Goal: Transaction & Acquisition: Book appointment/travel/reservation

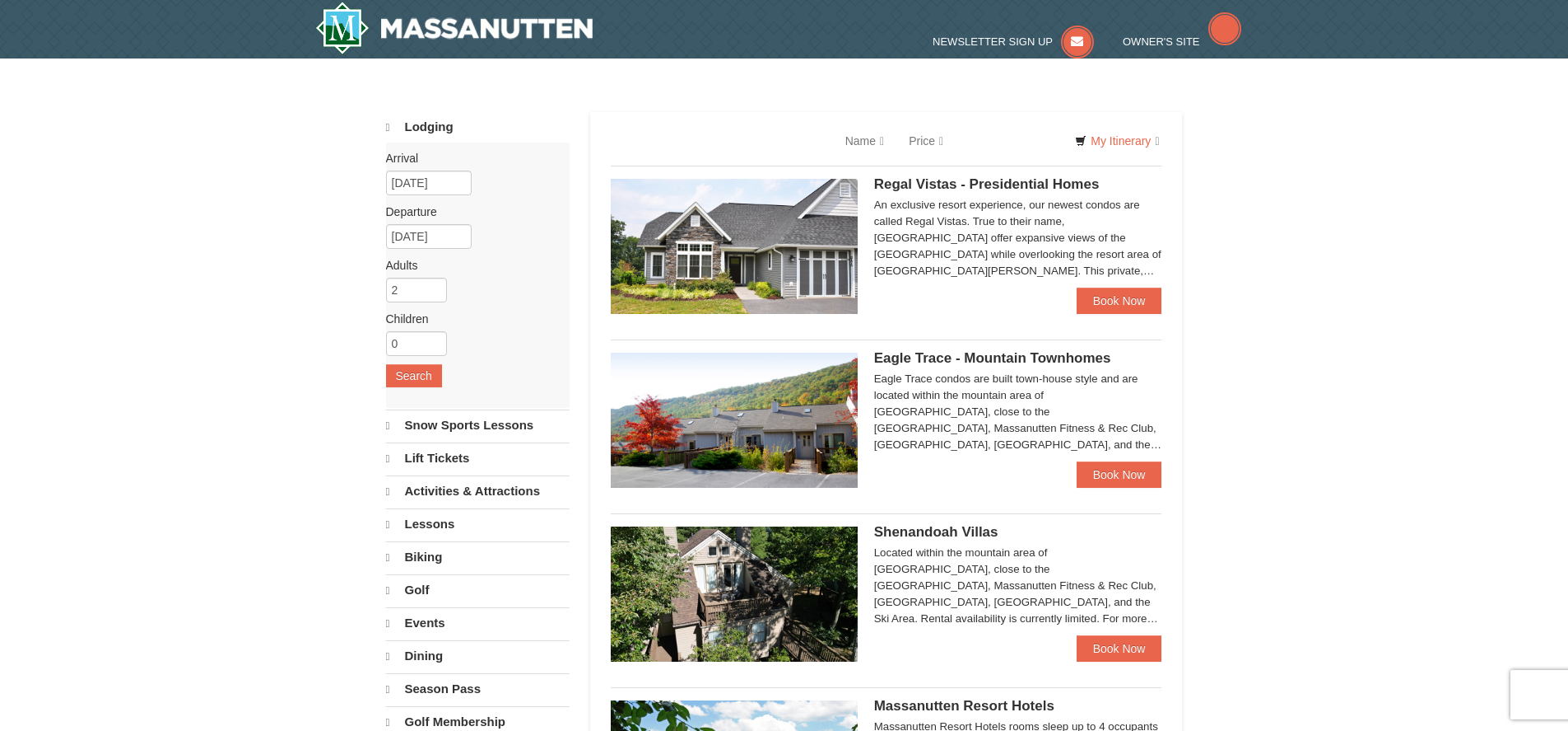
select select "9"
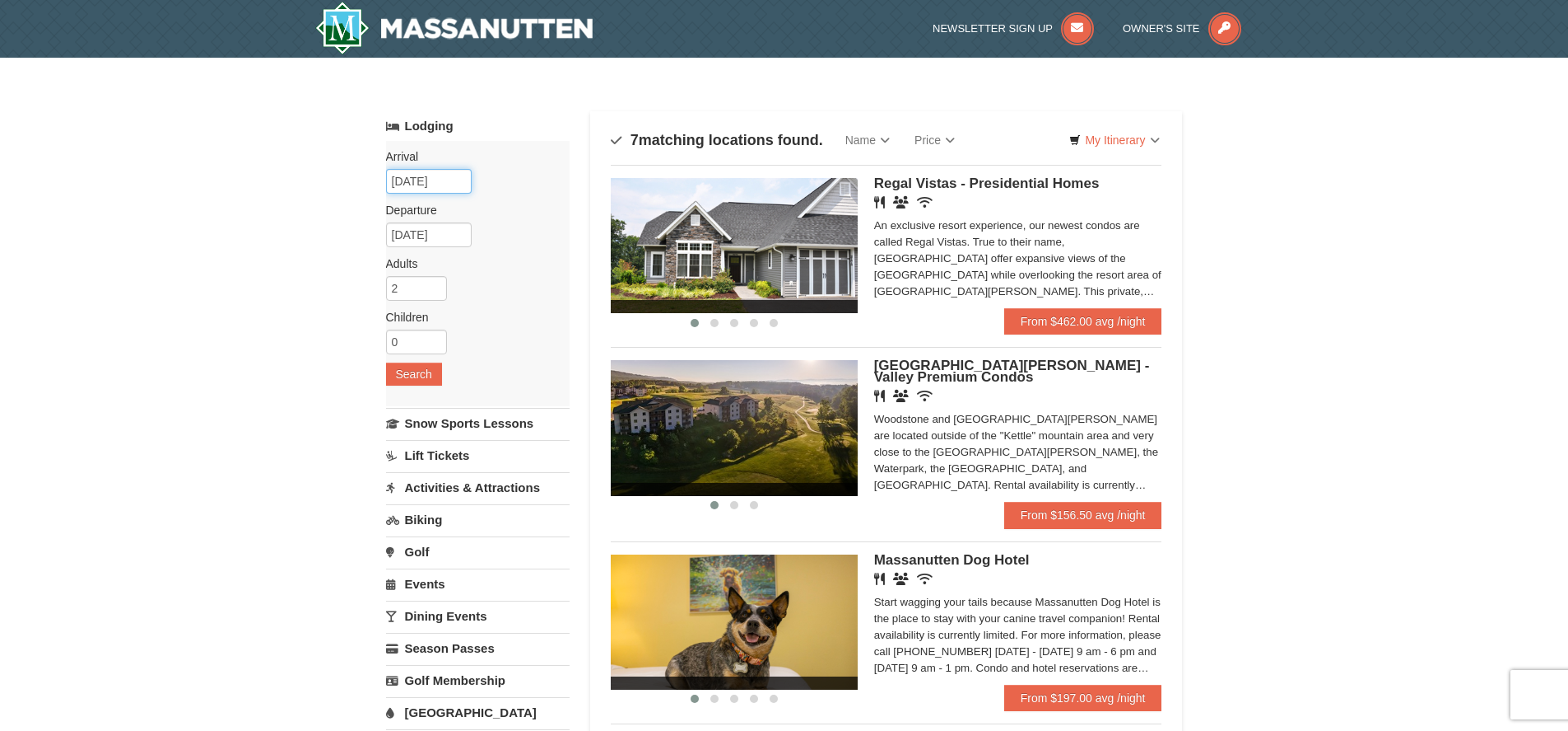
click at [456, 181] on input "09/06/2025" at bounding box center [428, 180] width 86 height 25
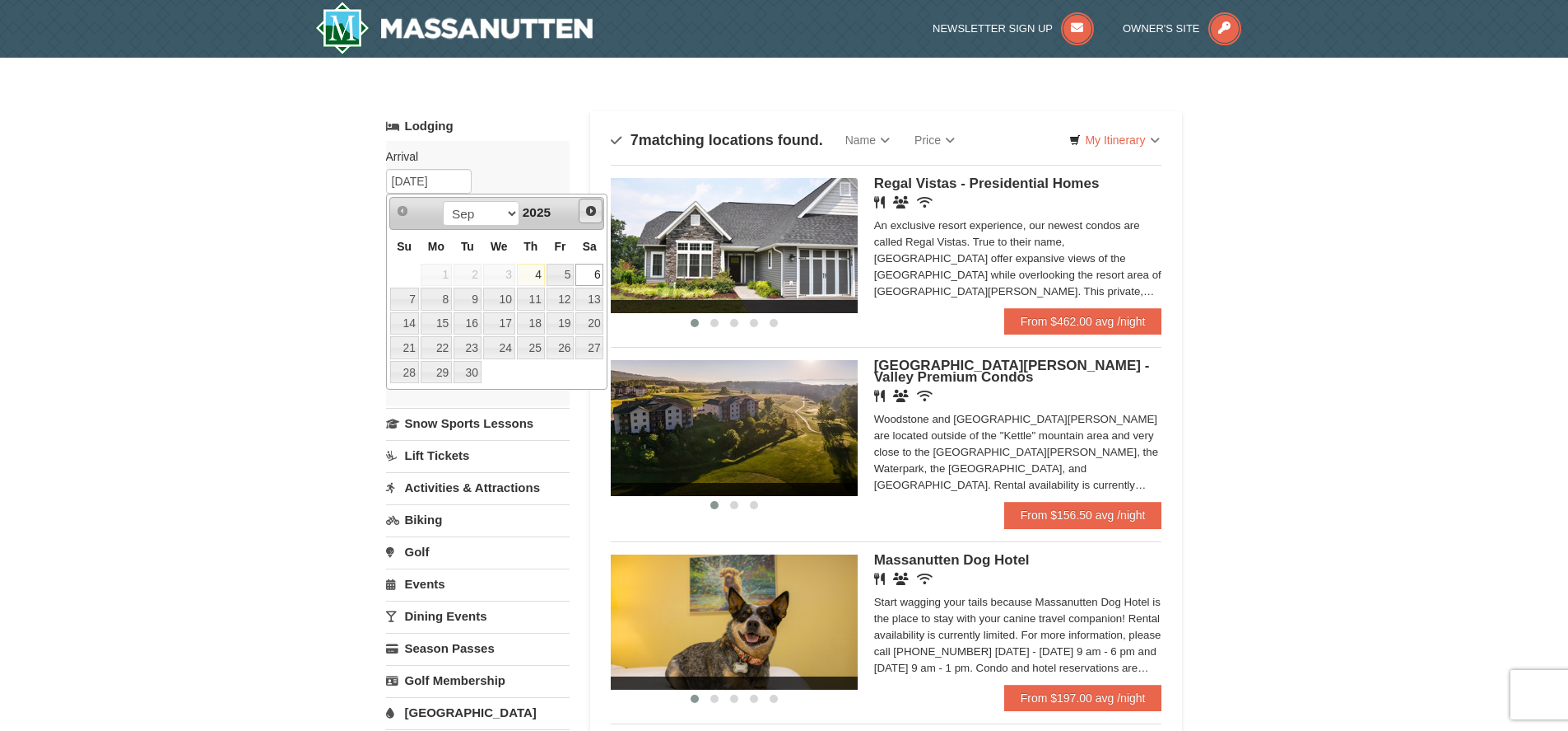
click at [593, 212] on span "Next" at bounding box center [591, 211] width 14 height 14
click at [591, 210] on span "Next" at bounding box center [591, 211] width 14 height 14
click at [583, 279] on link "1" at bounding box center [589, 274] width 28 height 23
type input "[DATE]"
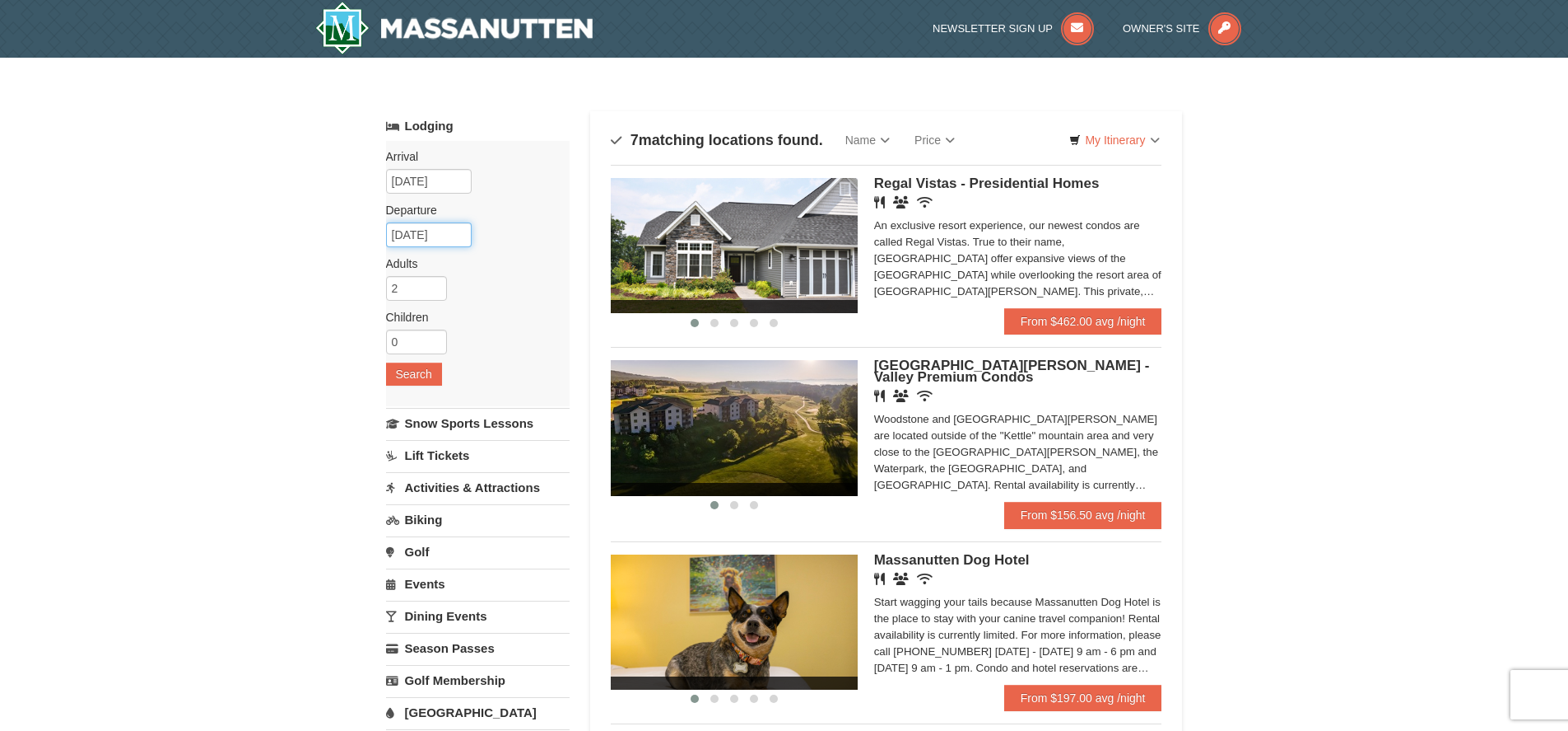
click at [453, 234] on input "11/02/2025" at bounding box center [428, 235] width 86 height 25
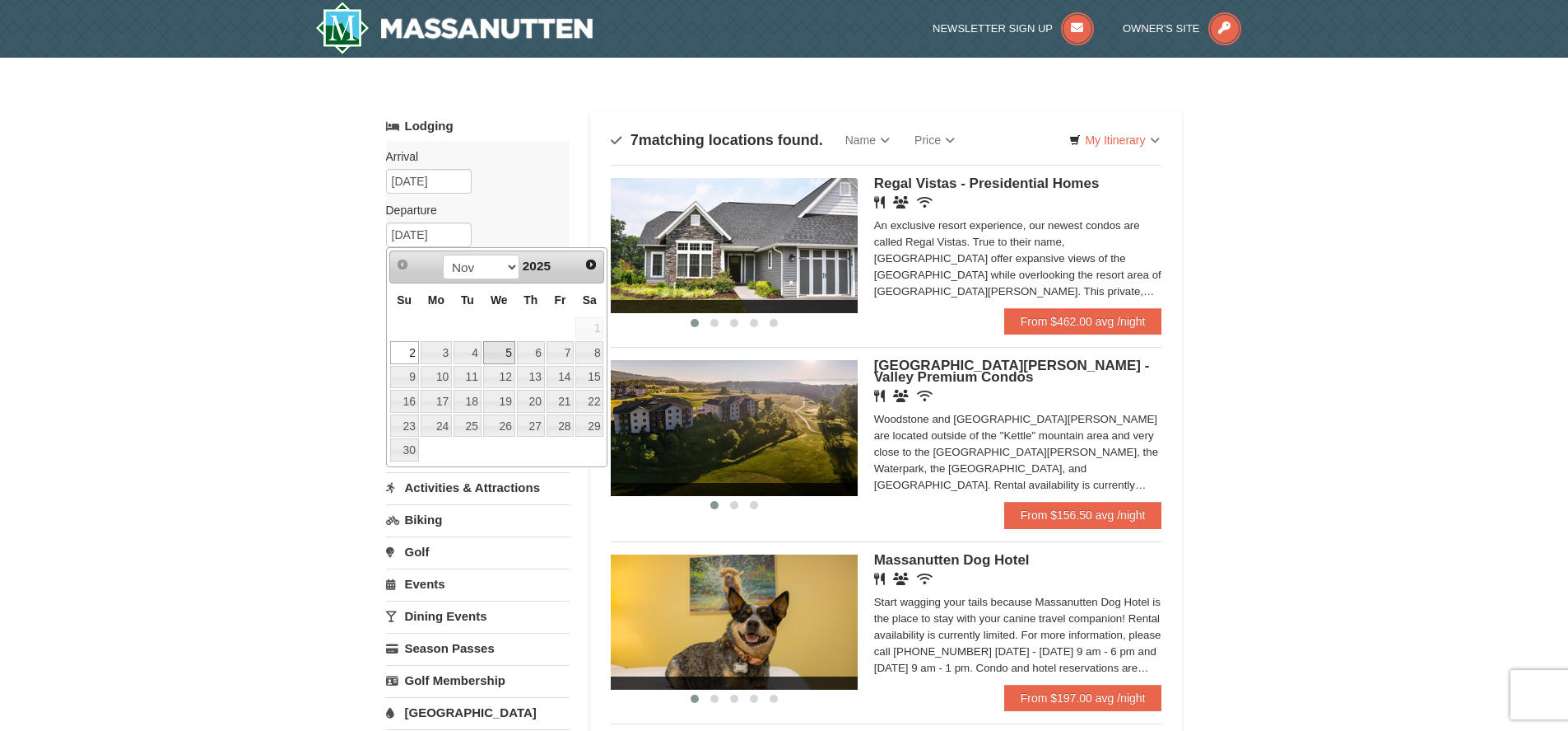
click at [510, 352] on link "5" at bounding box center [500, 352] width 32 height 23
type input "[DATE]"
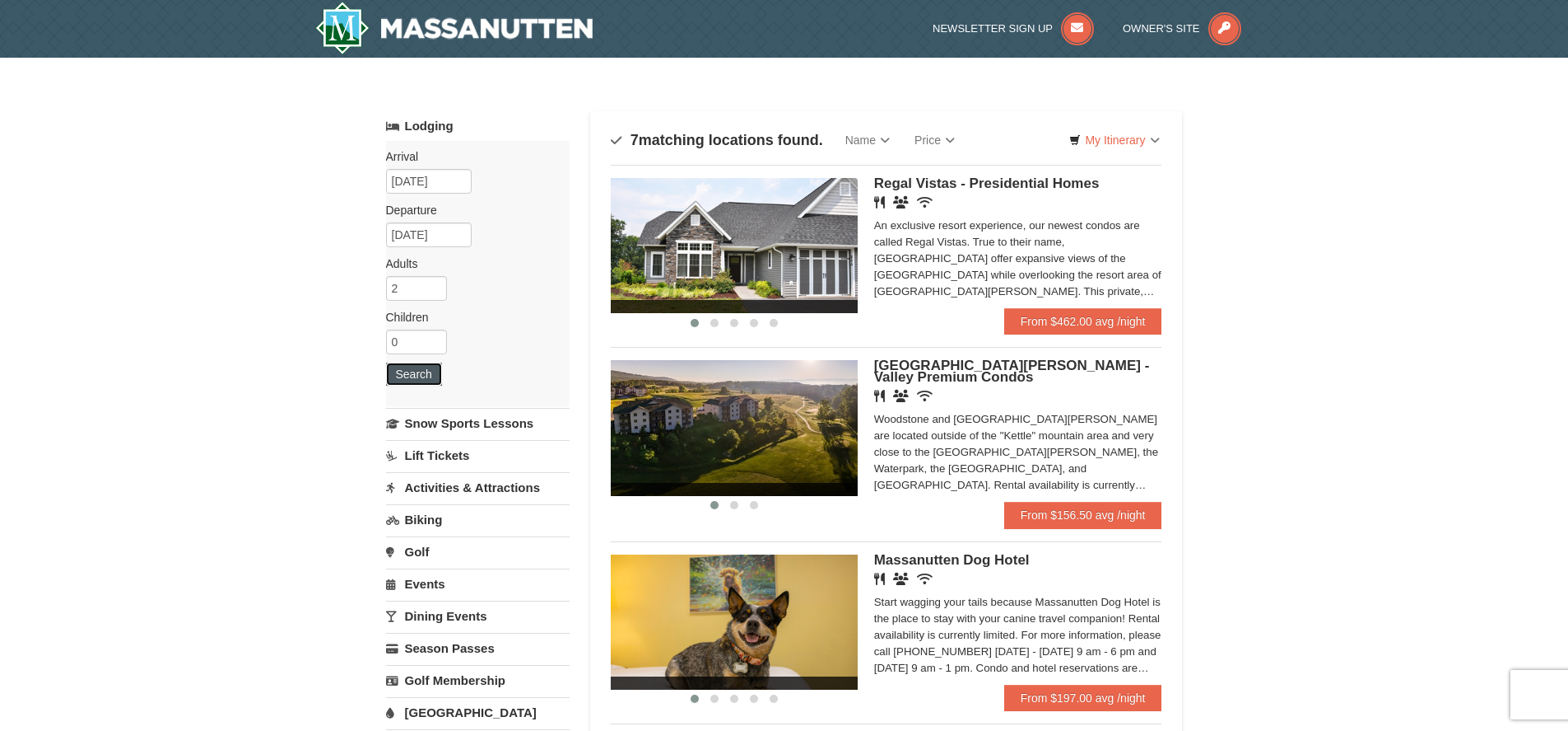
click at [420, 374] on button "Search" at bounding box center [414, 374] width 56 height 23
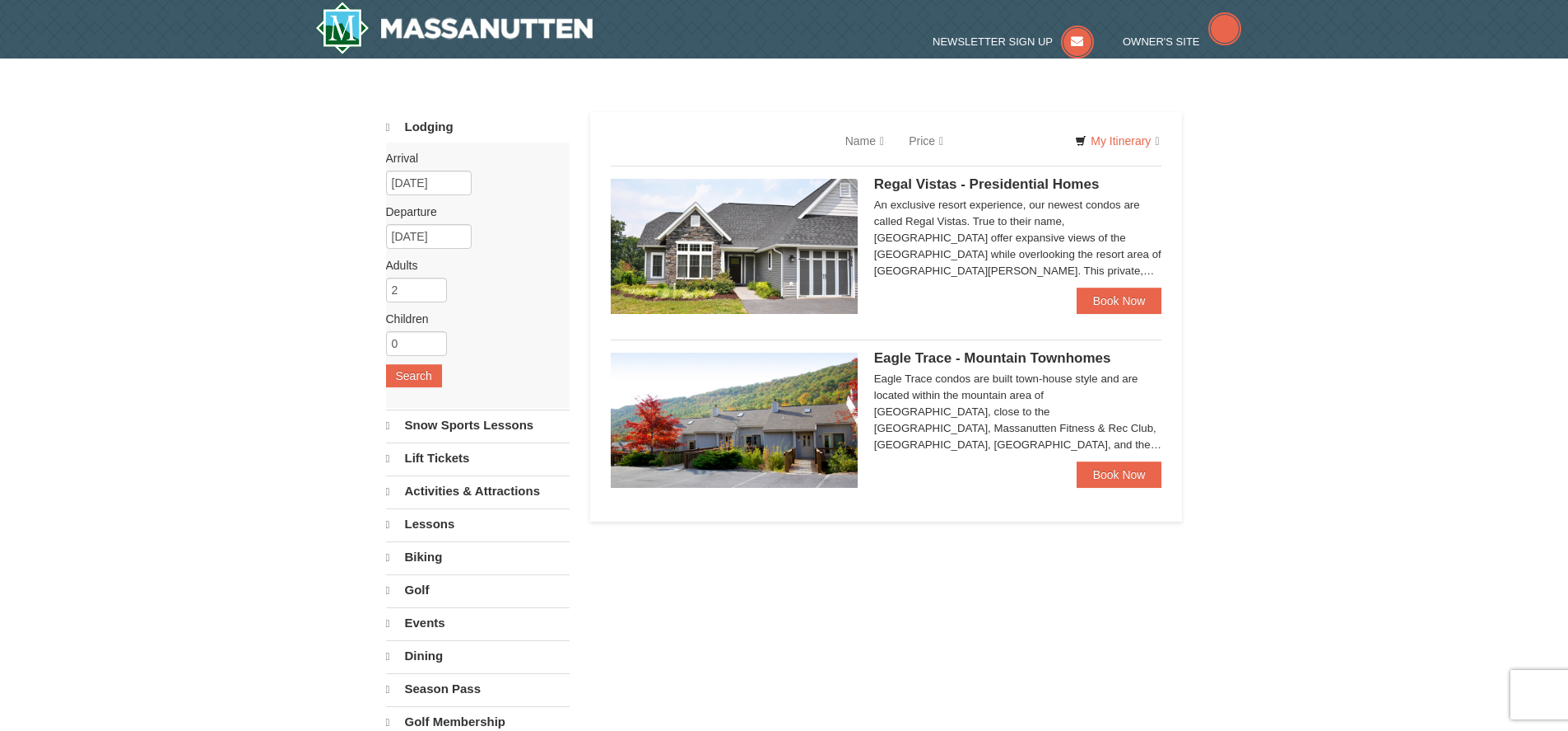
select select "9"
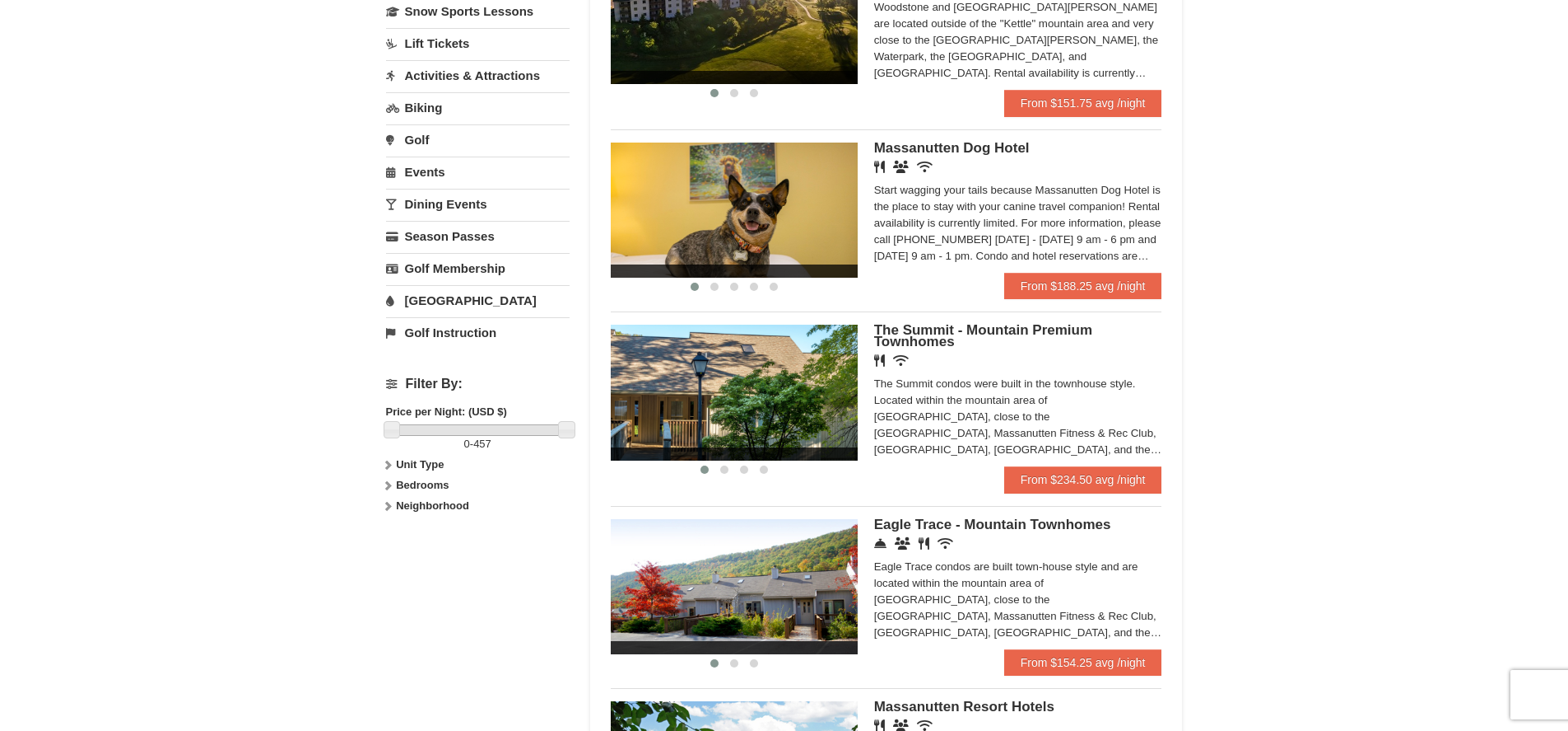
scroll to position [494, 0]
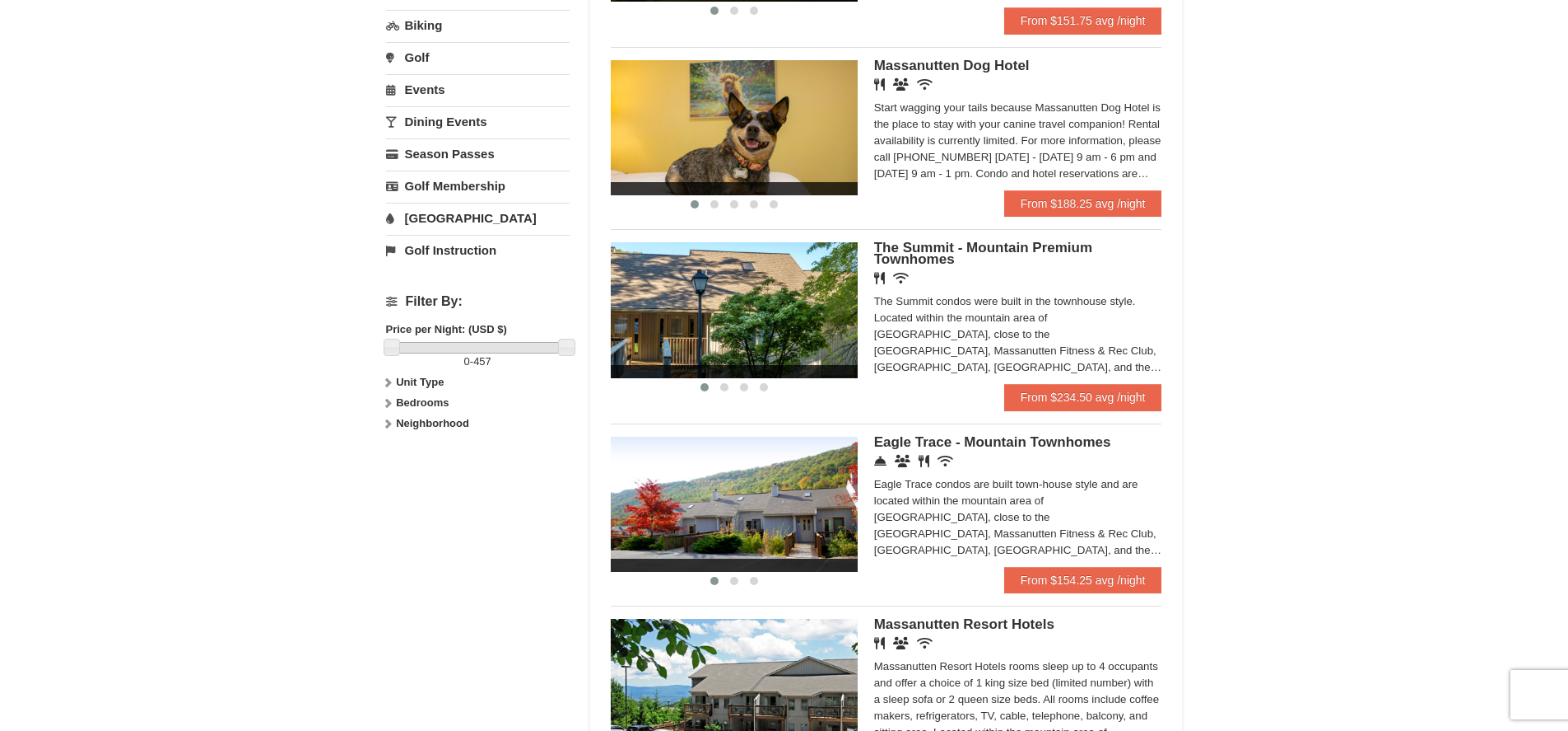
click at [803, 512] on img at bounding box center [735, 503] width 247 height 135
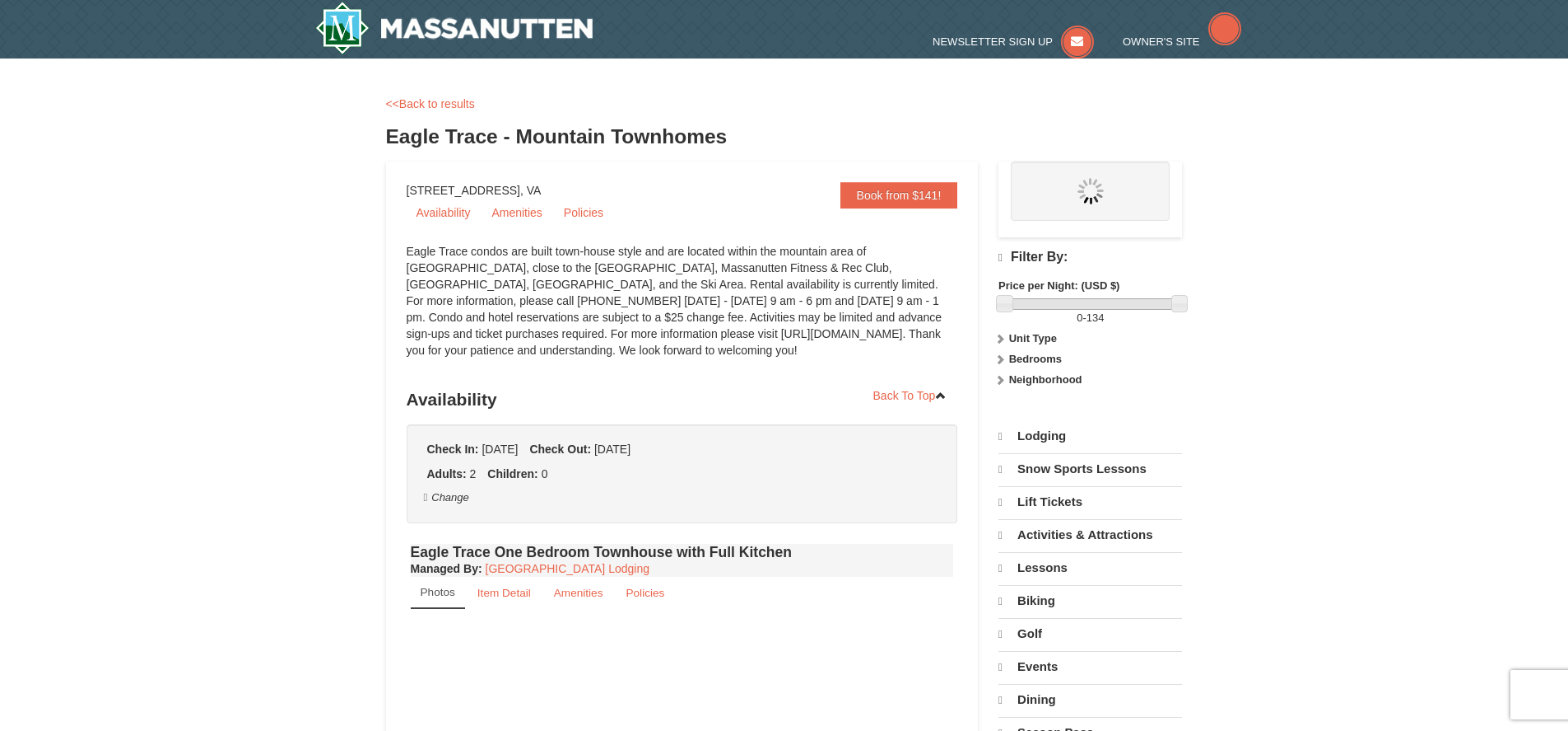
select select "9"
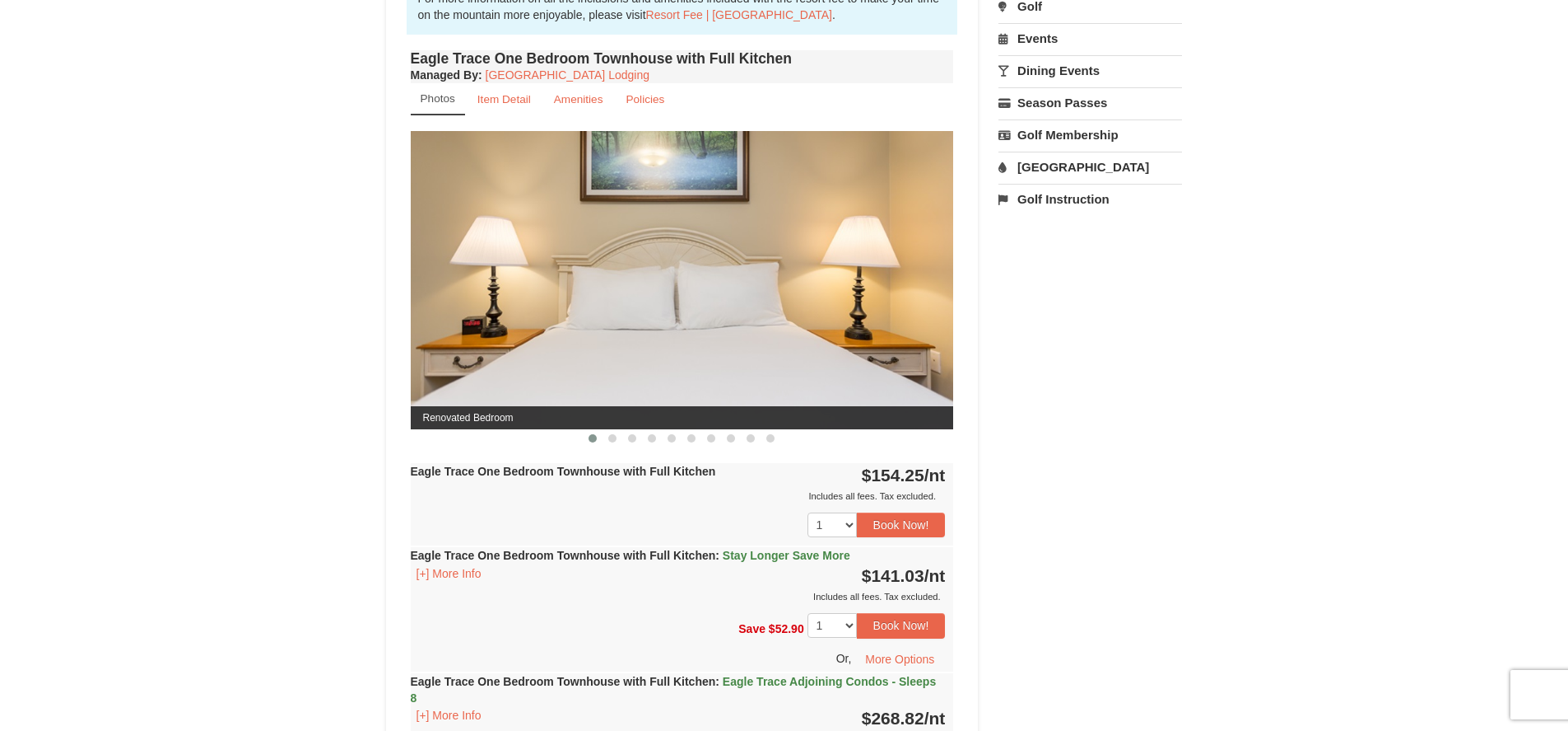
click at [810, 342] on img at bounding box center [682, 280] width 544 height 297
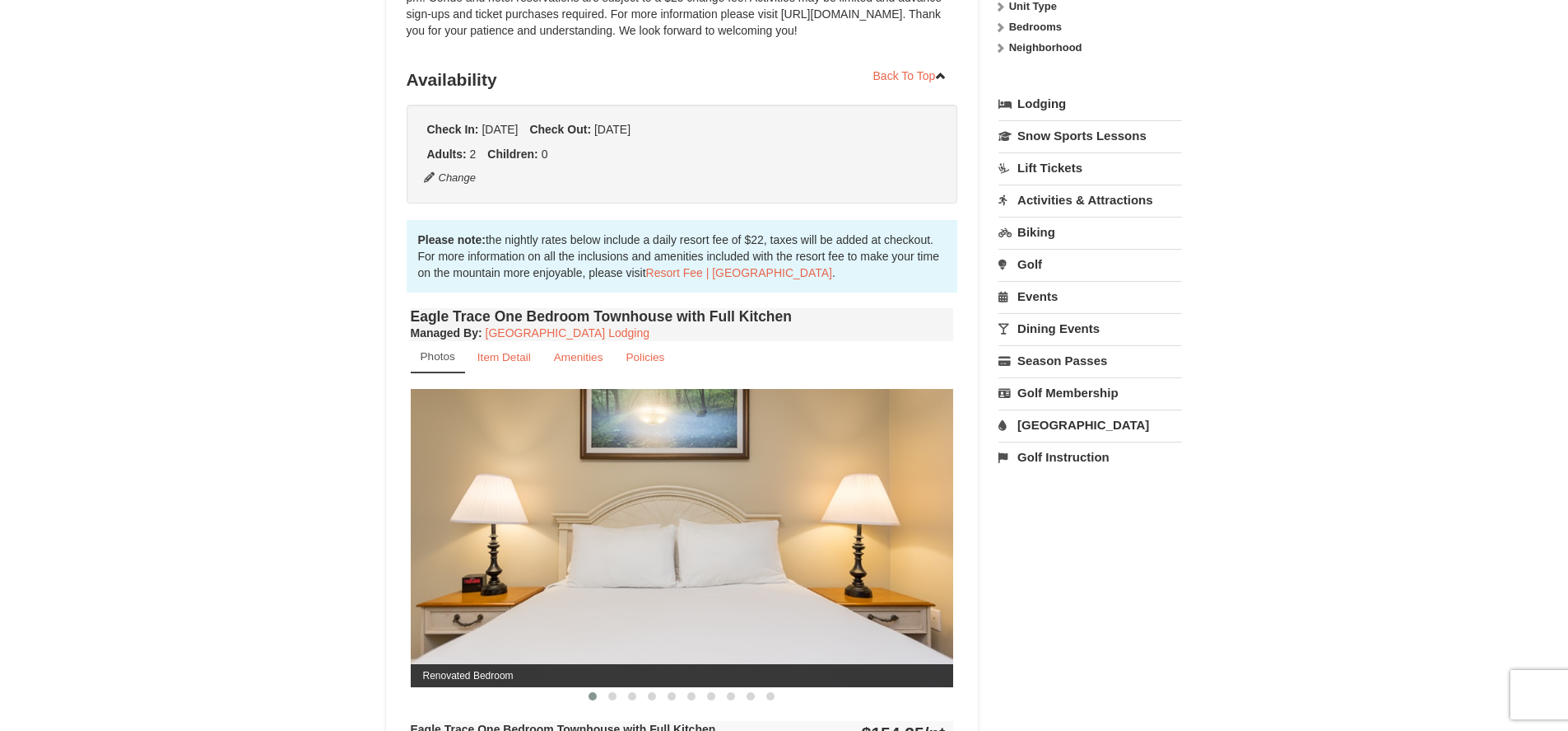
scroll to position [412, 0]
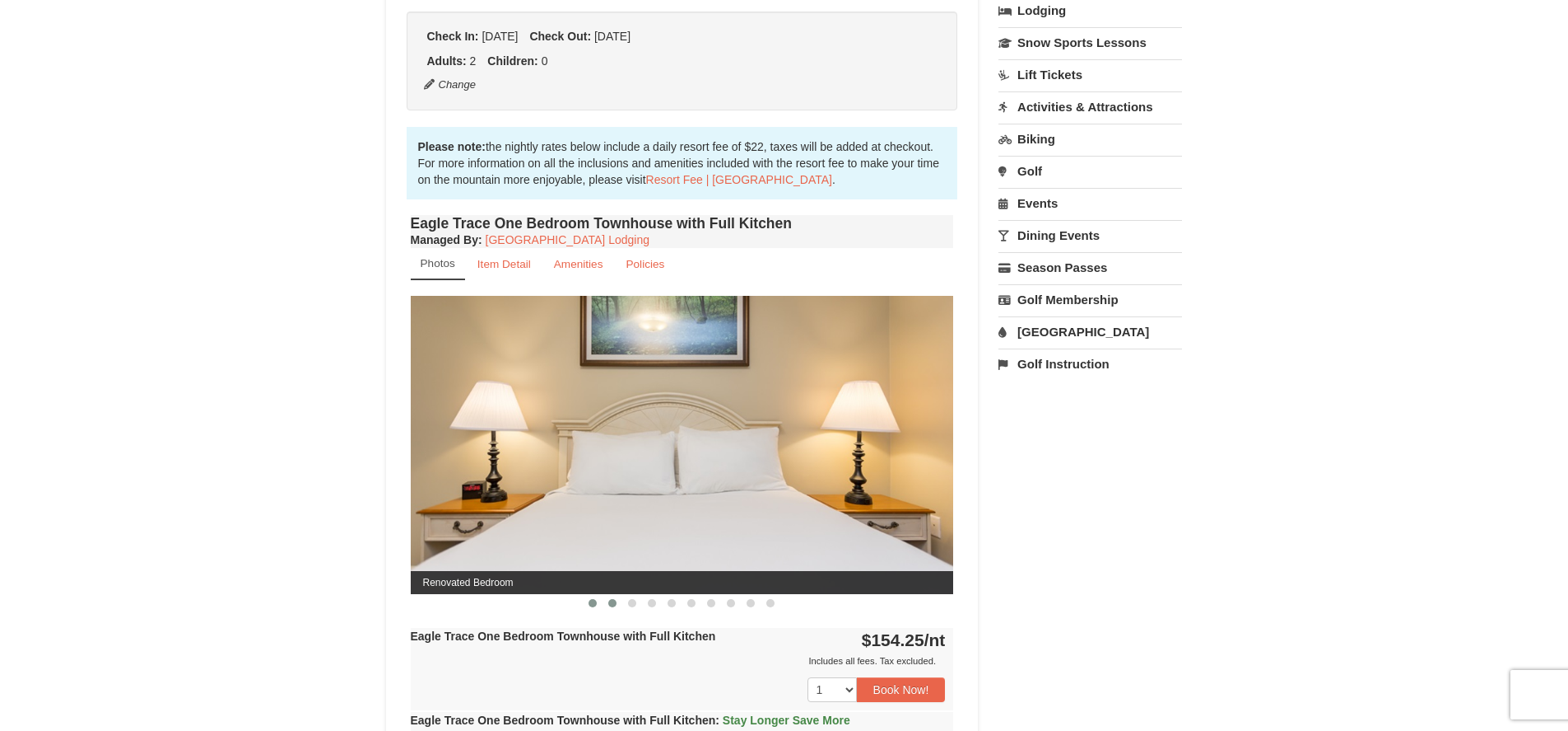
click at [611, 599] on span at bounding box center [613, 603] width 8 height 8
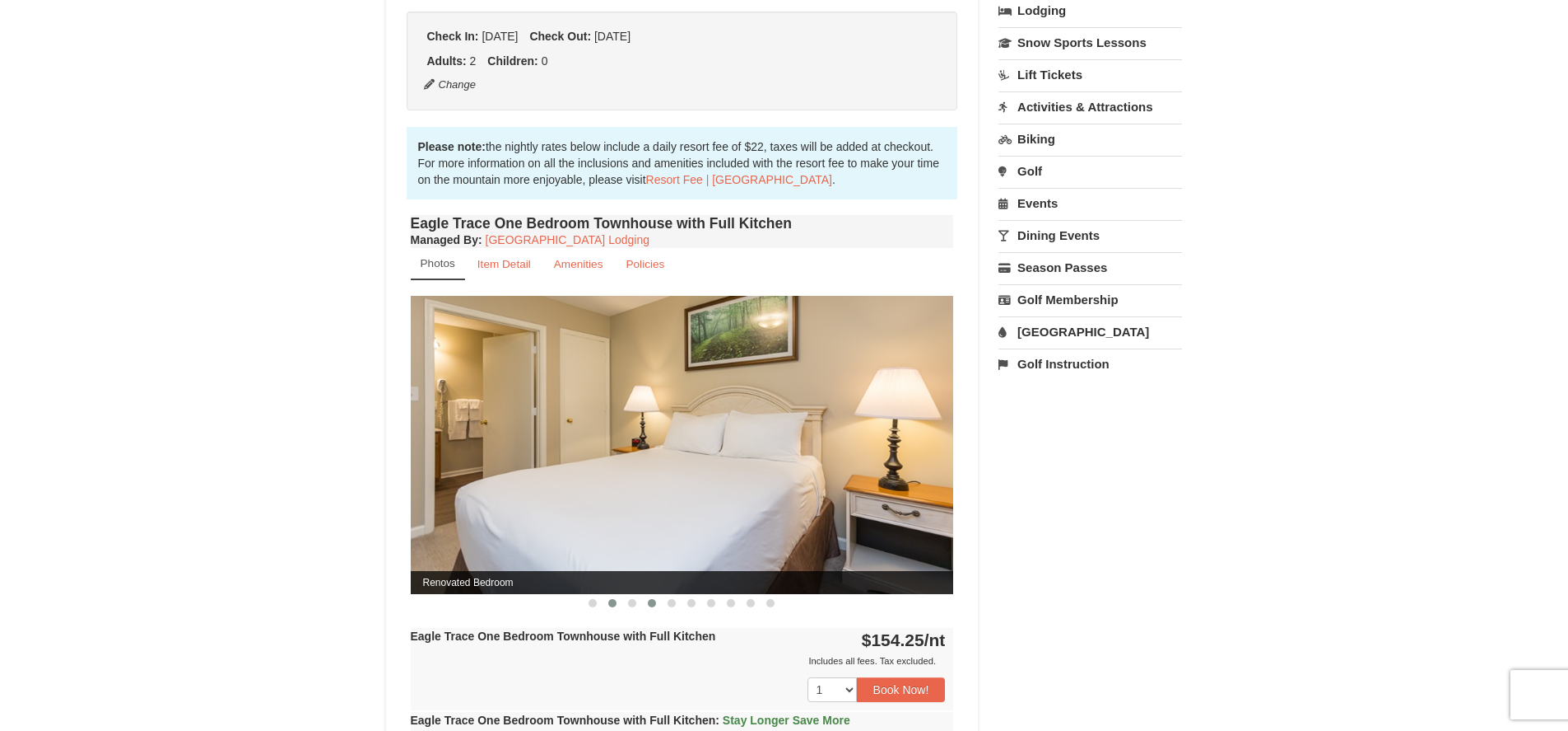
click at [645, 600] on button at bounding box center [651, 602] width 19 height 16
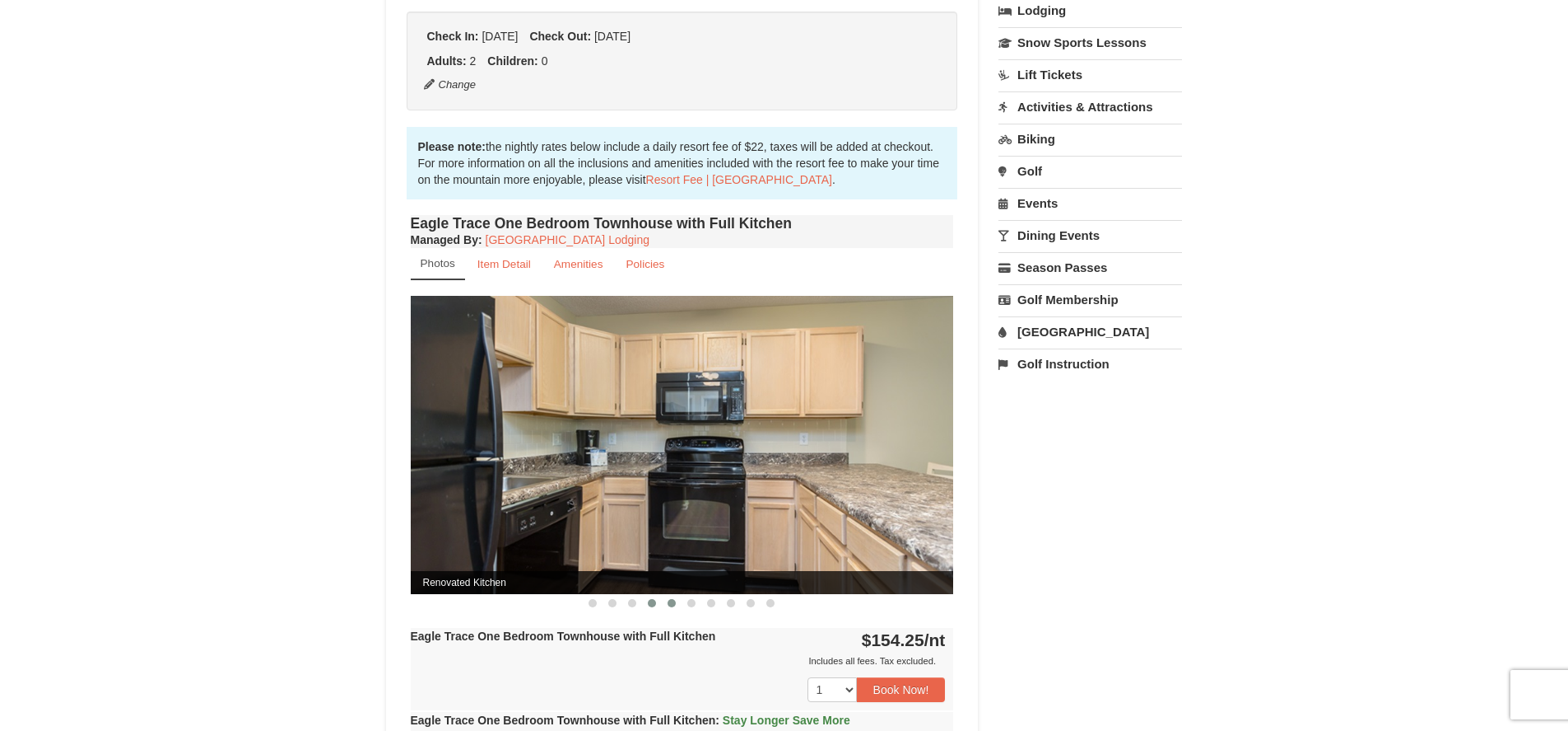
click at [675, 600] on span at bounding box center [672, 603] width 8 height 8
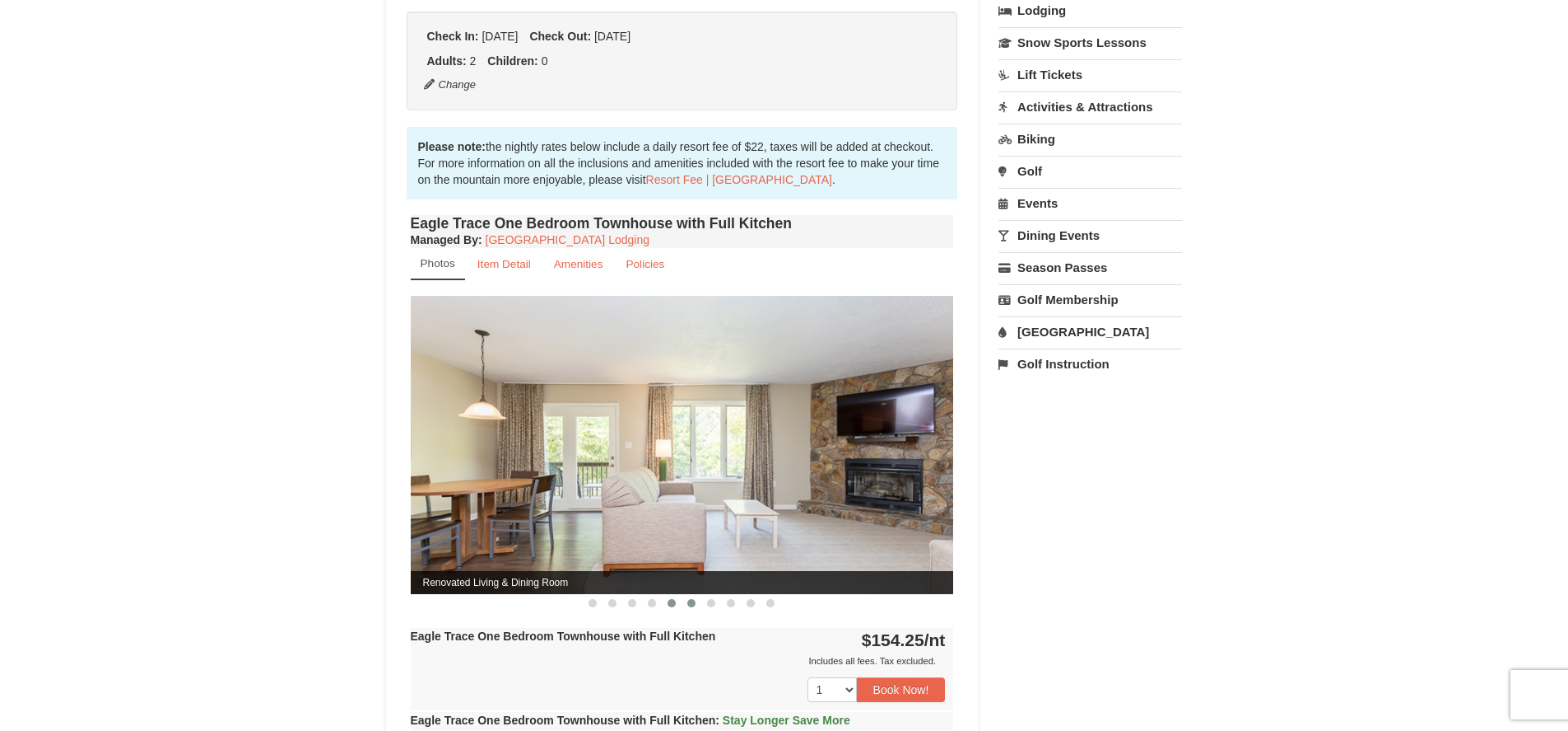
click at [687, 601] on button at bounding box center [691, 602] width 19 height 16
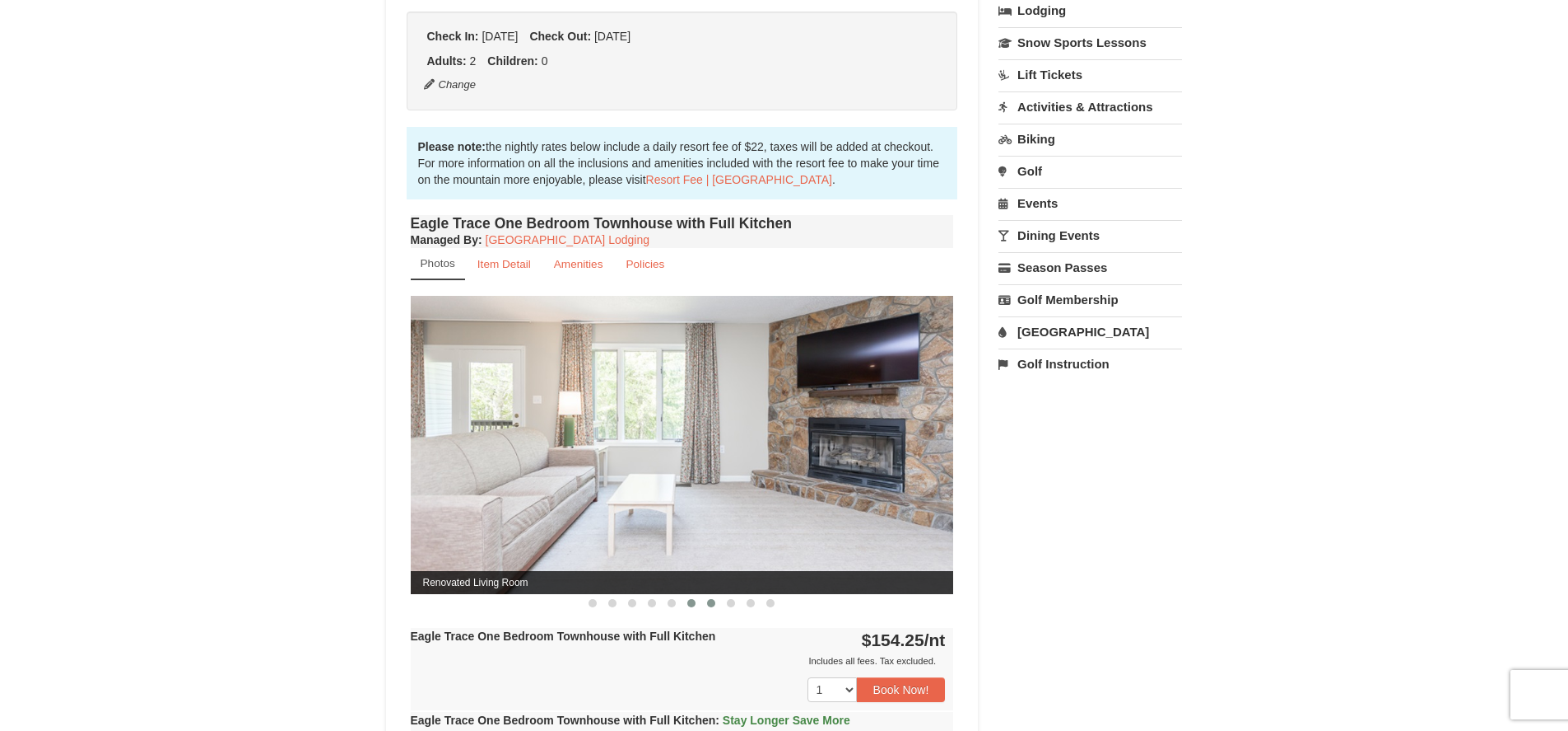
click at [714, 603] on span at bounding box center [711, 603] width 8 height 8
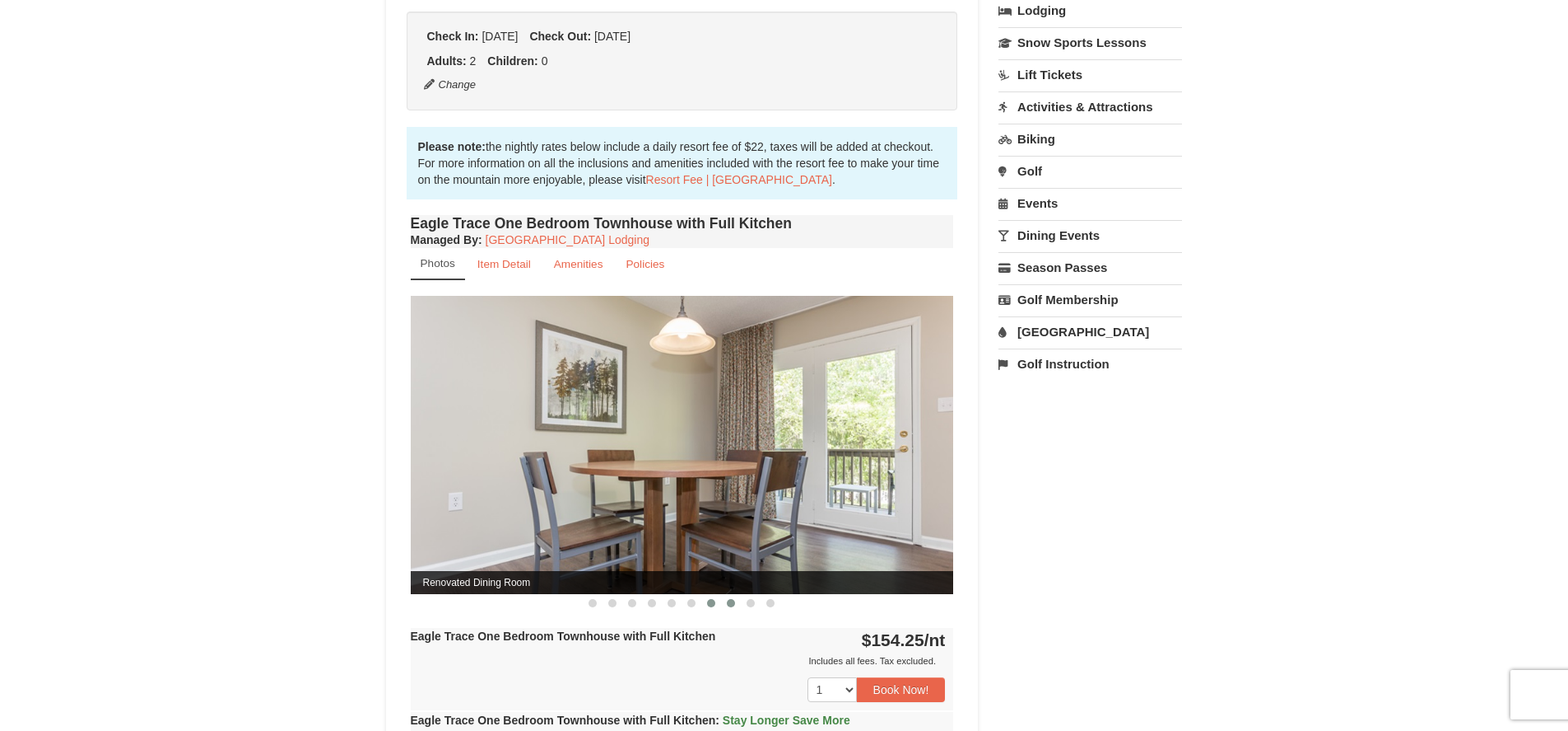
click at [732, 602] on span at bounding box center [732, 603] width 8 height 8
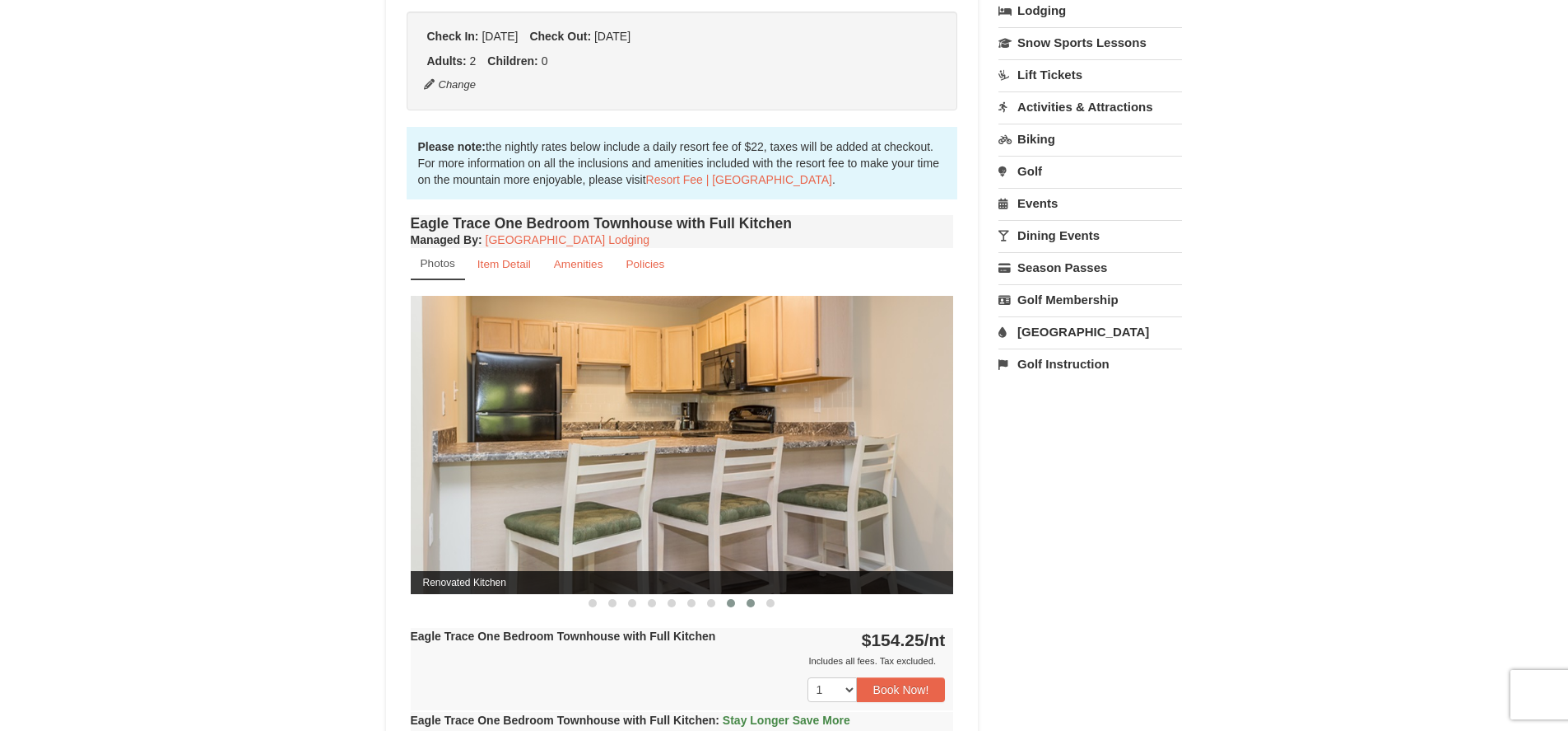
click at [754, 606] on button at bounding box center [750, 602] width 19 height 16
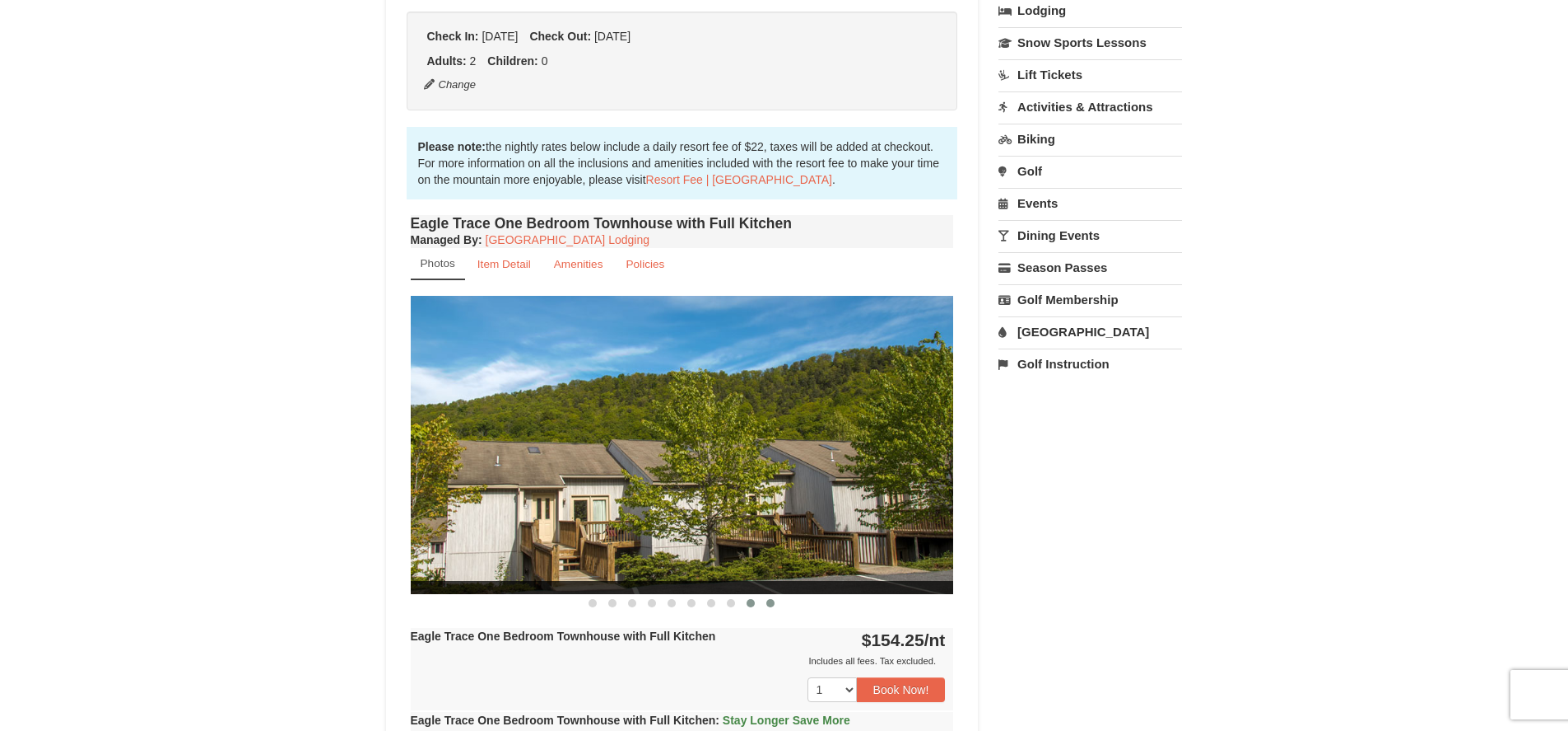
click at [766, 604] on span at bounding box center [770, 603] width 8 height 8
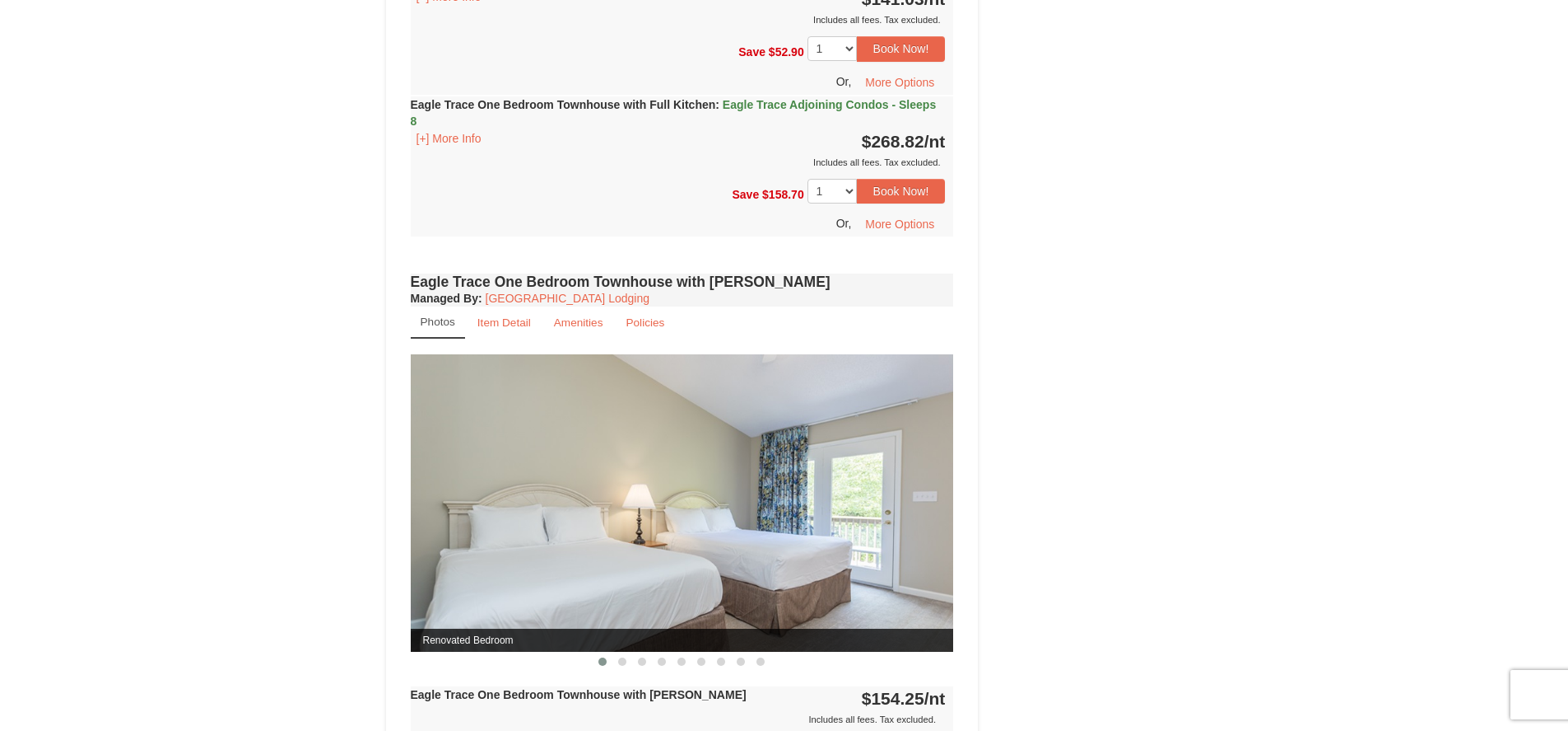
scroll to position [1400, 0]
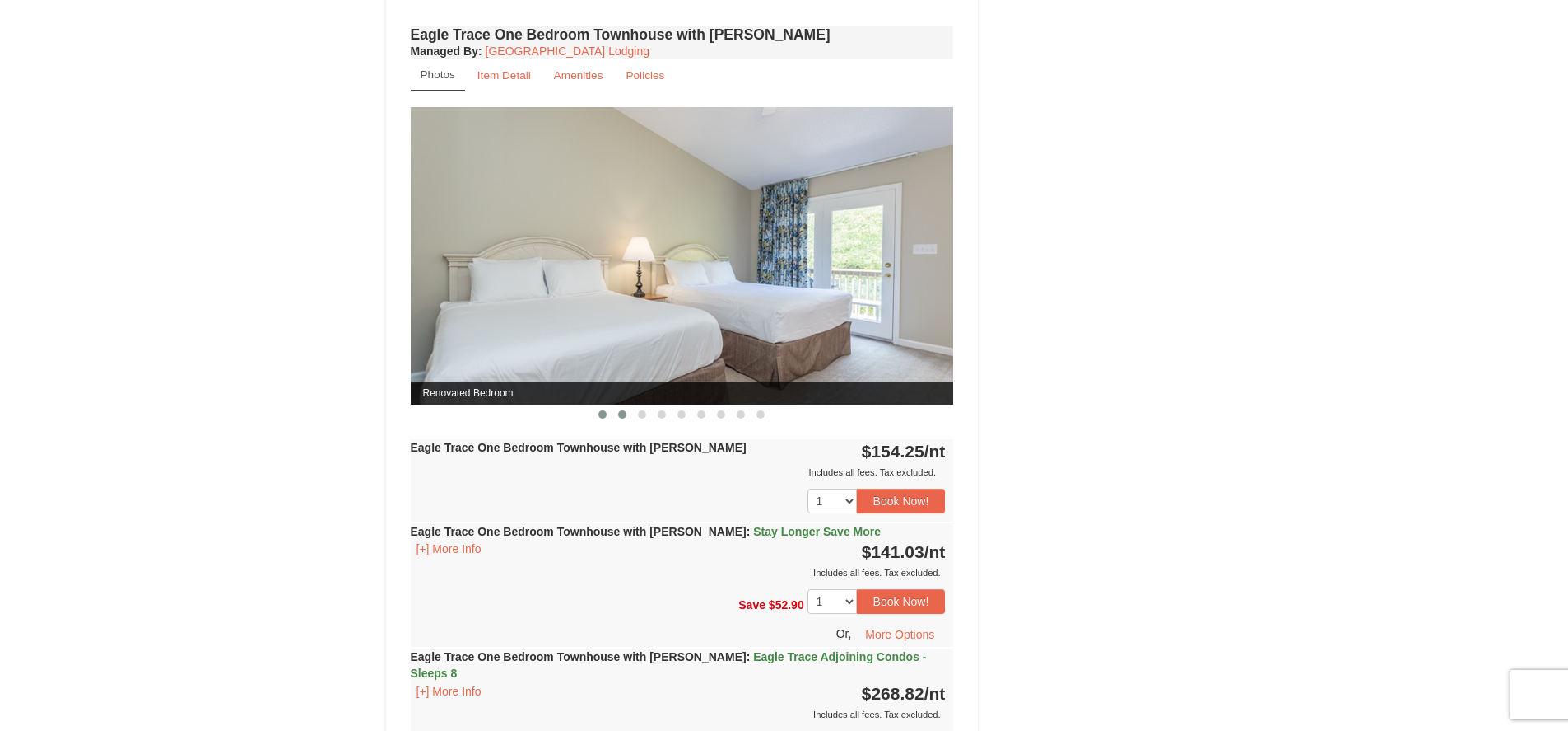
click at [624, 418] on button at bounding box center [621, 413] width 19 height 16
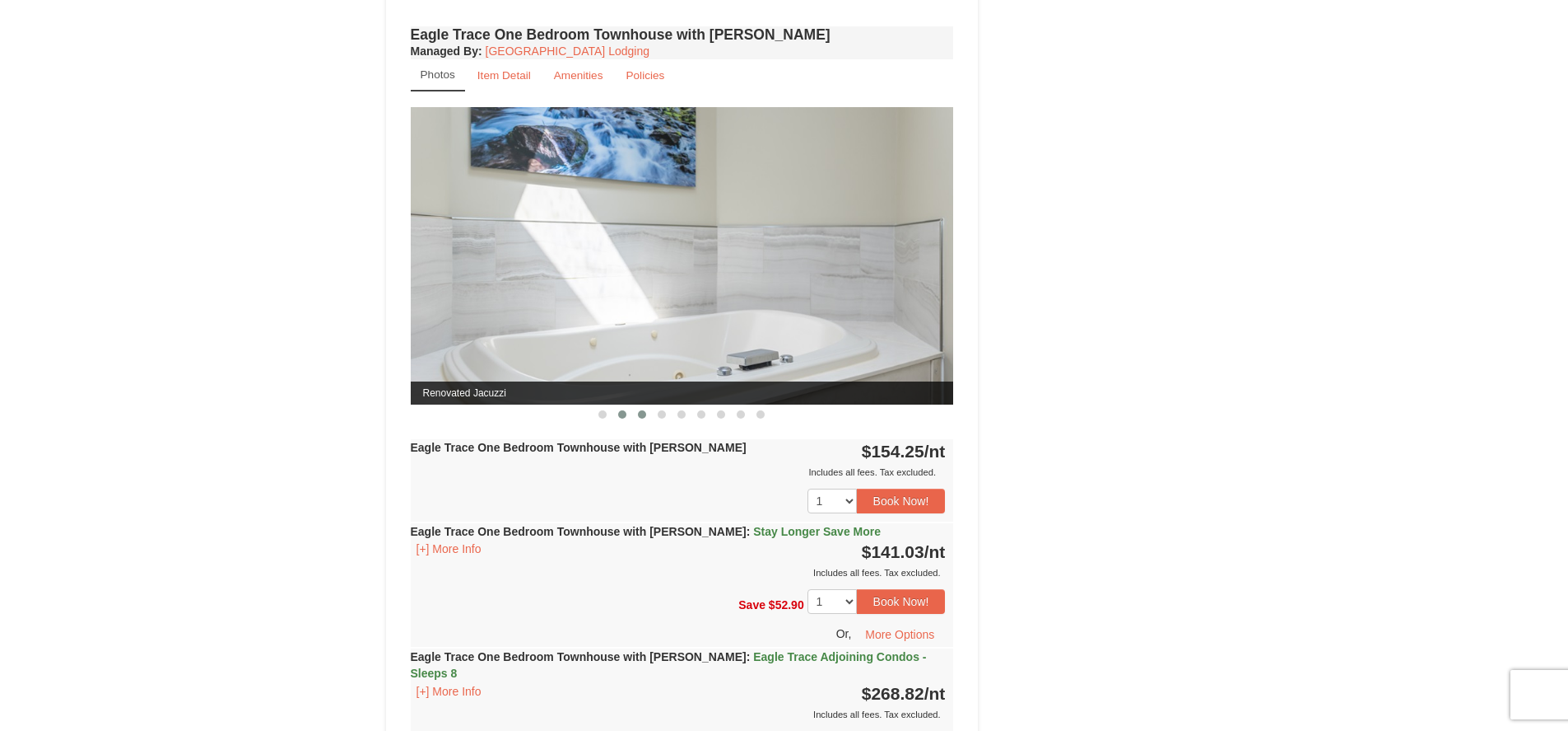
click at [641, 413] on span at bounding box center [643, 414] width 8 height 8
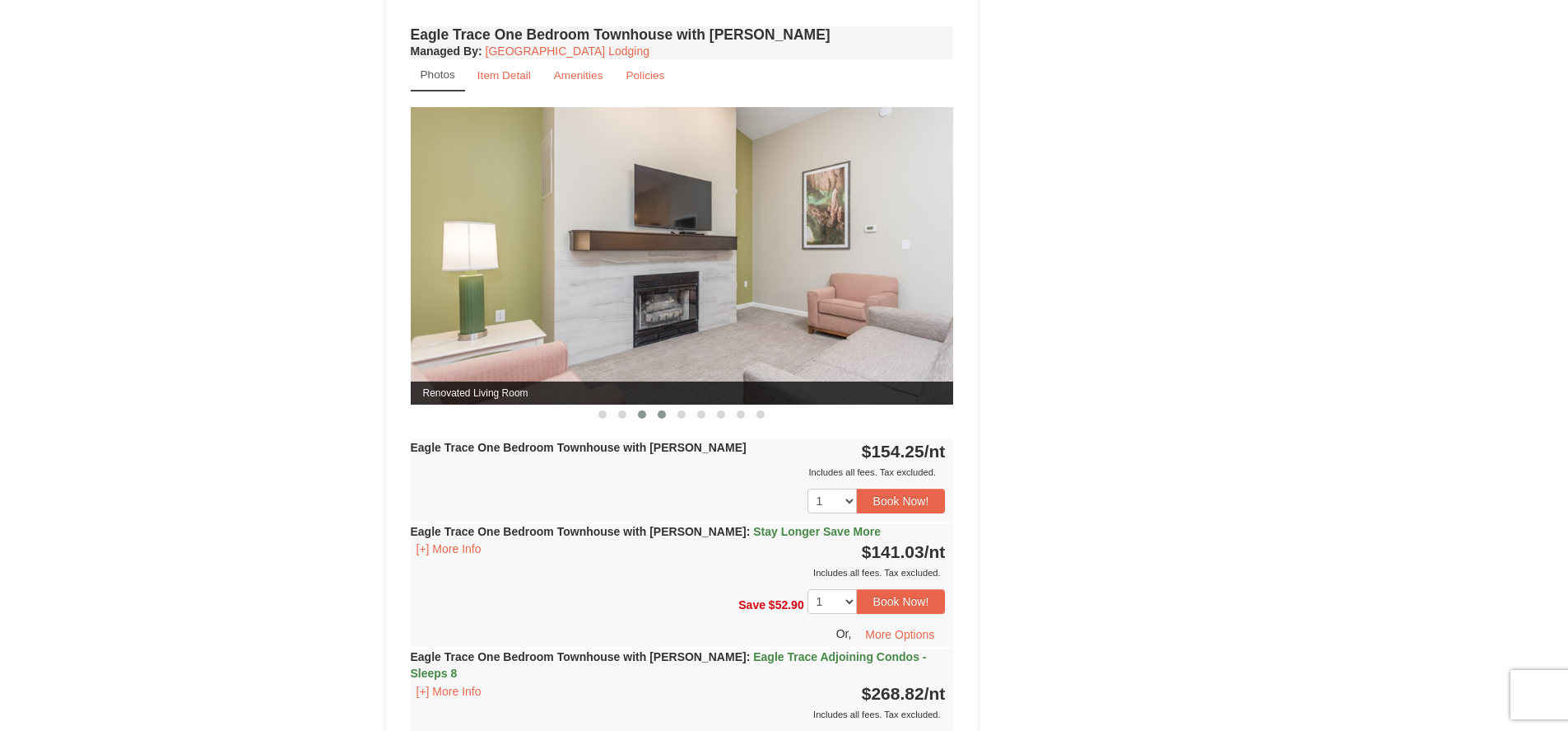
click at [662, 414] on span at bounding box center [662, 414] width 8 height 8
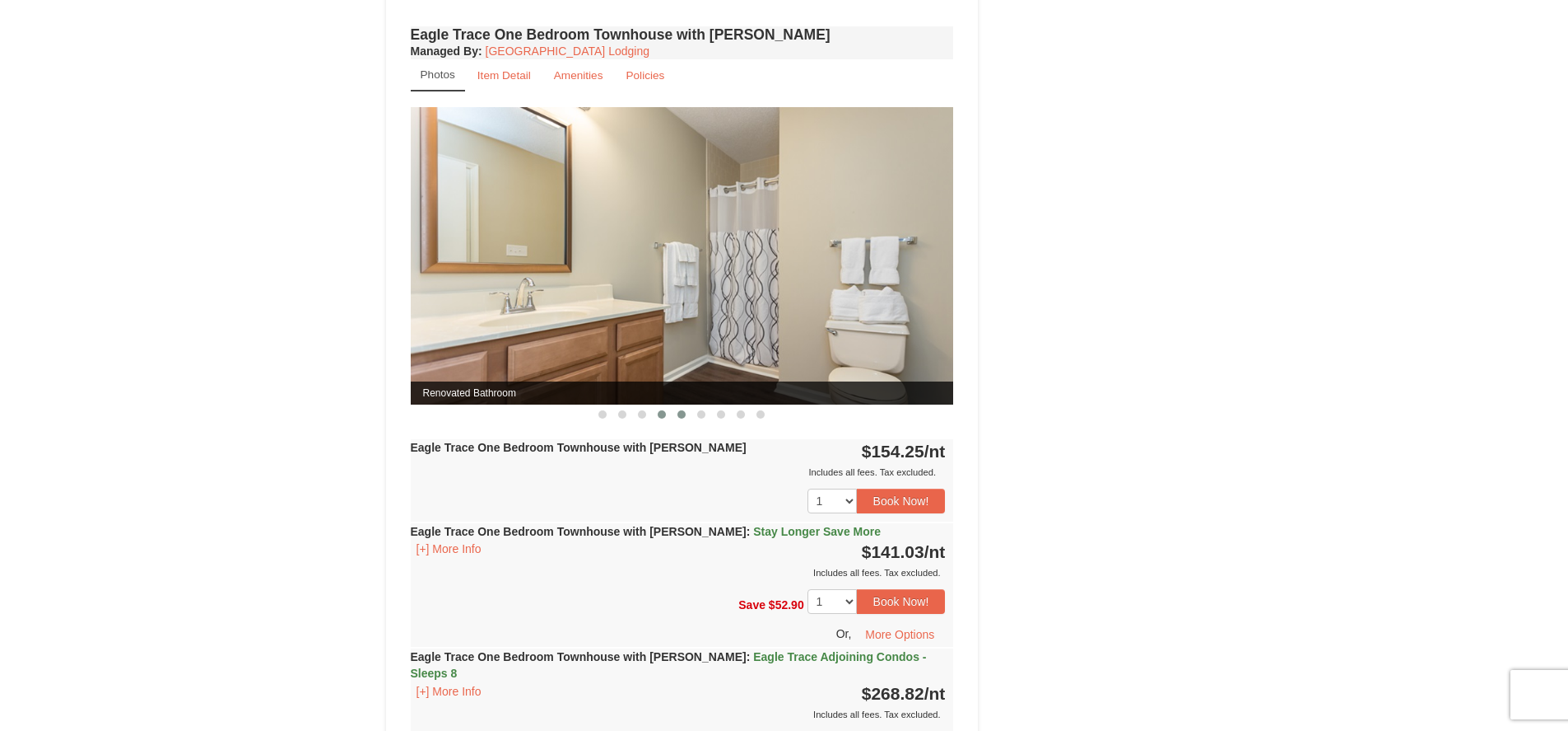
click at [679, 411] on span at bounding box center [682, 414] width 8 height 8
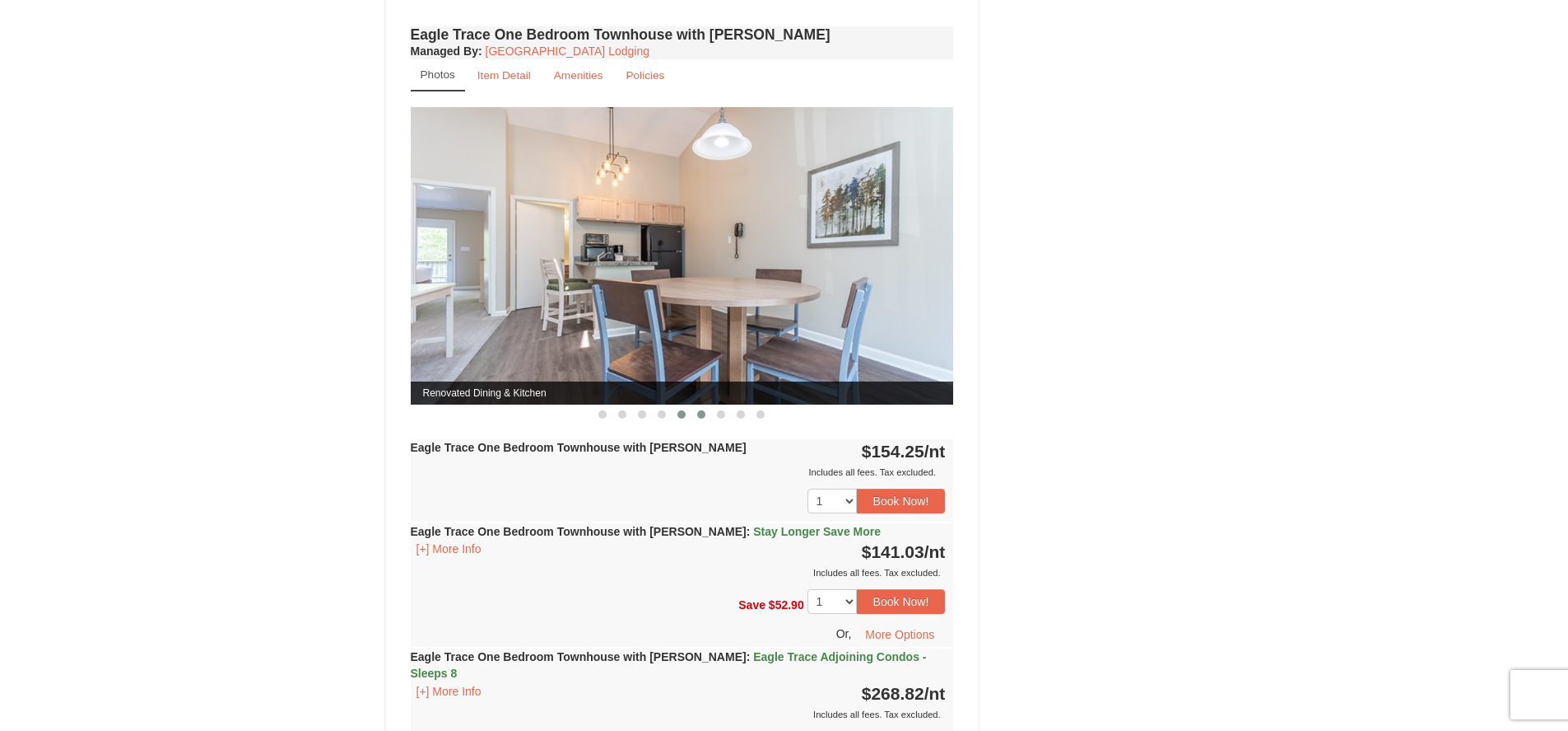
click at [704, 414] on span at bounding box center [702, 414] width 8 height 8
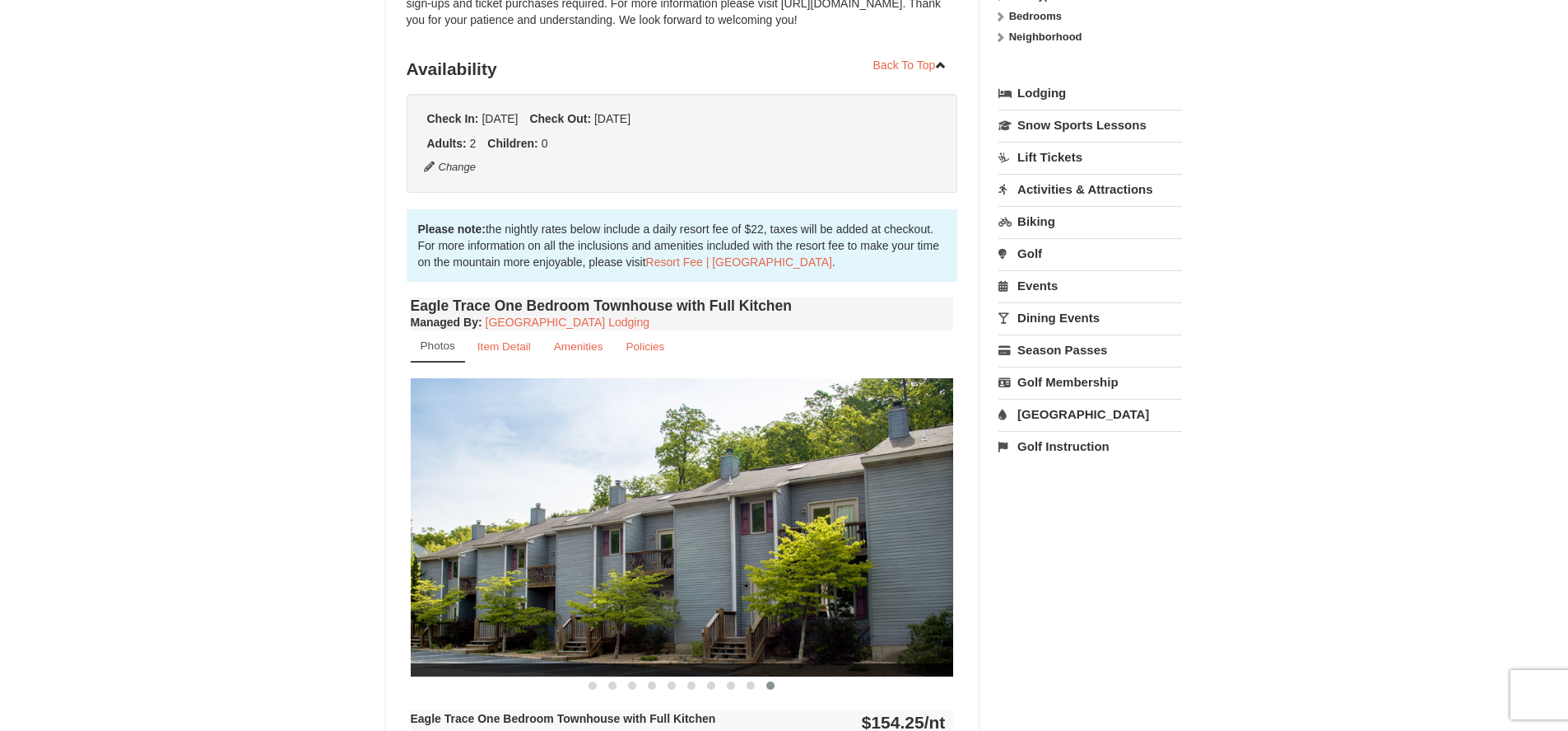
scroll to position [494, 0]
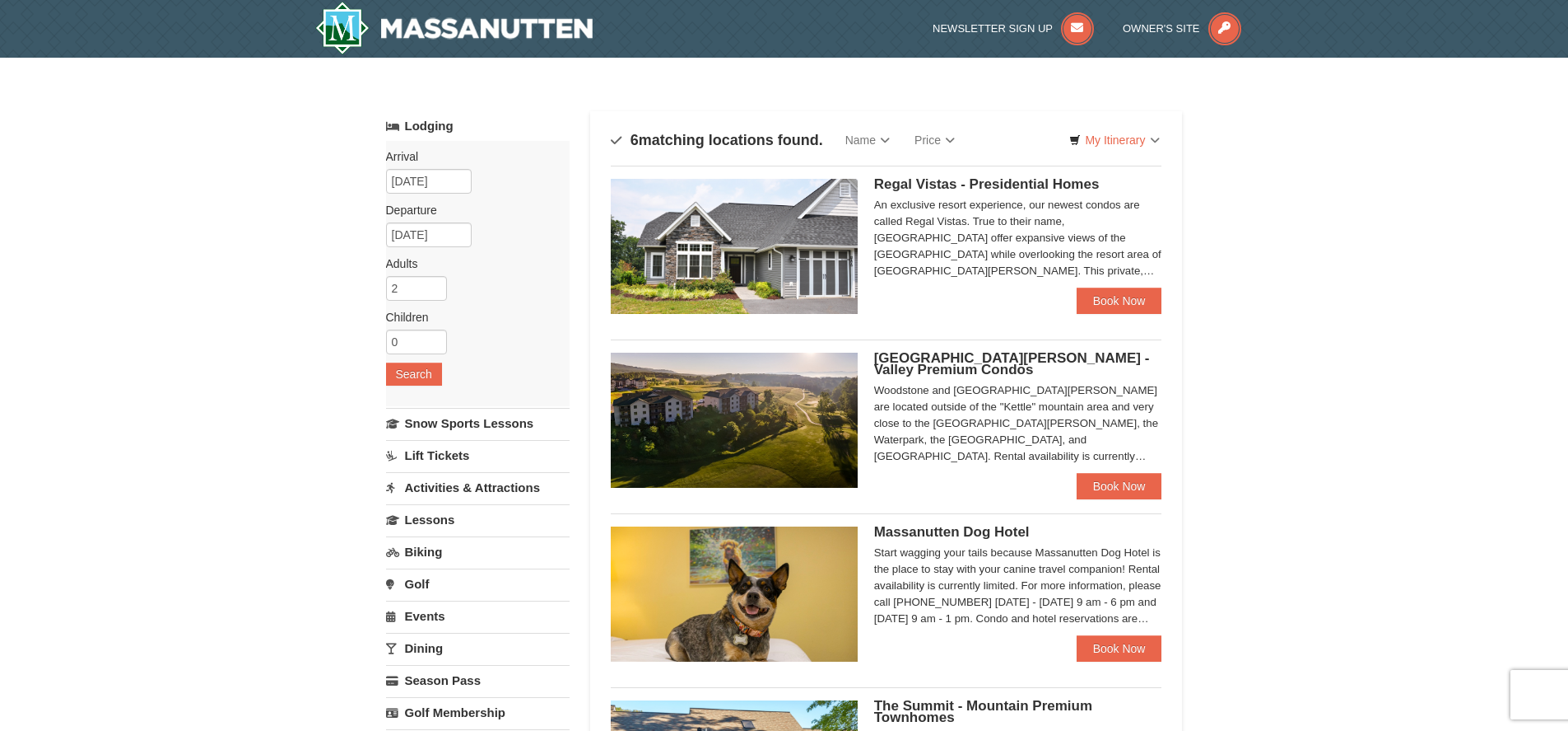
select select "9"
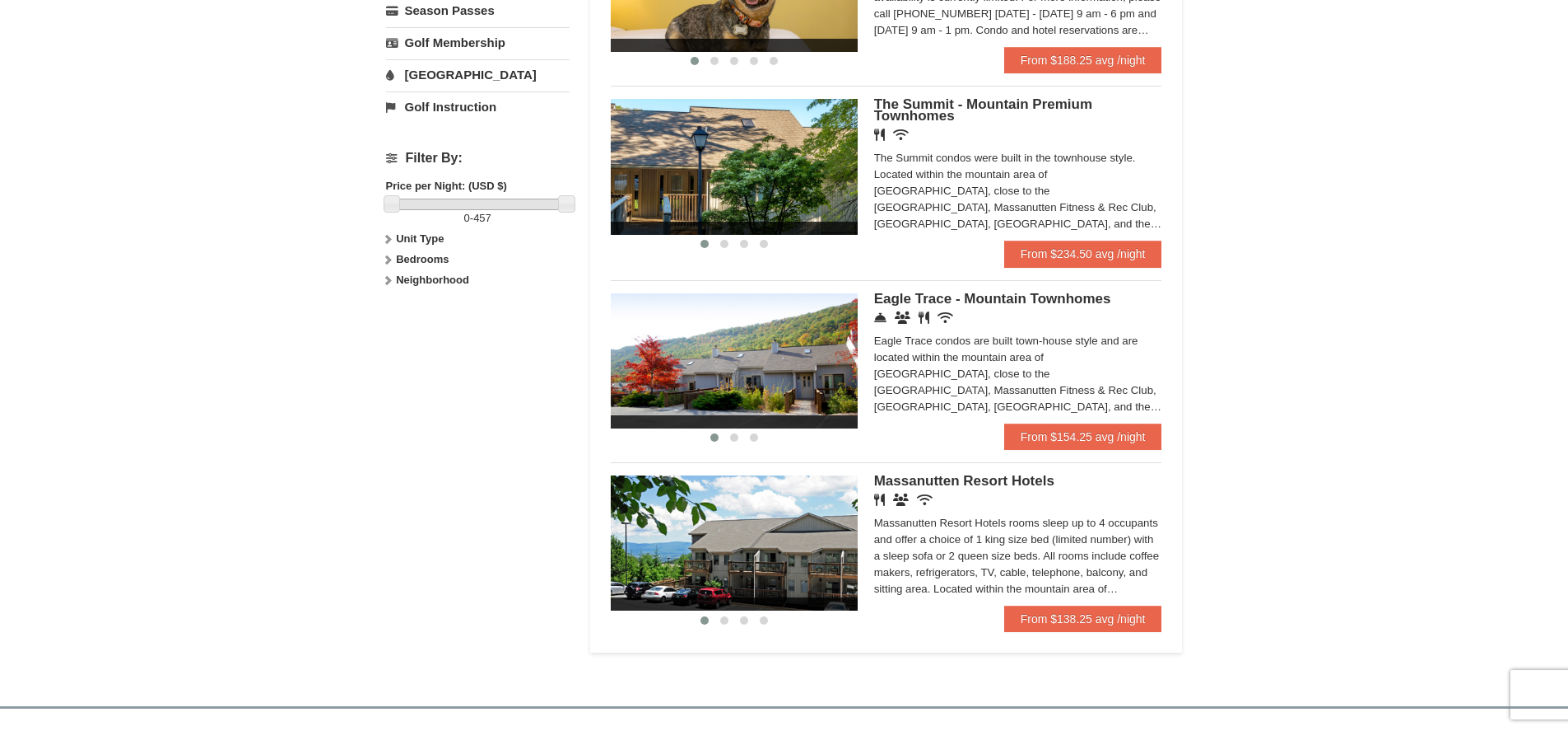
scroll to position [577, 0]
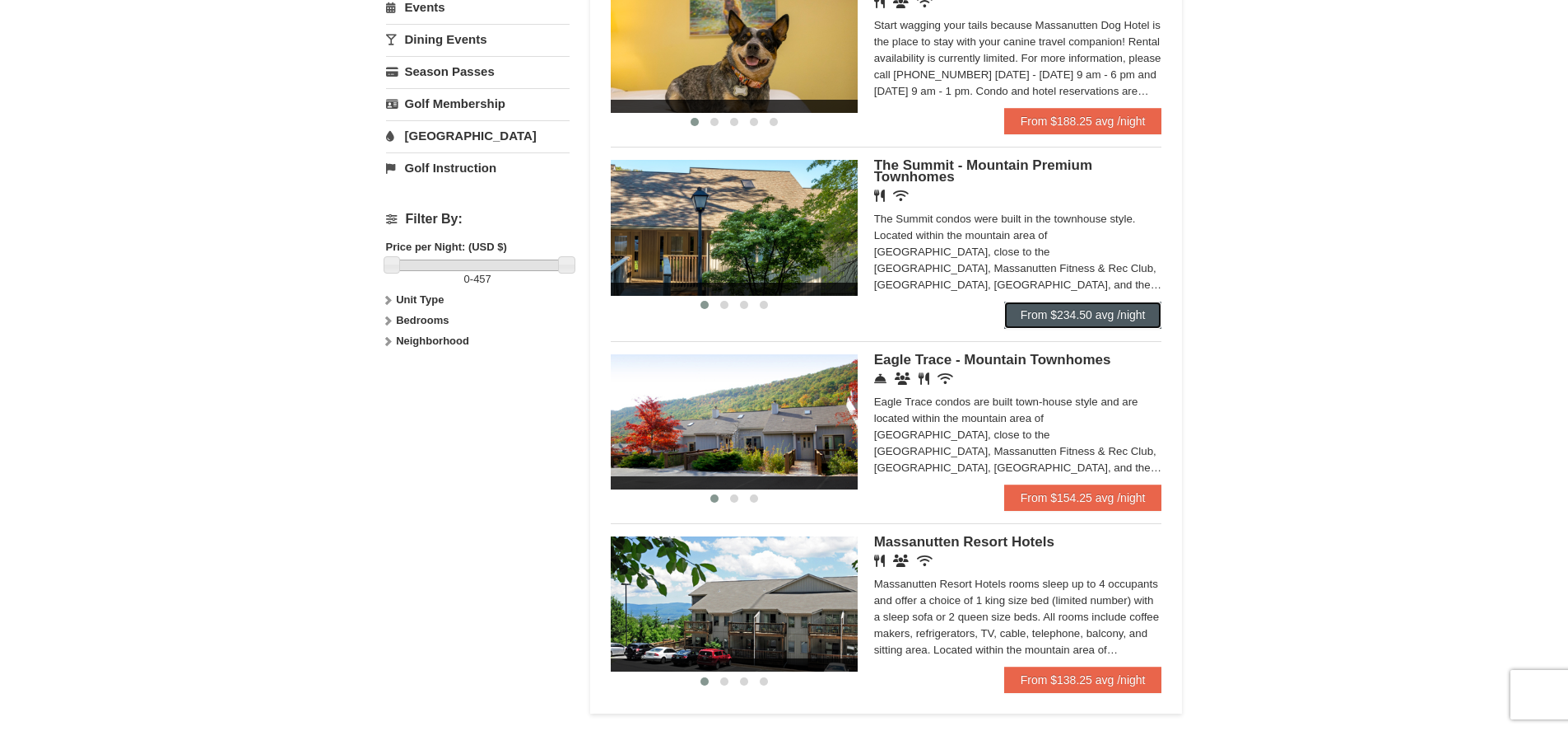
click at [1129, 323] on link "From $234.50 avg /night" at bounding box center [1083, 314] width 158 height 26
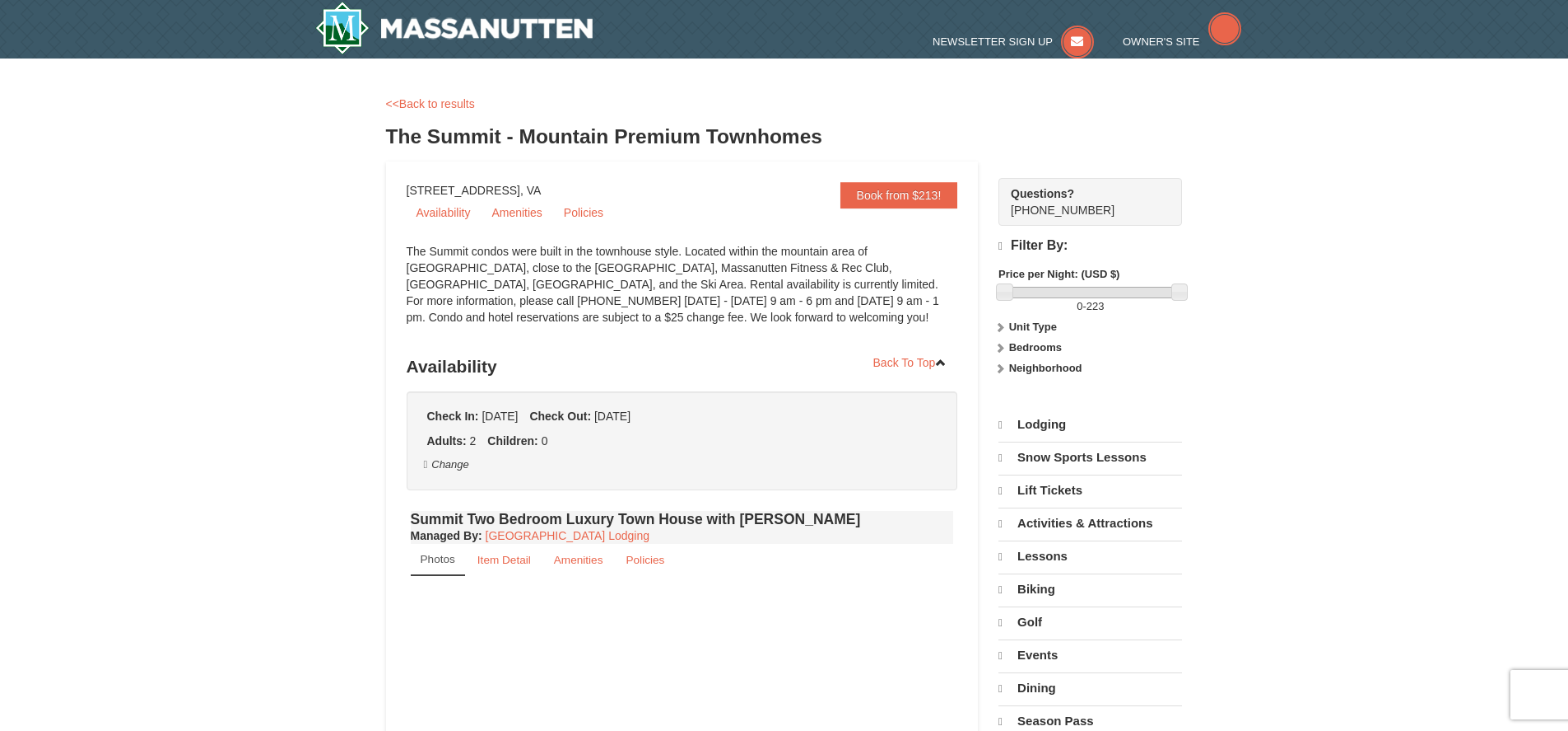
select select "9"
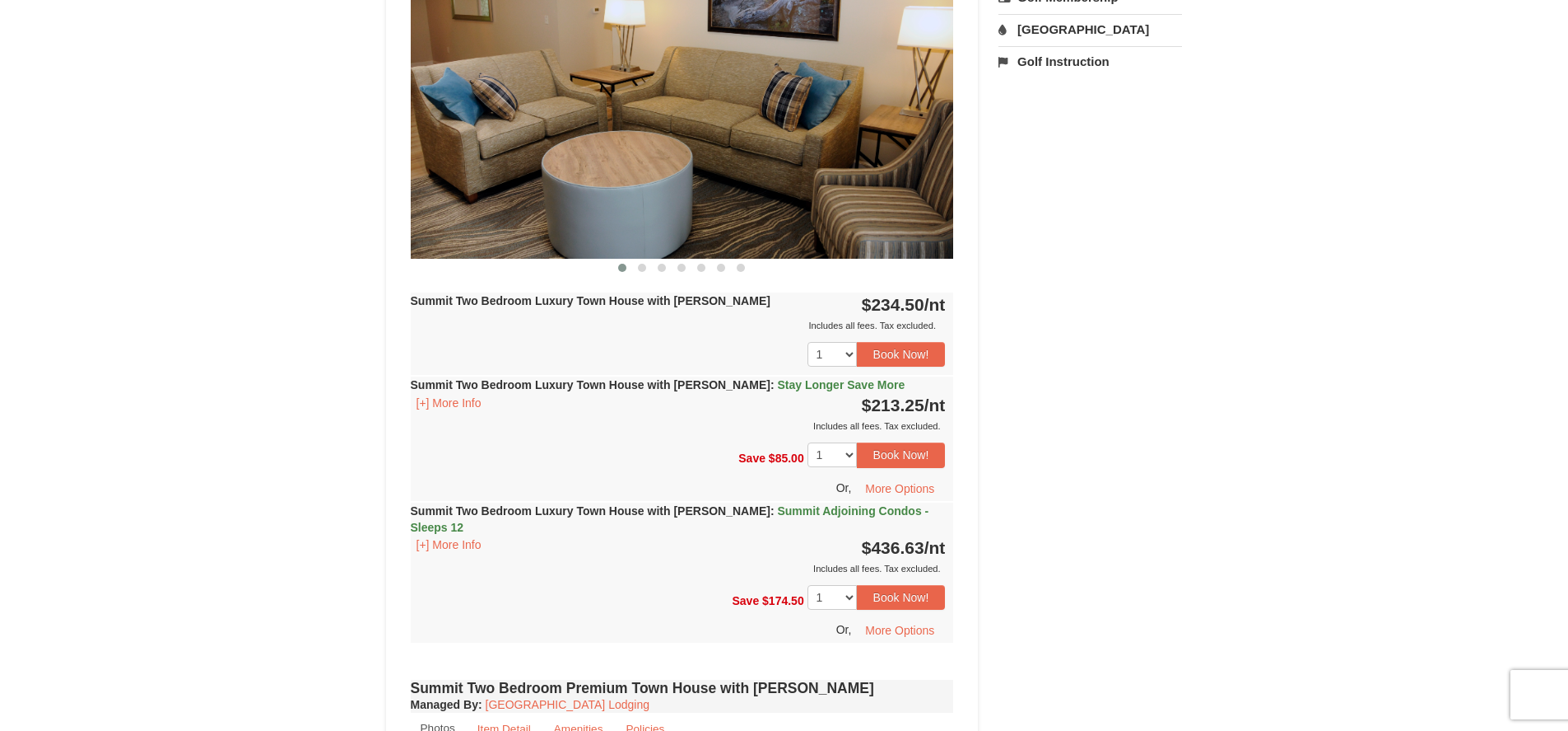
scroll to position [741, 0]
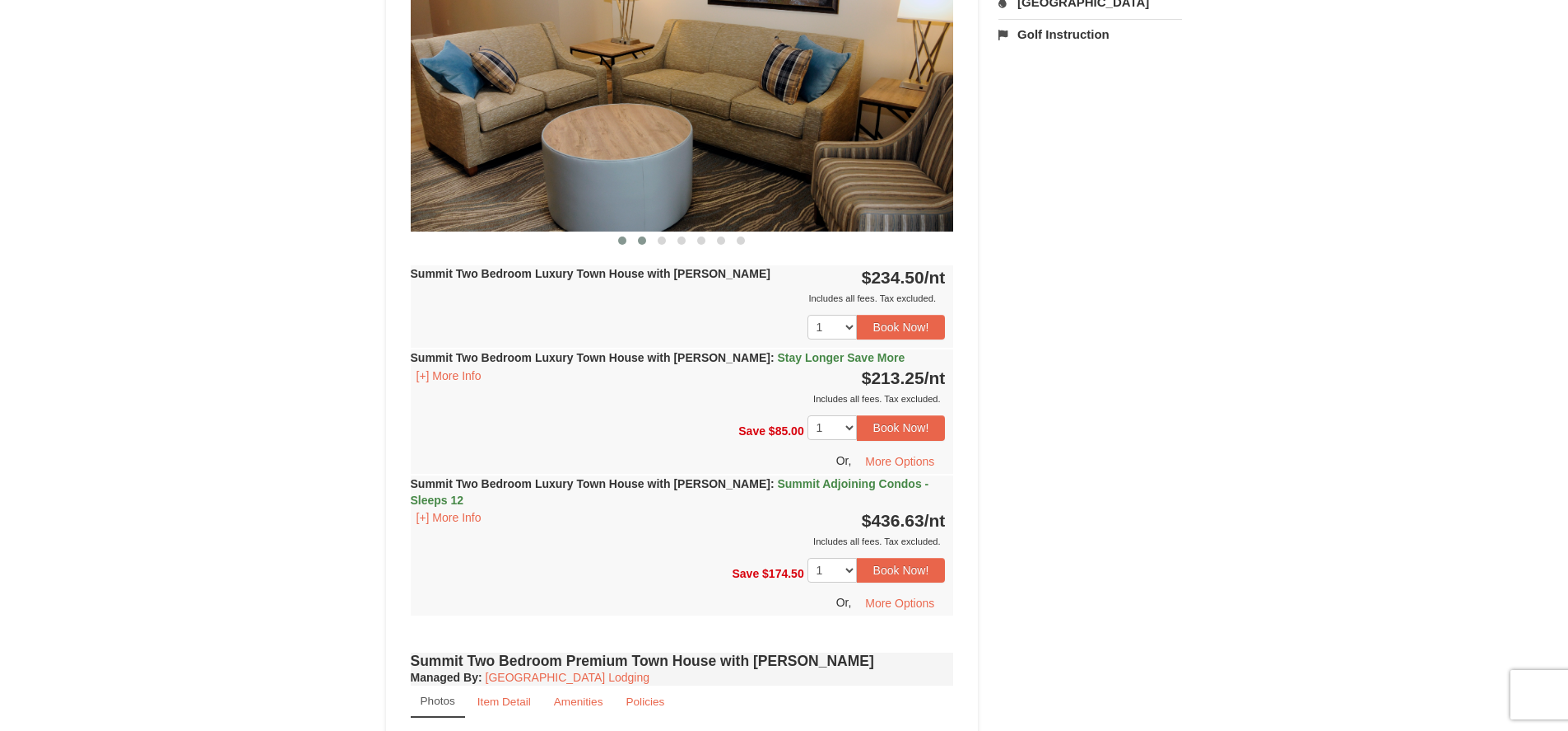
click at [638, 242] on button at bounding box center [642, 240] width 19 height 16
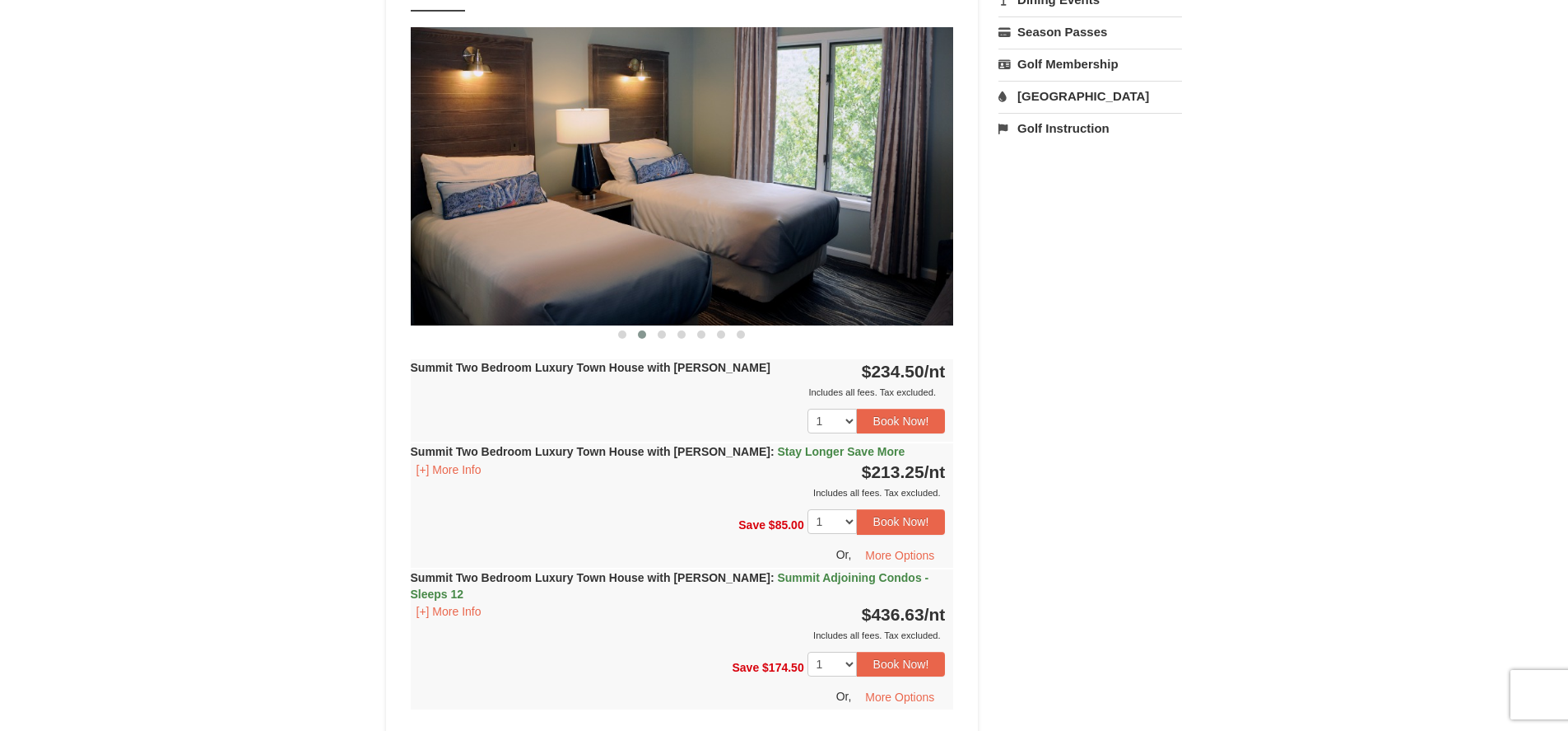
scroll to position [494, 0]
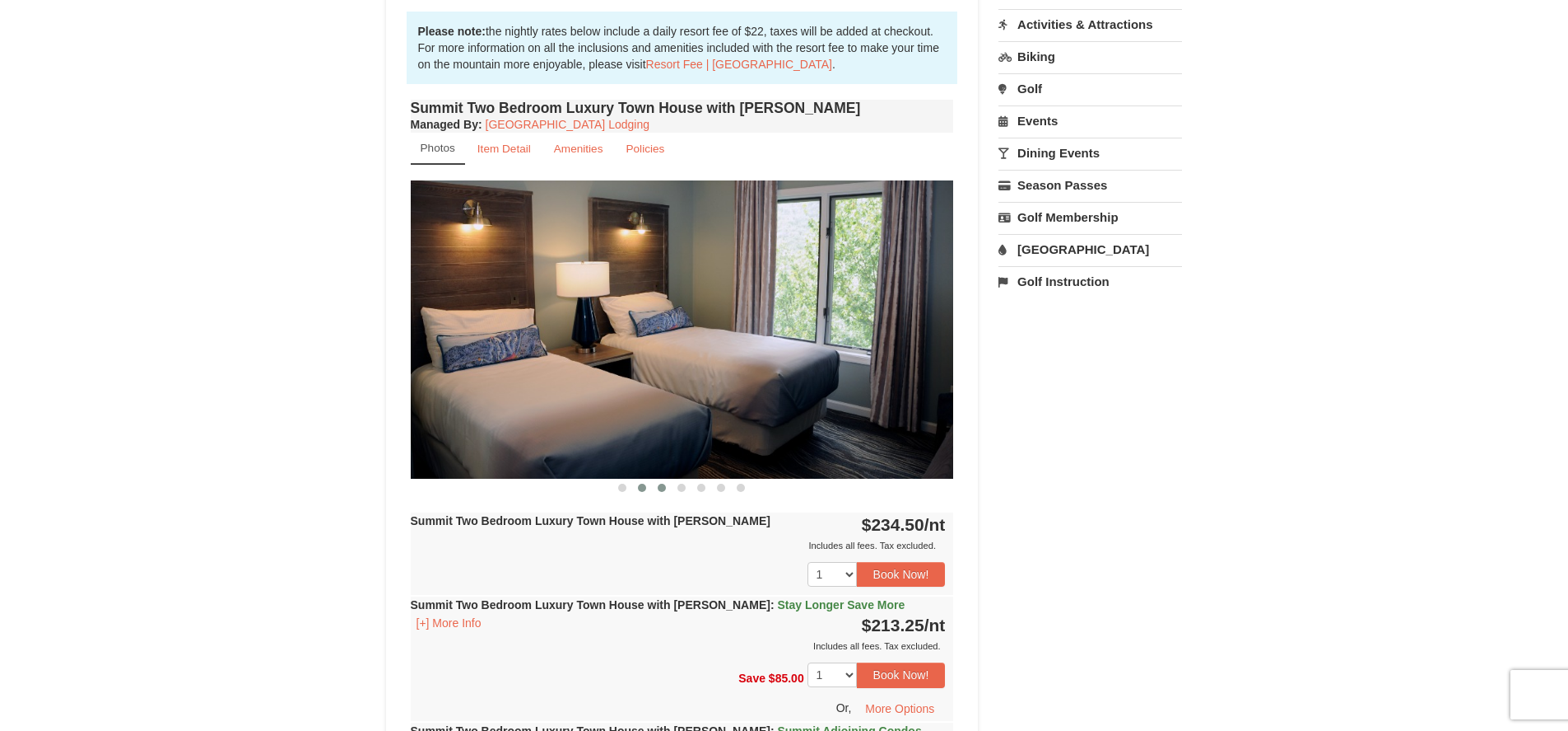
click at [665, 485] on span at bounding box center [662, 488] width 8 height 8
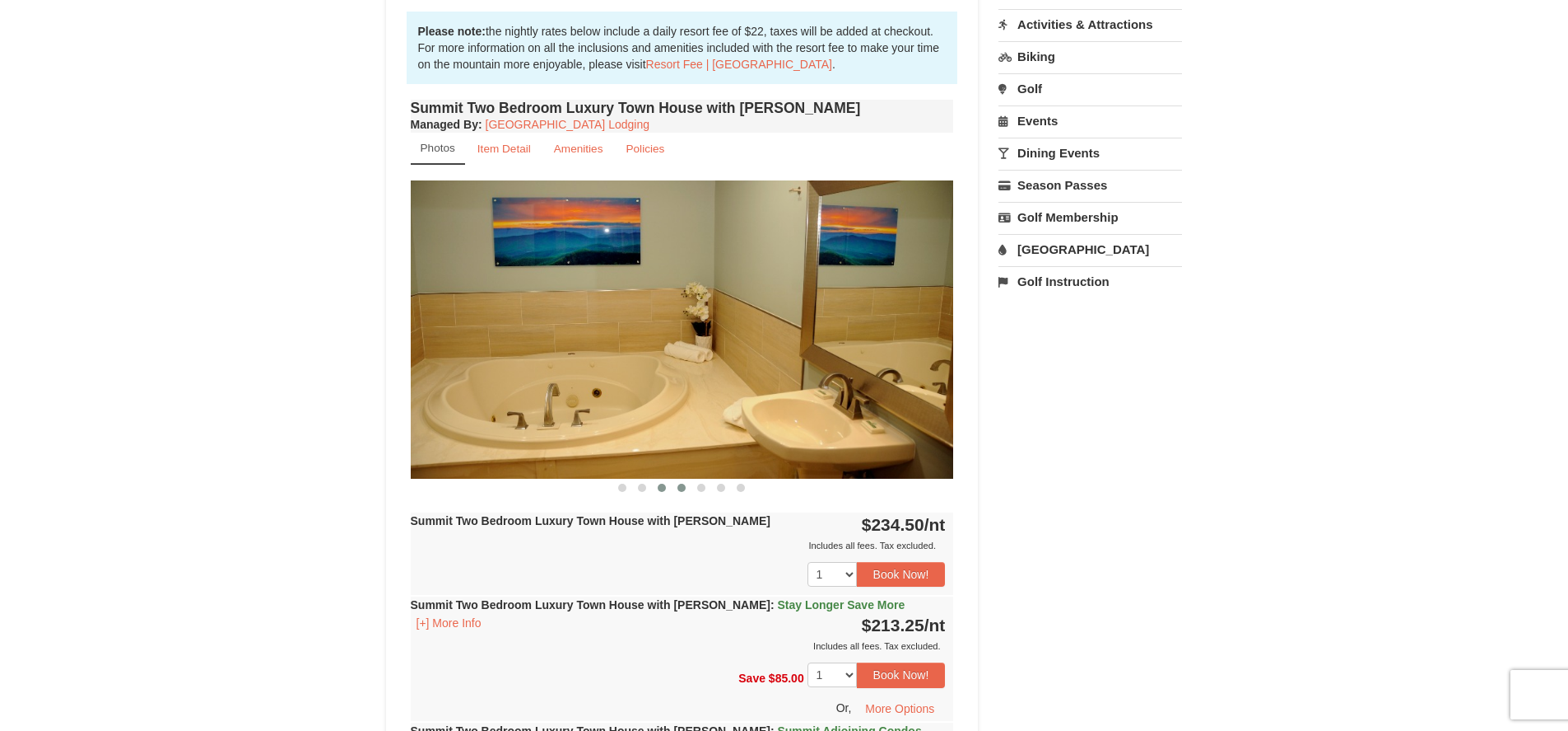
click at [683, 487] on span at bounding box center [682, 488] width 8 height 8
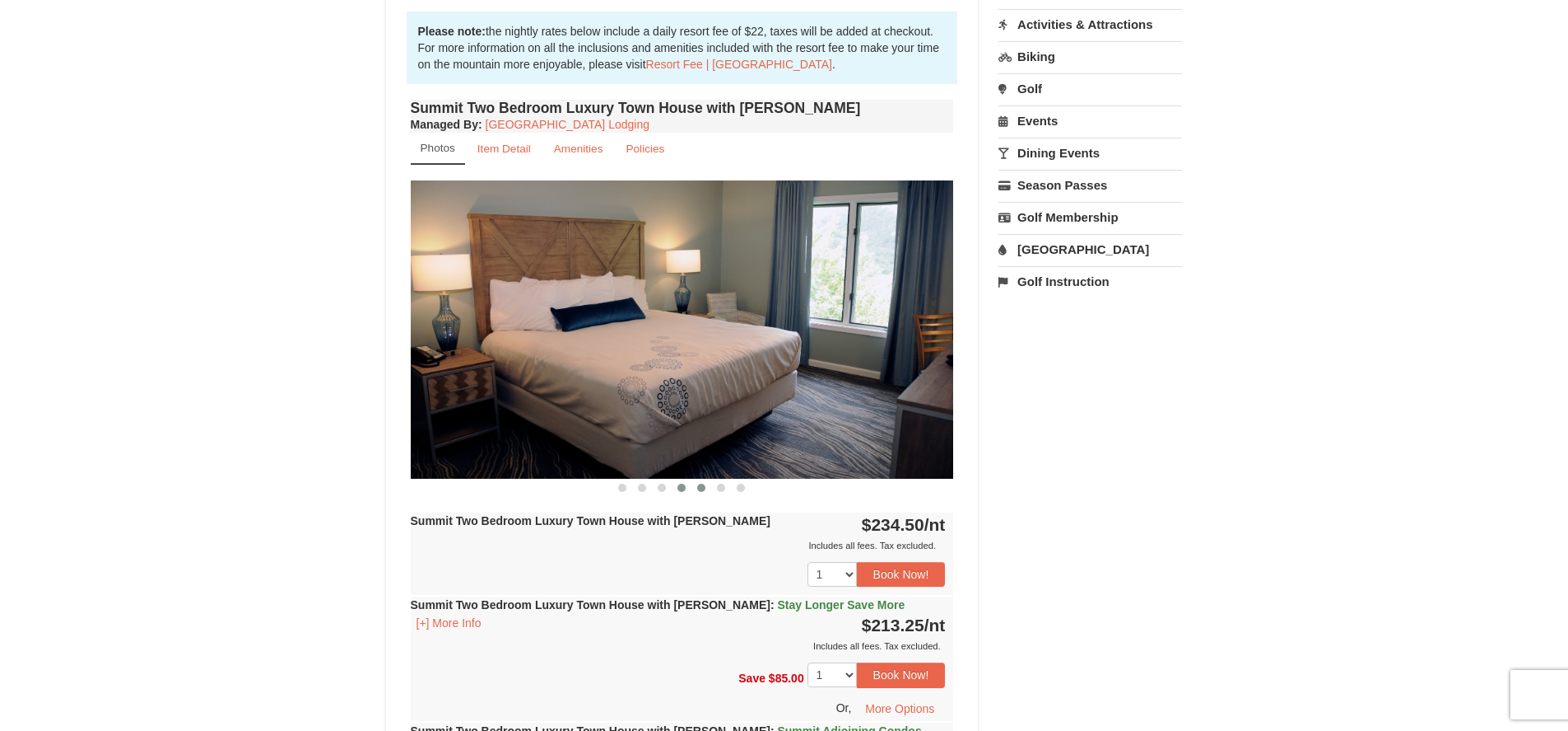
click at [703, 490] on span at bounding box center [702, 488] width 8 height 8
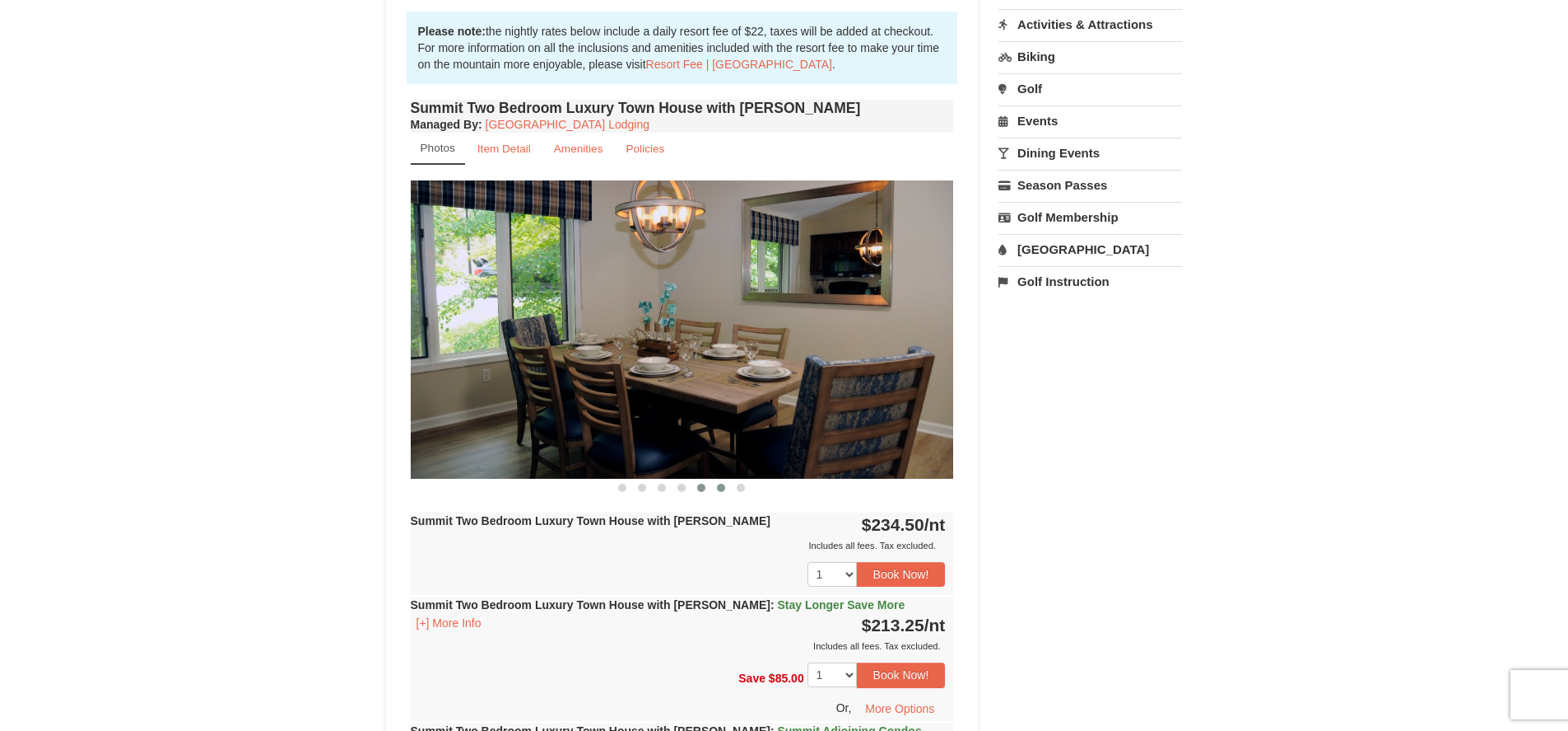
click at [724, 487] on span at bounding box center [721, 488] width 8 height 8
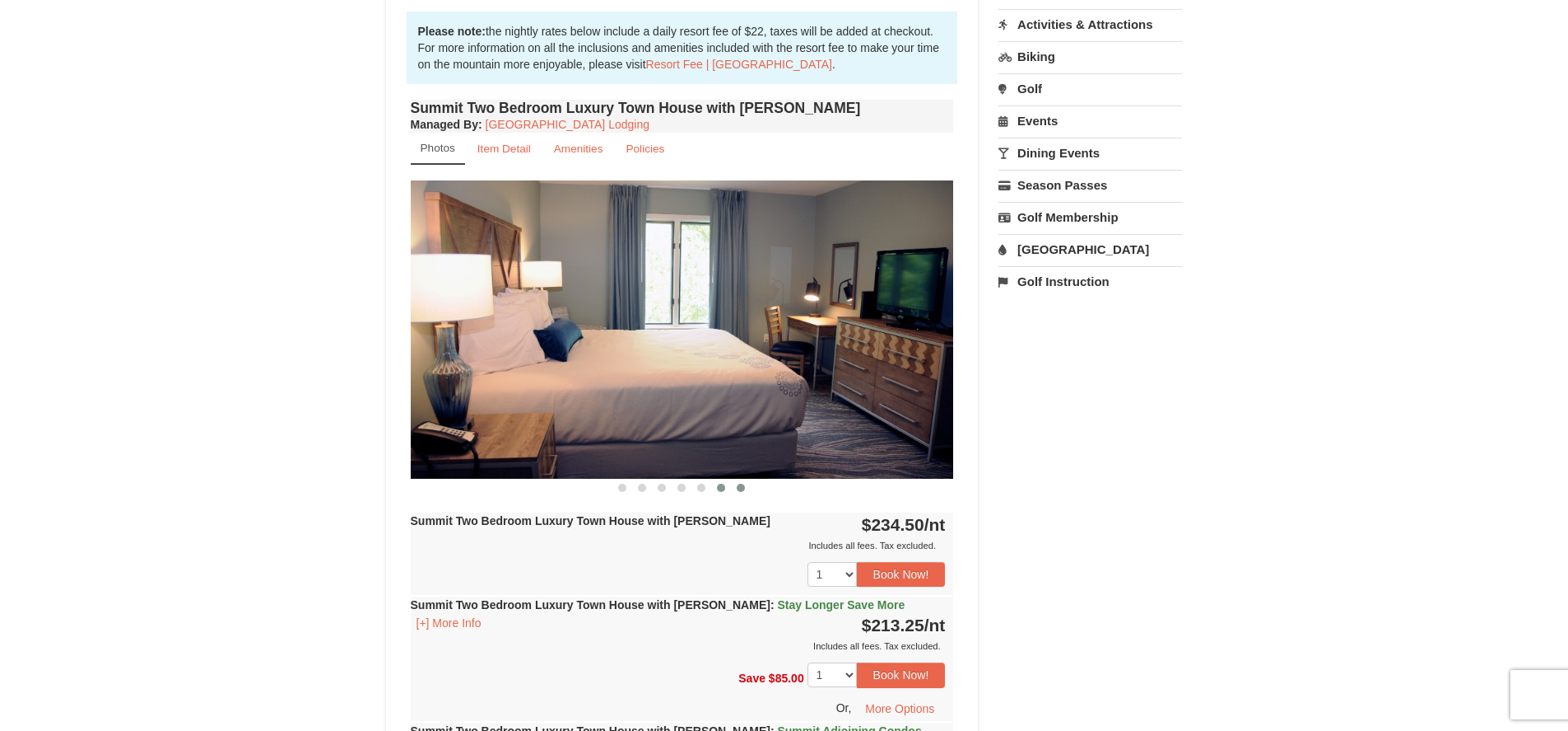
click at [740, 489] on span at bounding box center [741, 488] width 8 height 8
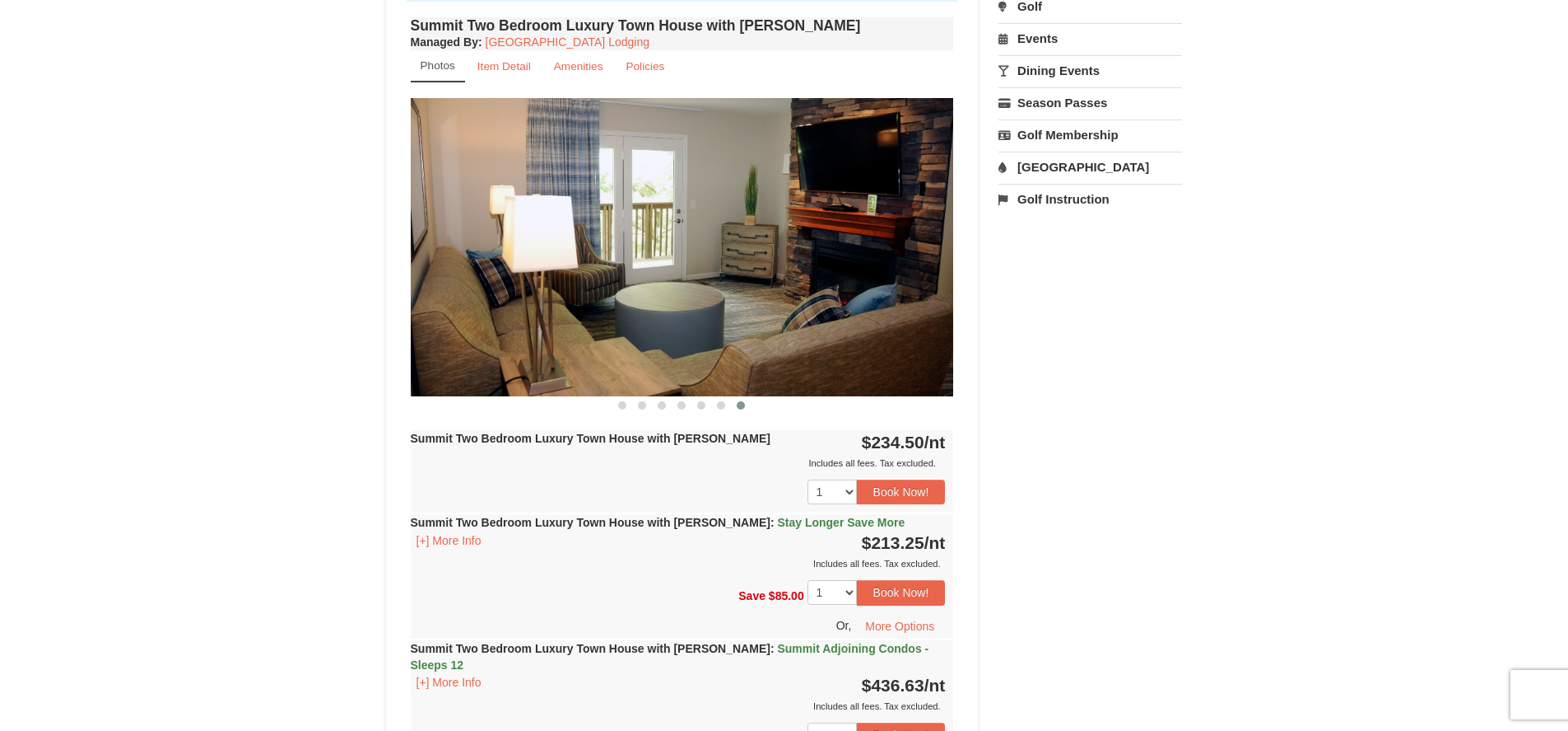
scroll to position [741, 0]
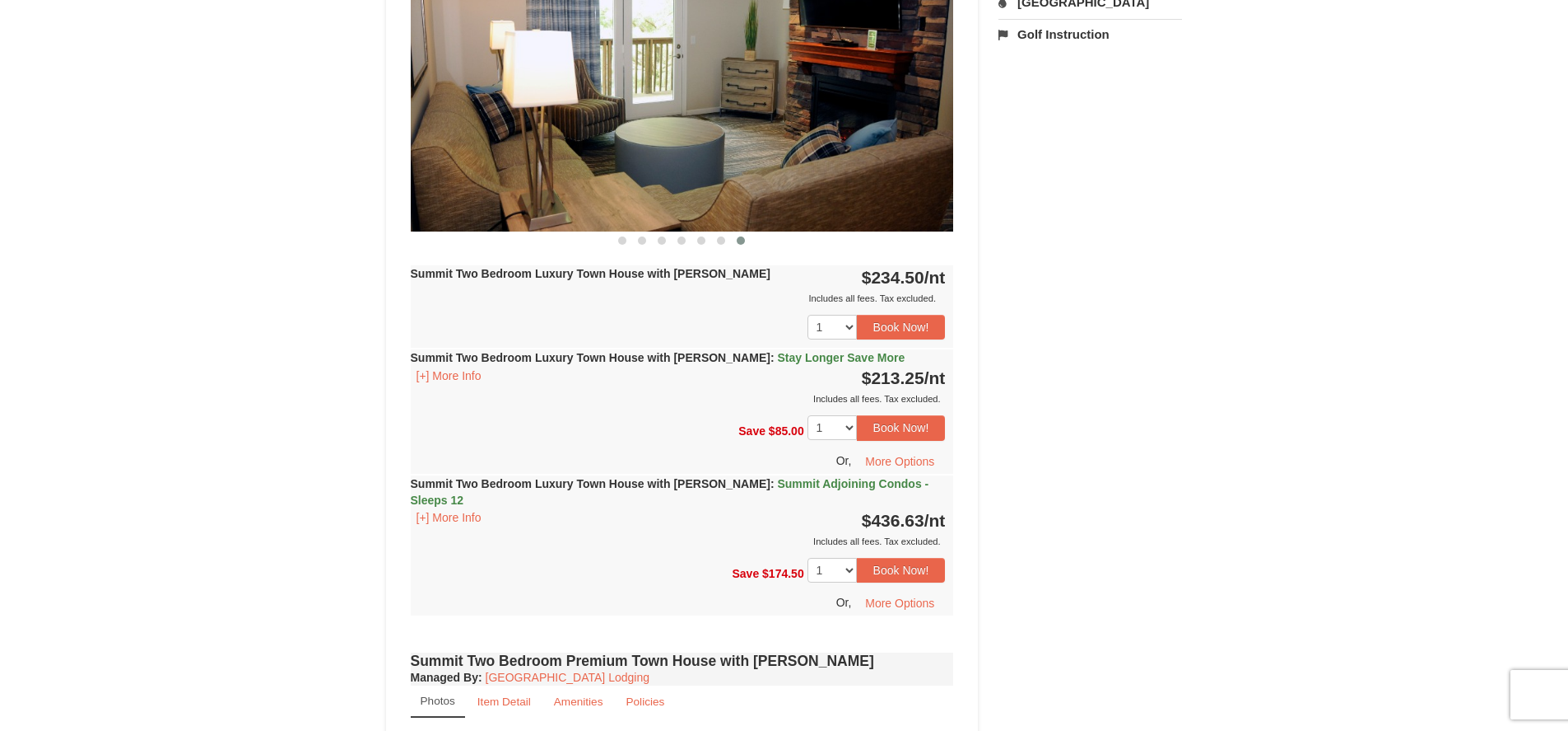
click at [736, 407] on div "Save $85.00 1 2 3 4 5 6 7 Or," at bounding box center [682, 440] width 544 height 66
click at [899, 432] on button "Book Now!" at bounding box center [901, 427] width 89 height 25
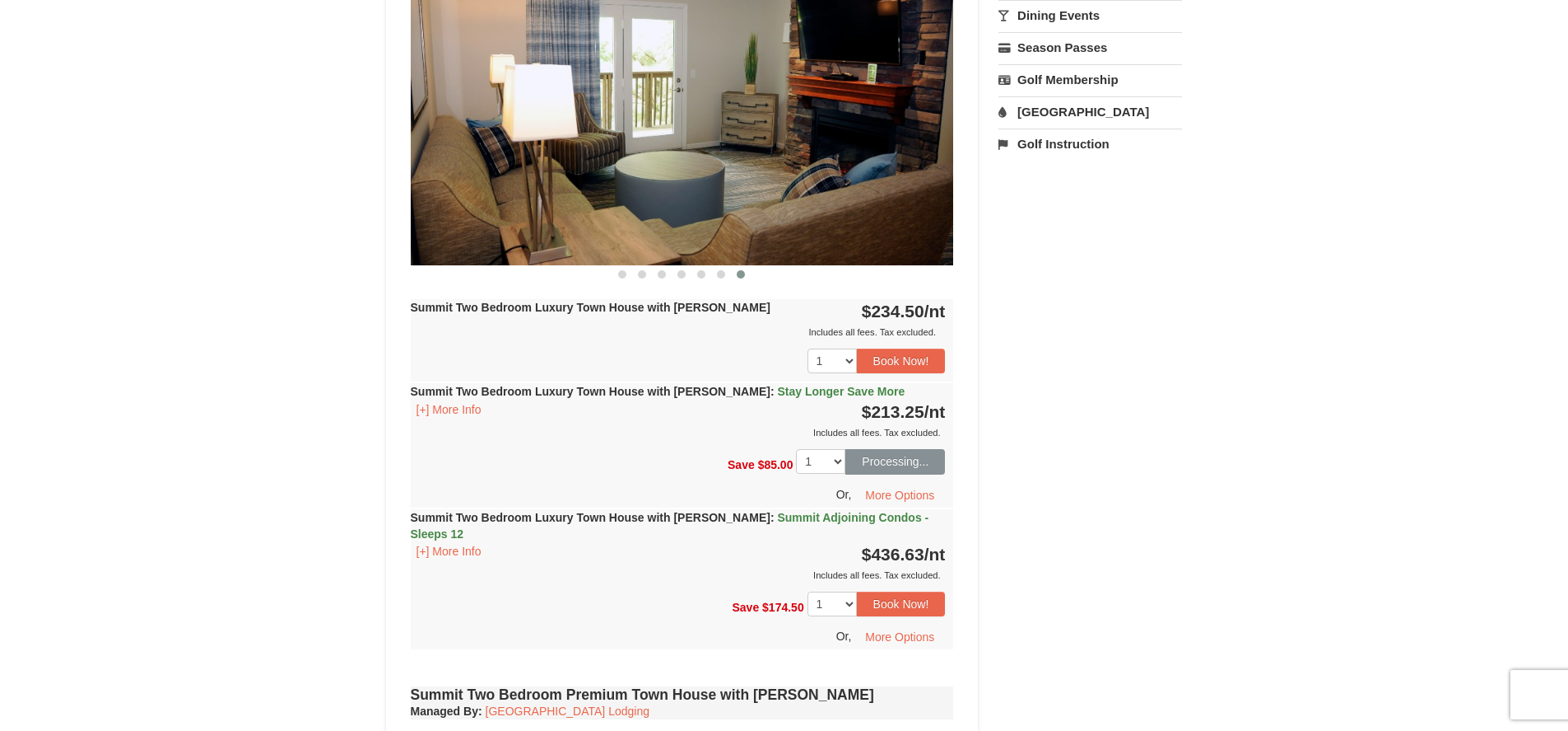
scroll to position [161, 0]
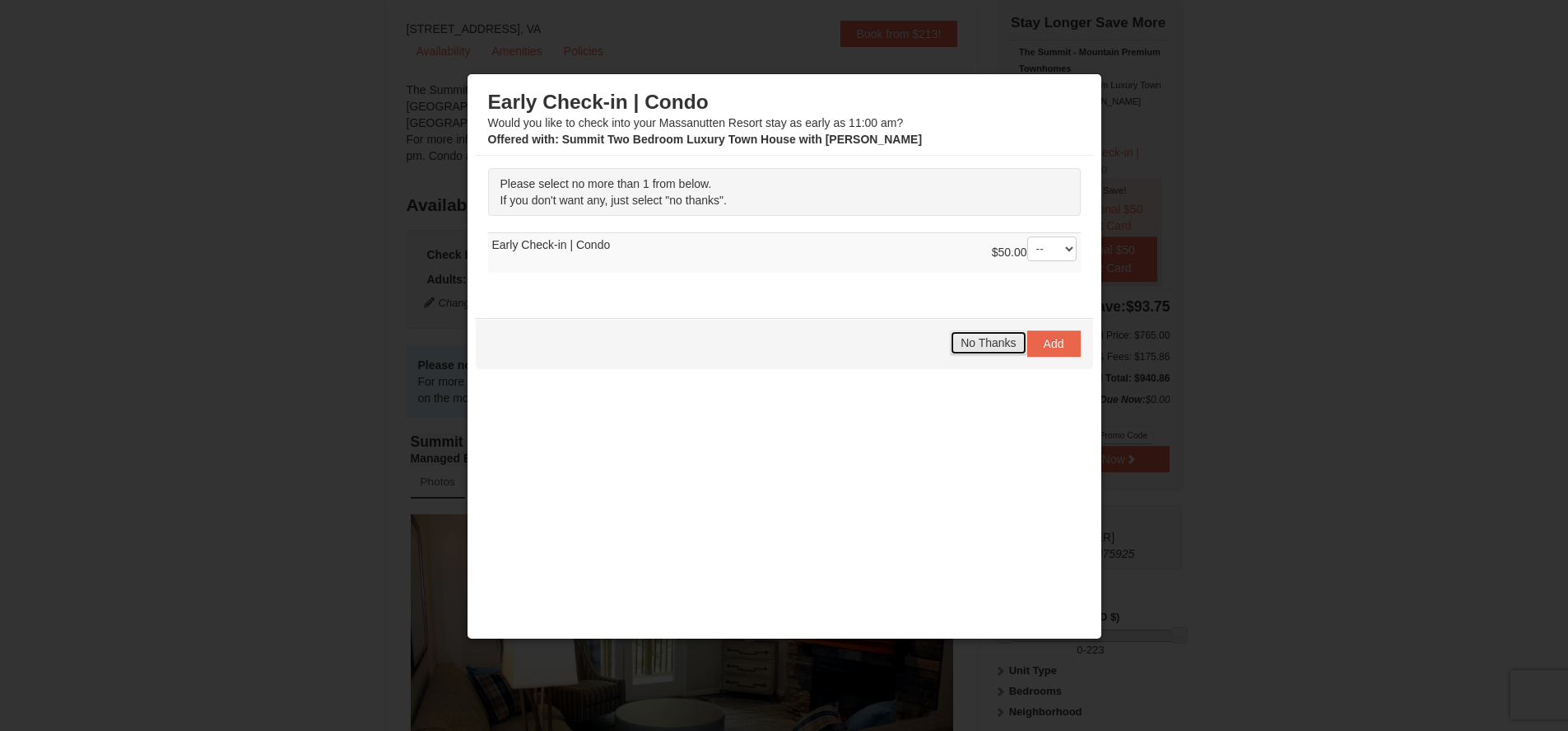
click at [991, 343] on span "No Thanks" at bounding box center [988, 343] width 55 height 14
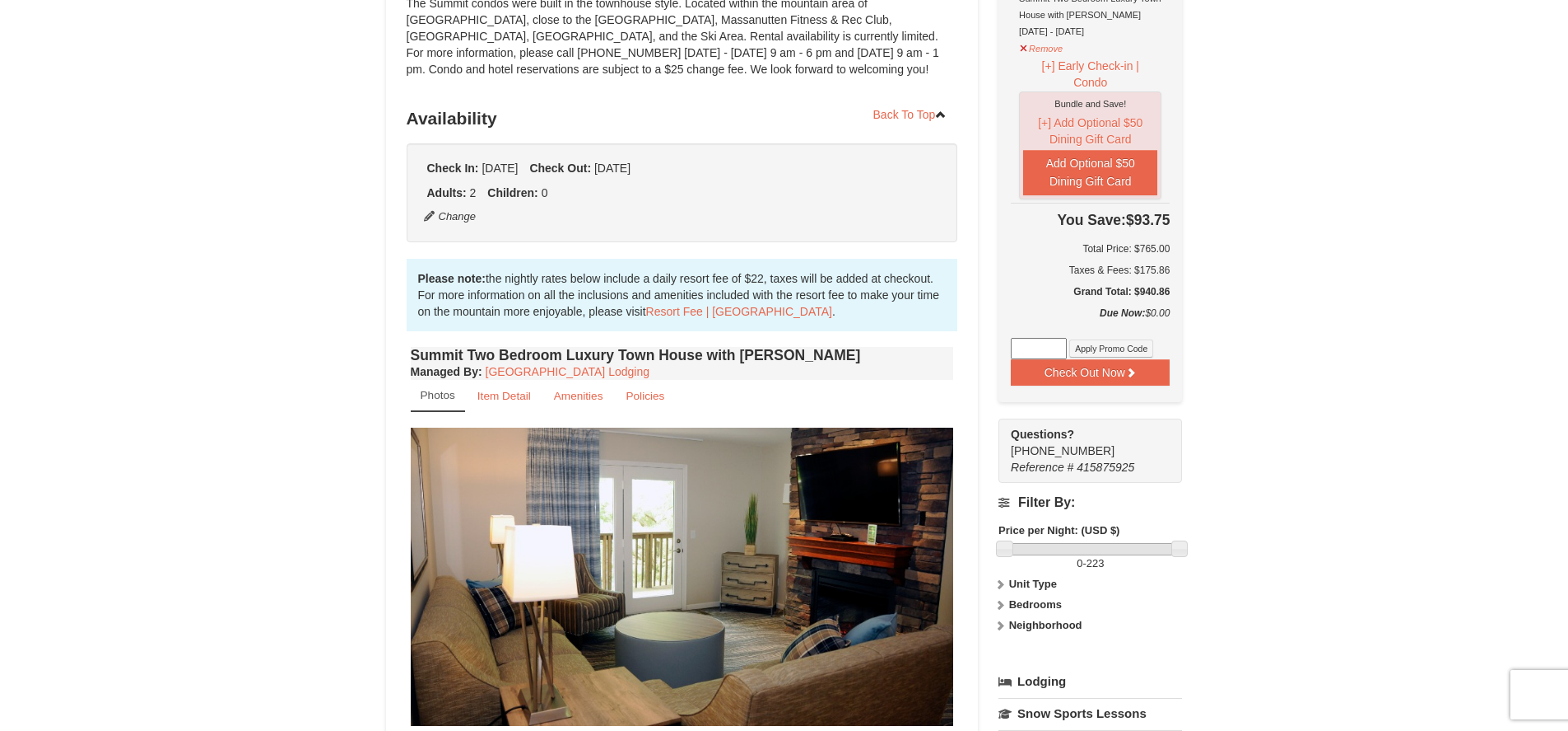
scroll to position [0, 0]
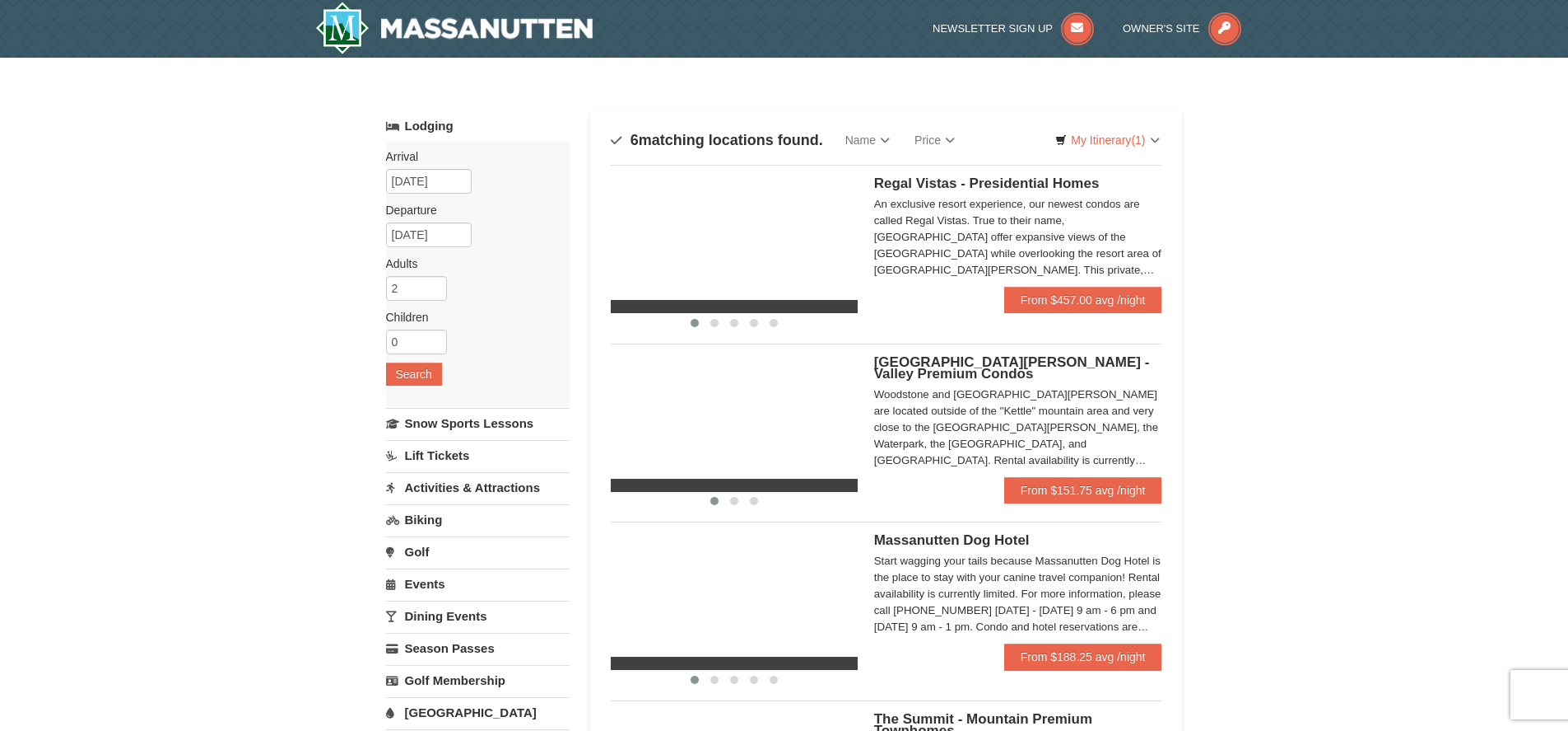
select select "9"
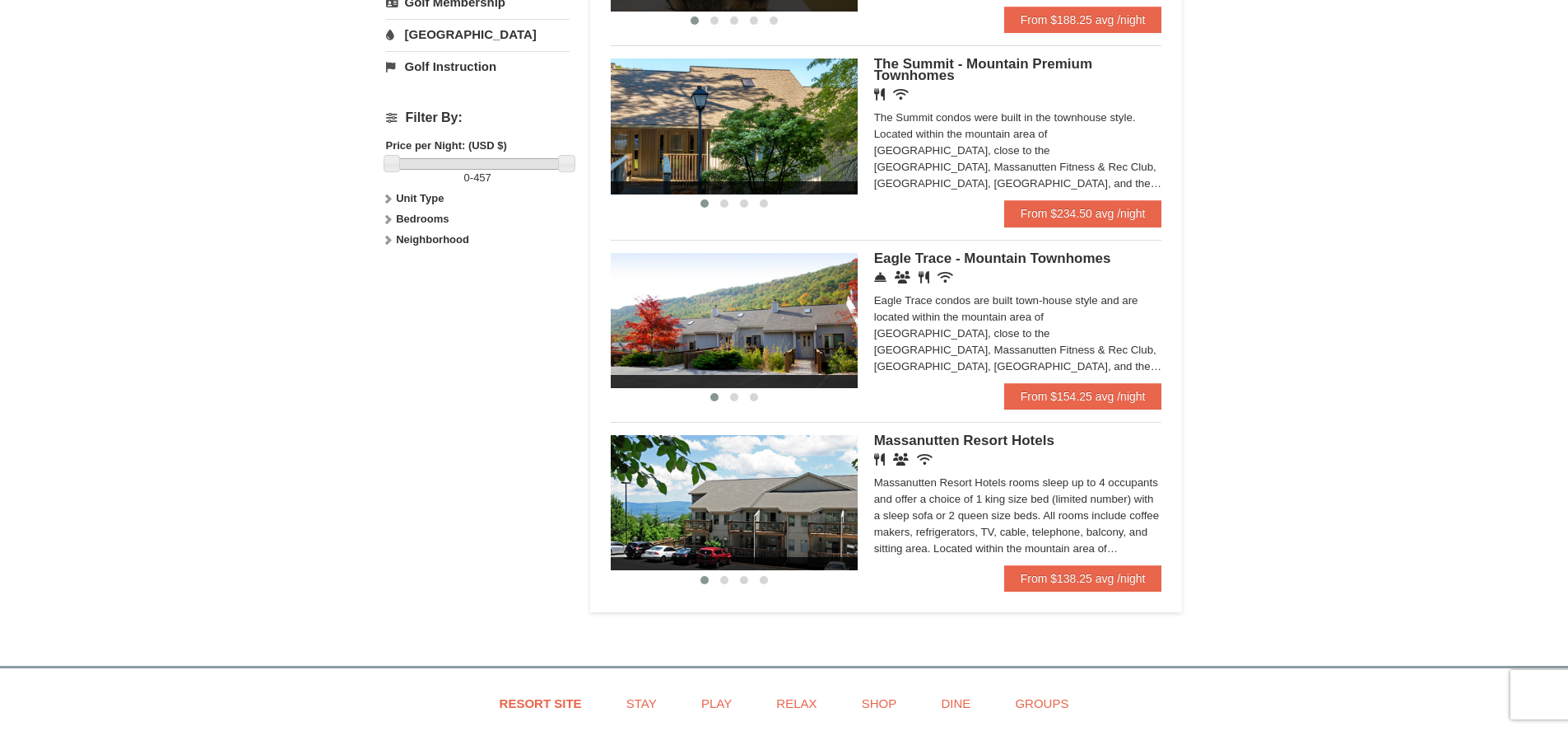
scroll to position [741, 0]
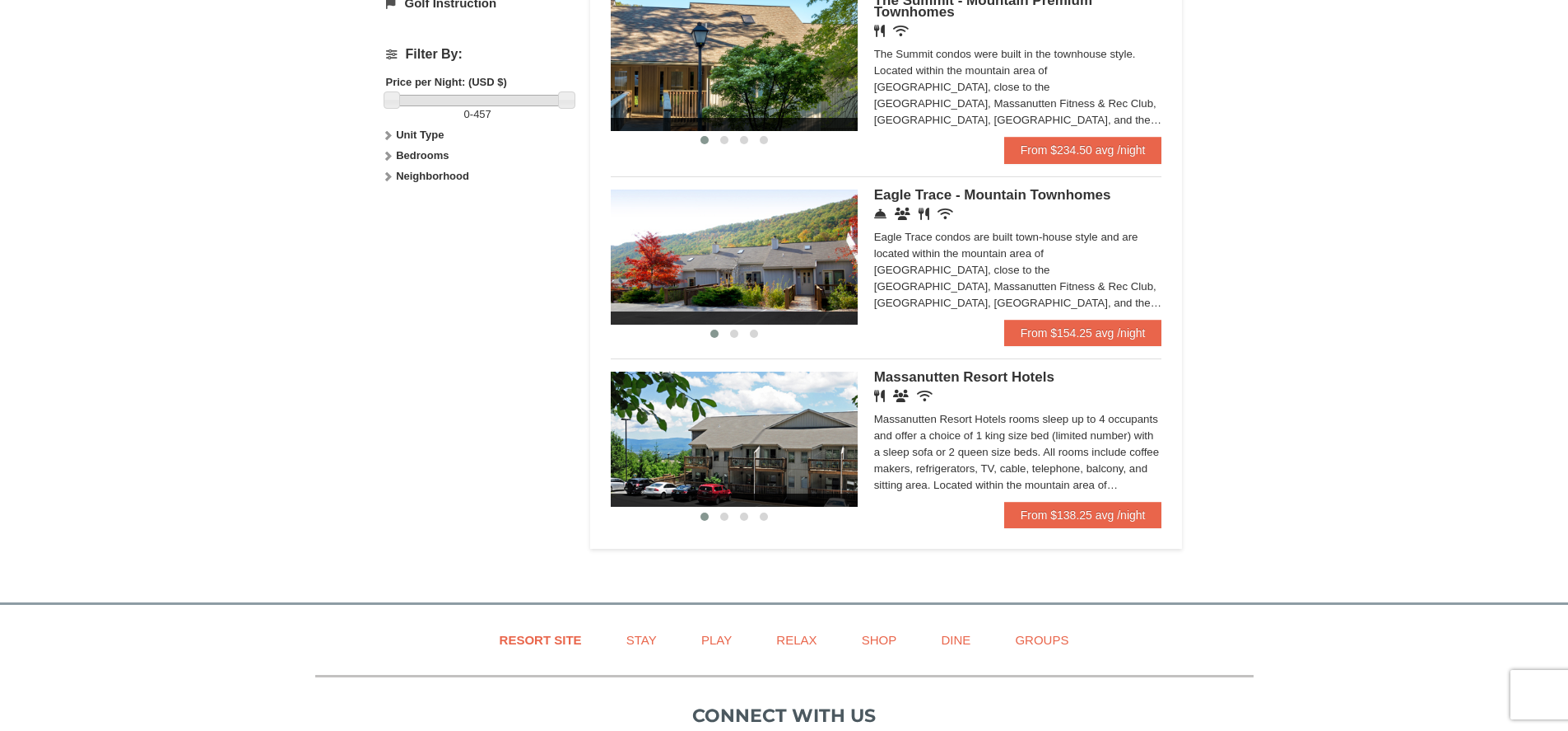
click at [782, 471] on img at bounding box center [735, 439] width 247 height 135
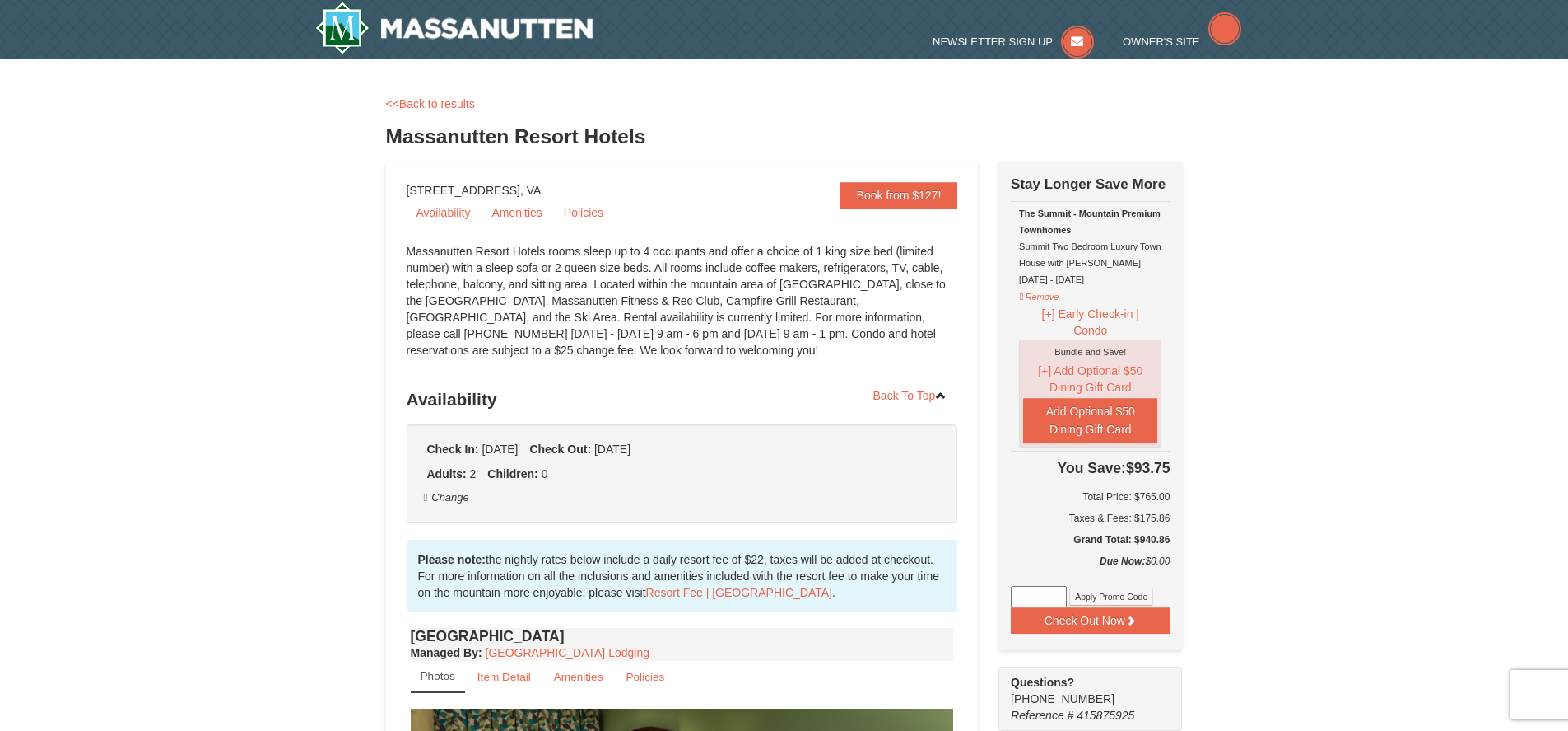
select select "9"
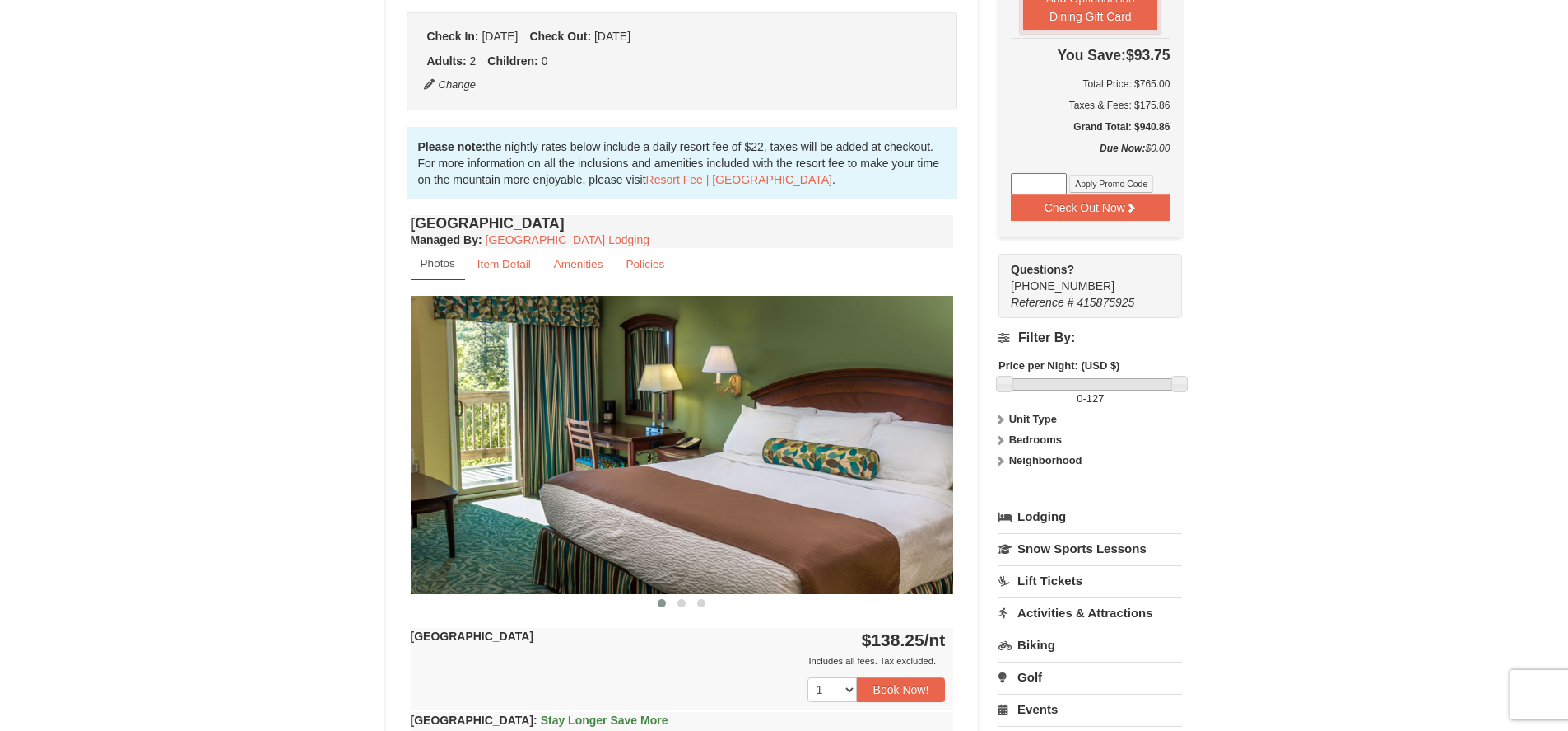
scroll to position [577, 0]
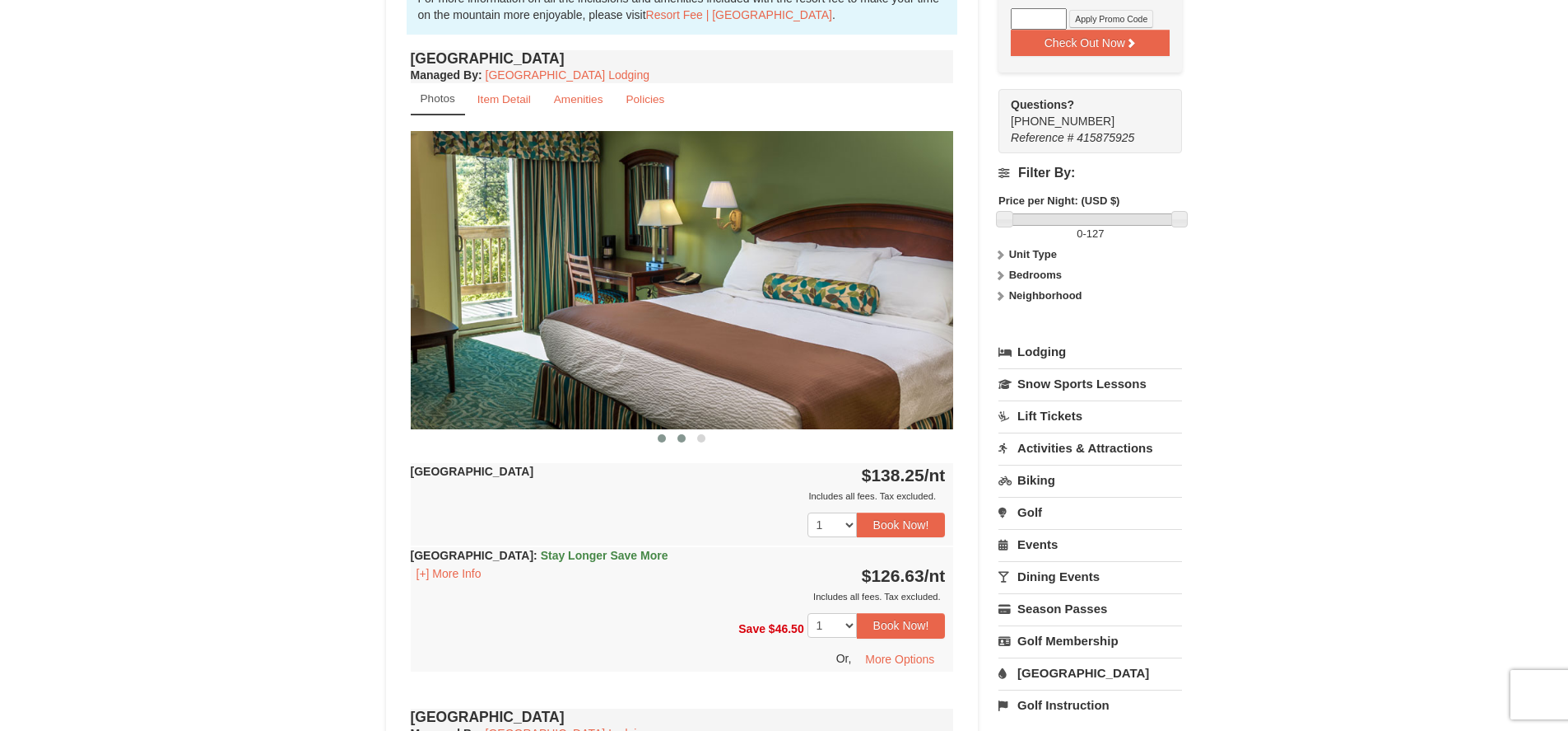
click at [685, 440] on span at bounding box center [682, 438] width 8 height 8
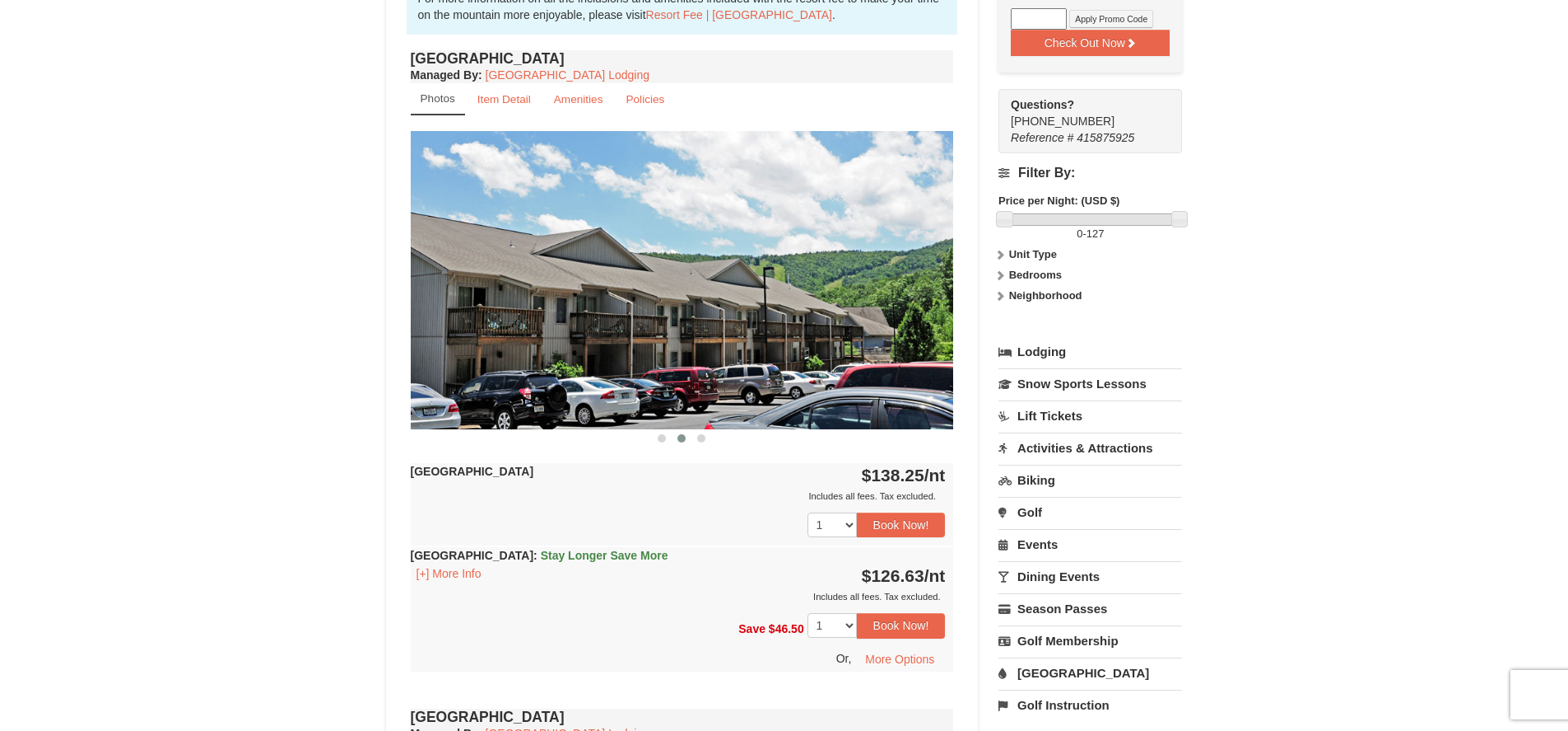
scroll to position [0, 0]
click at [704, 441] on button at bounding box center [701, 438] width 19 height 16
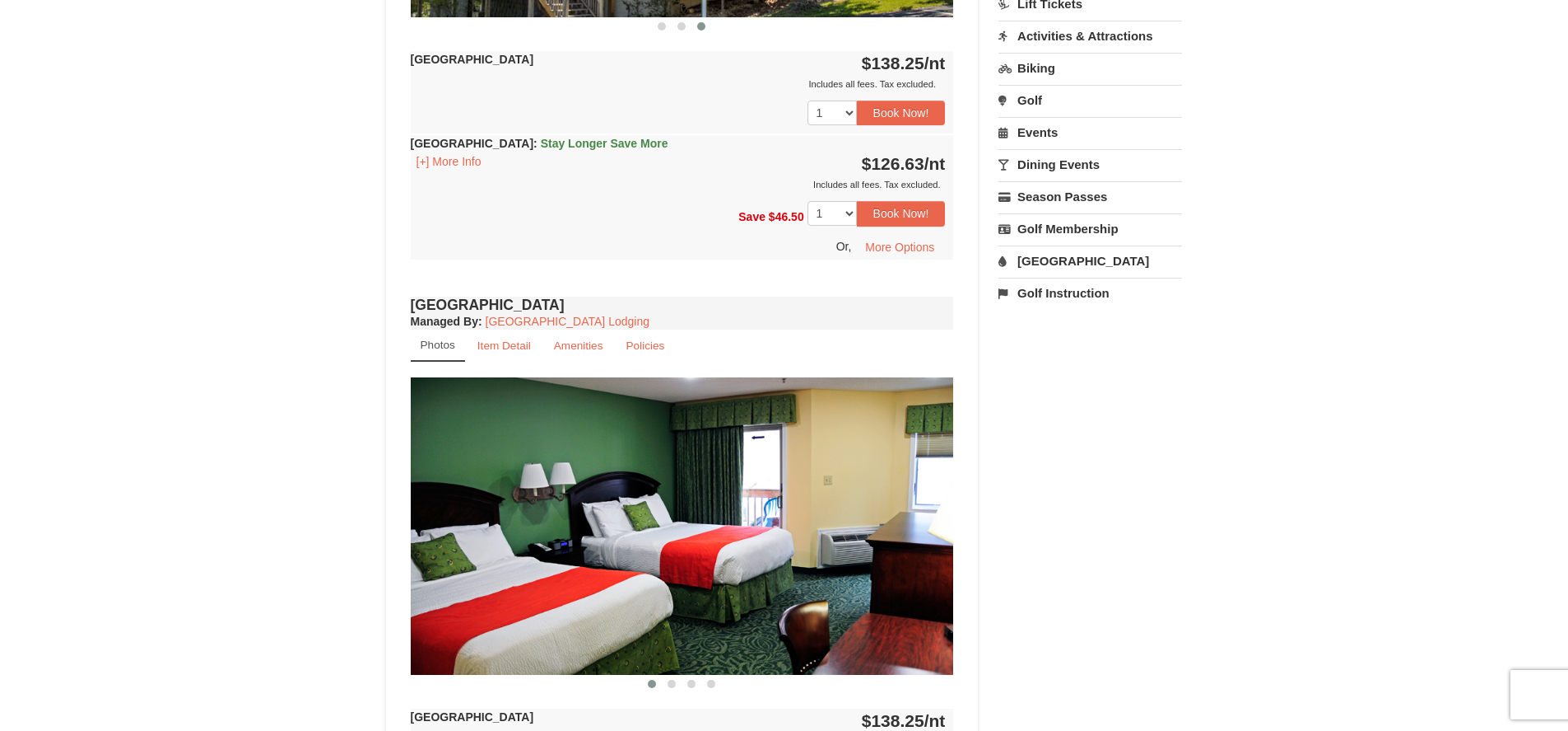
scroll to position [1236, 0]
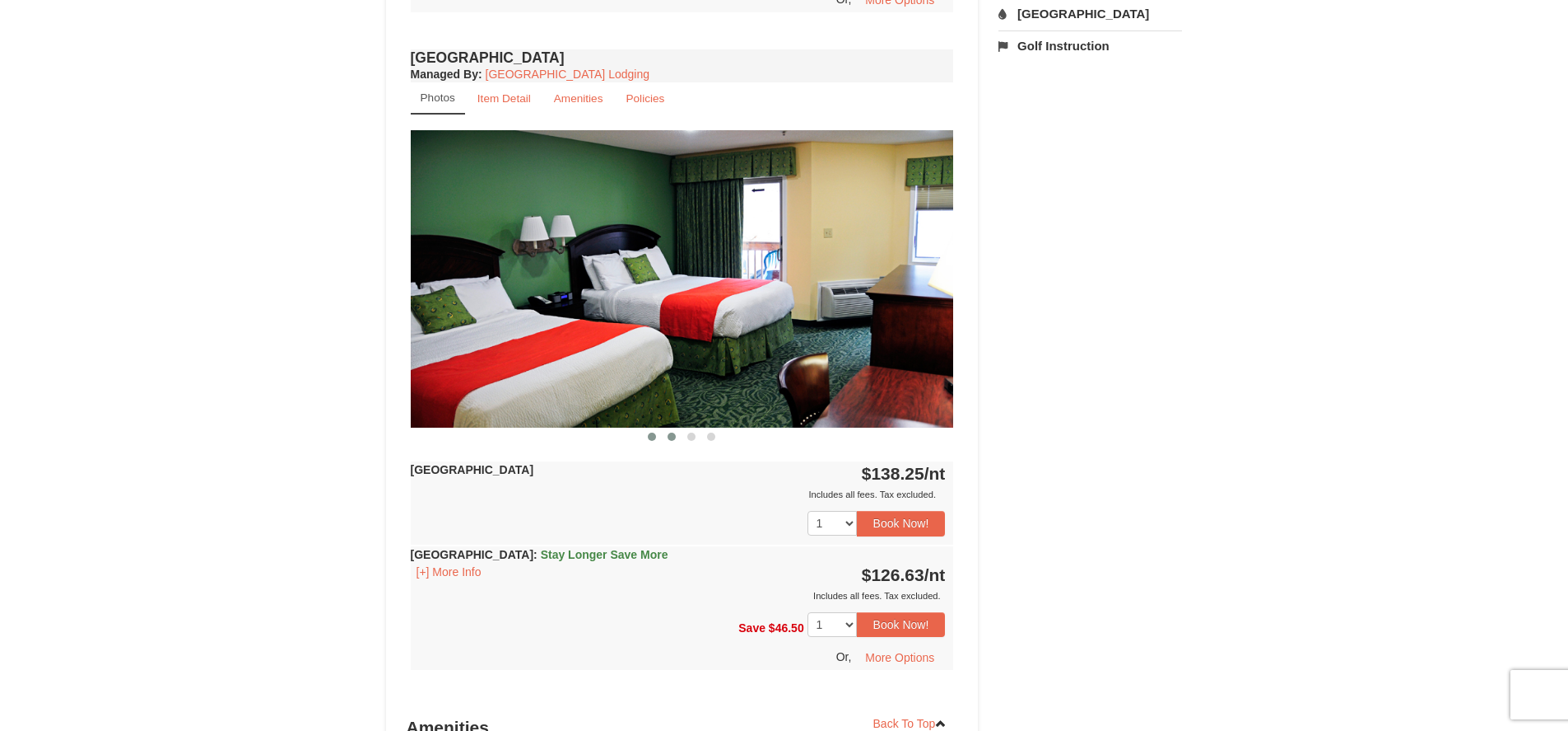
click at [670, 439] on span at bounding box center [672, 437] width 8 height 8
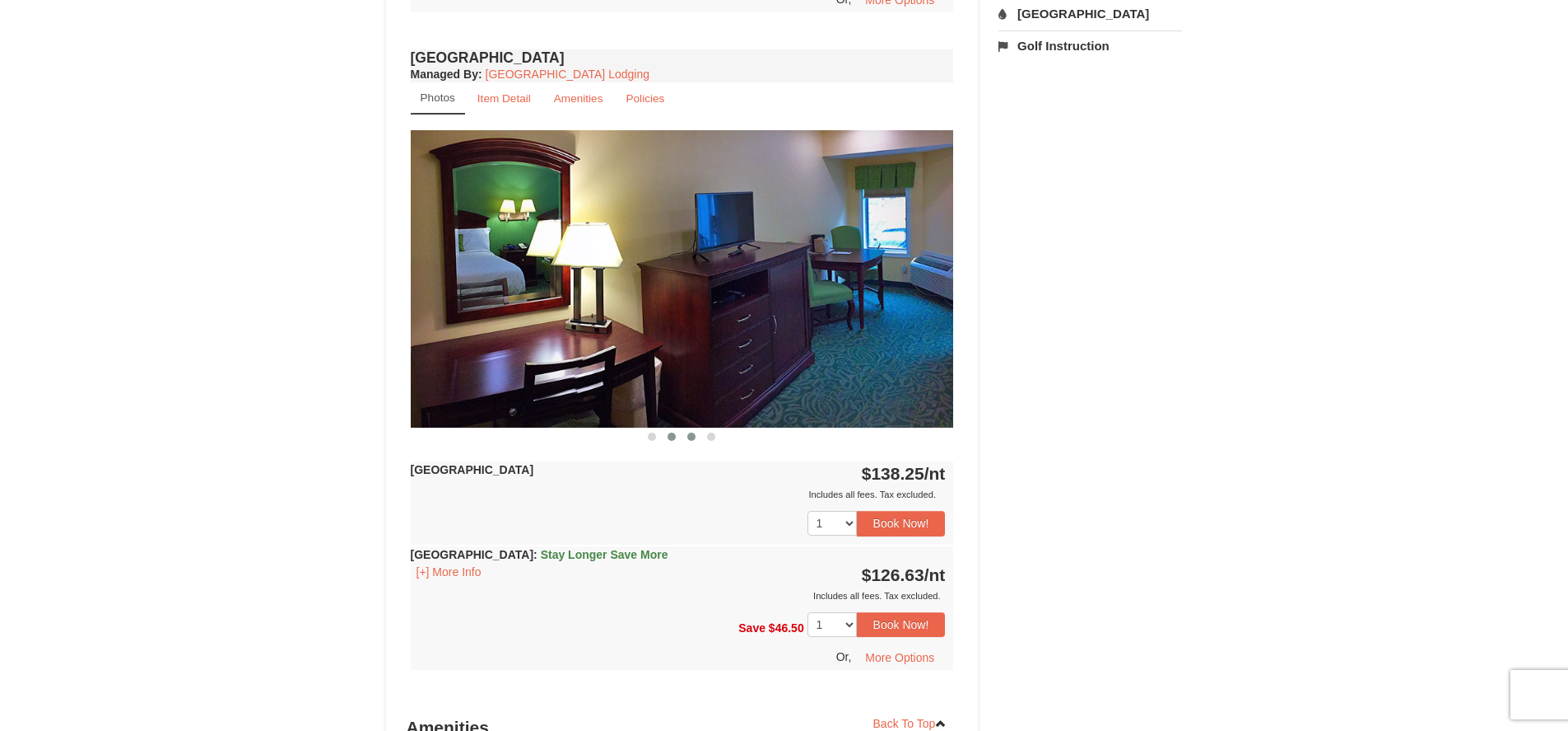
click at [688, 437] on span at bounding box center [692, 437] width 8 height 8
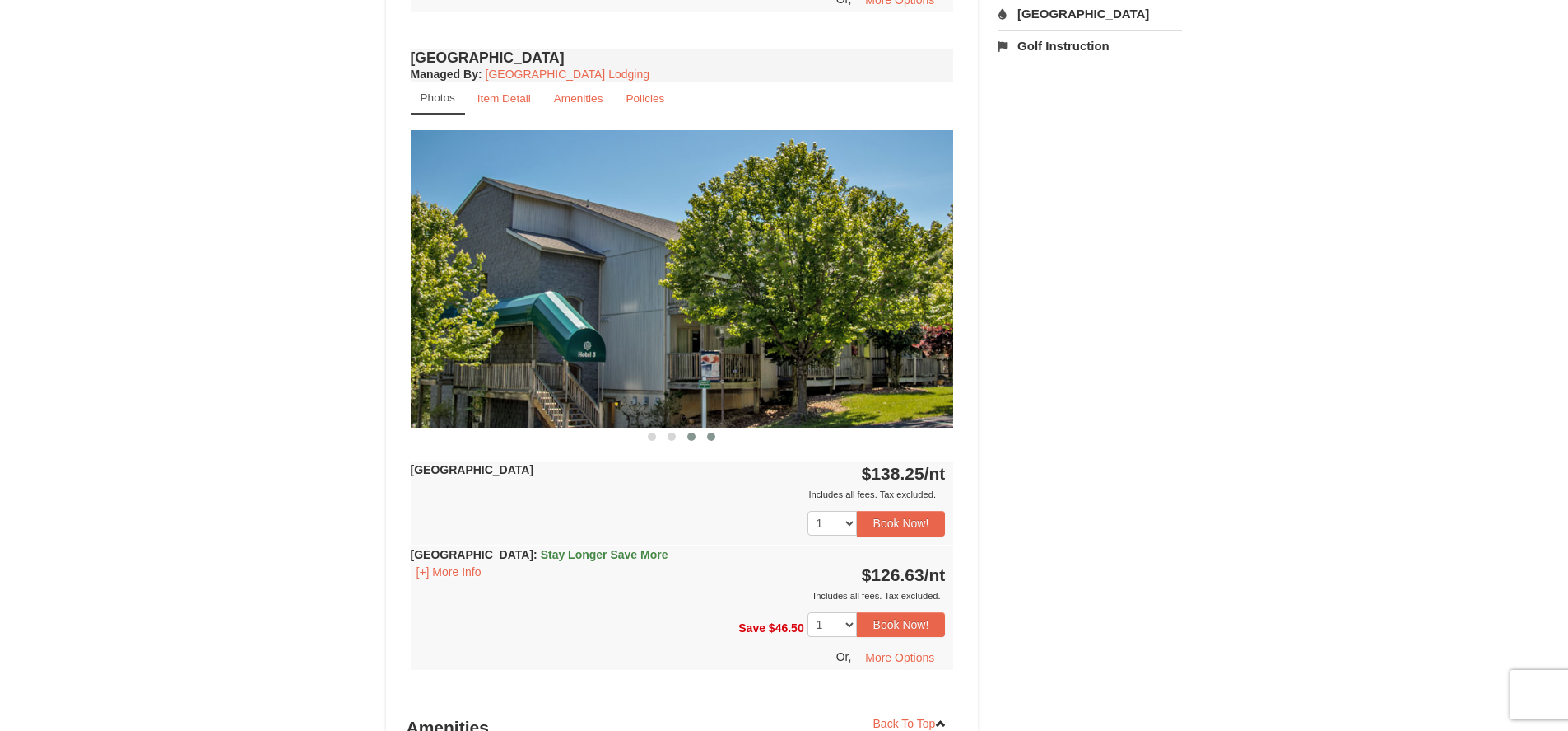
click at [711, 435] on span at bounding box center [711, 437] width 8 height 8
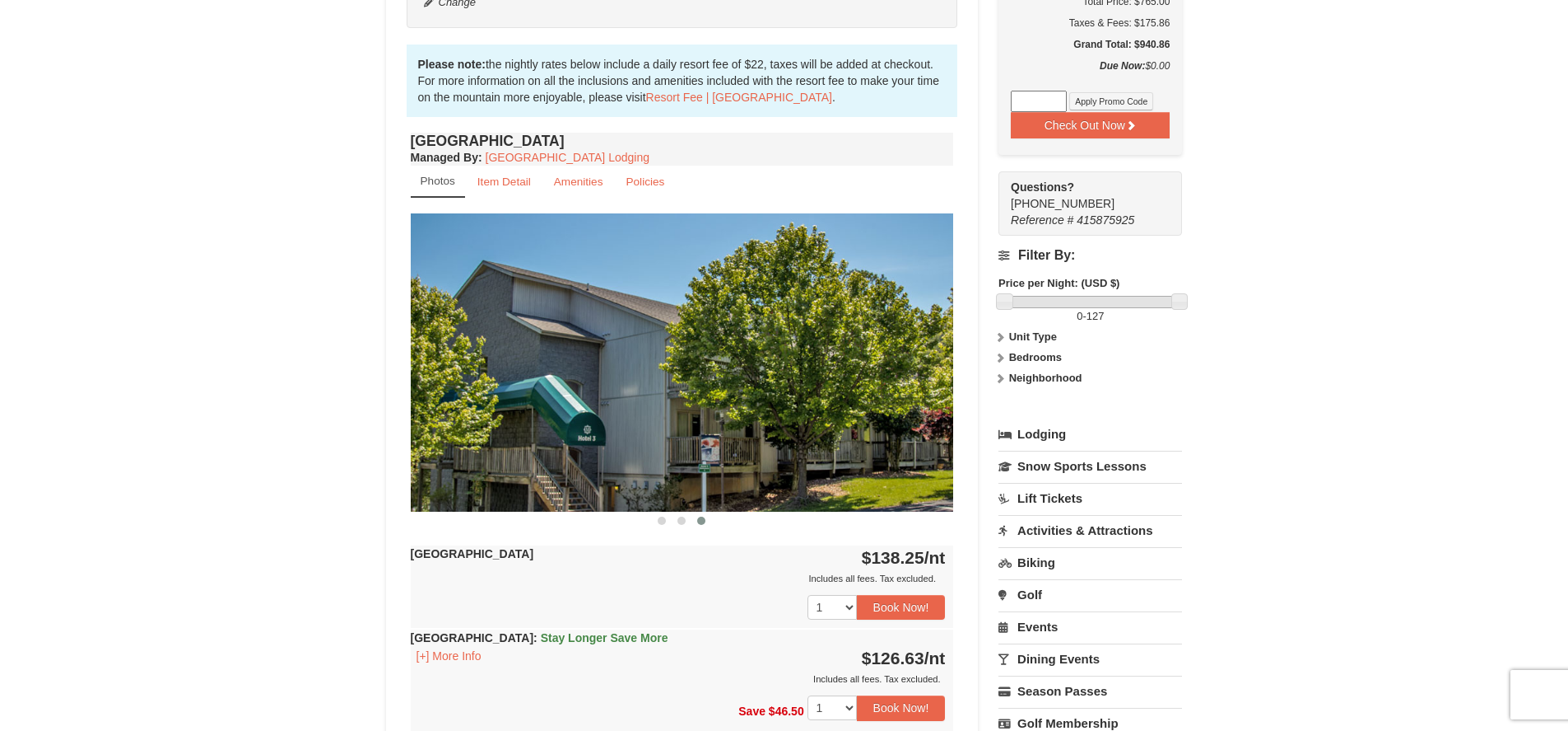
scroll to position [0, 0]
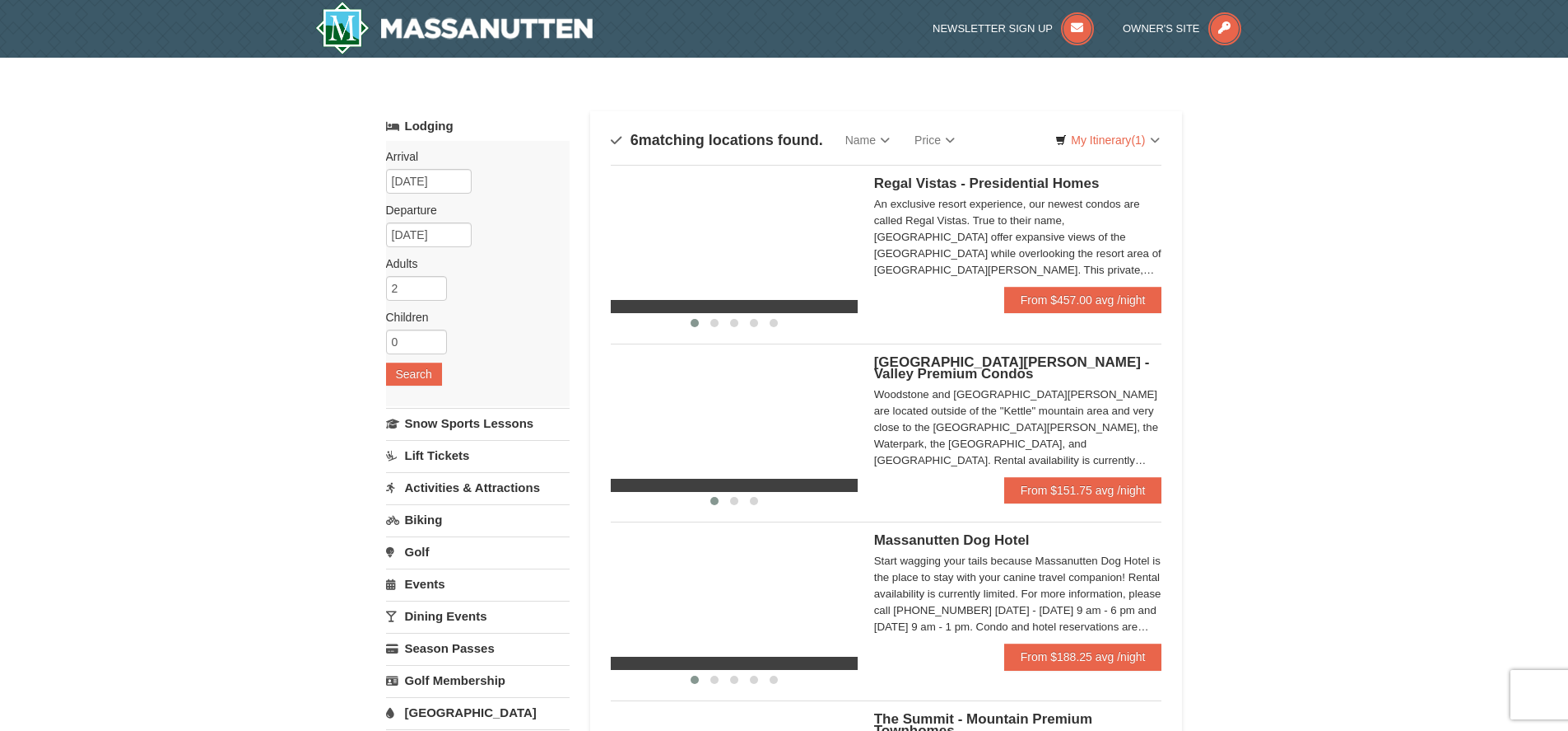
select select "9"
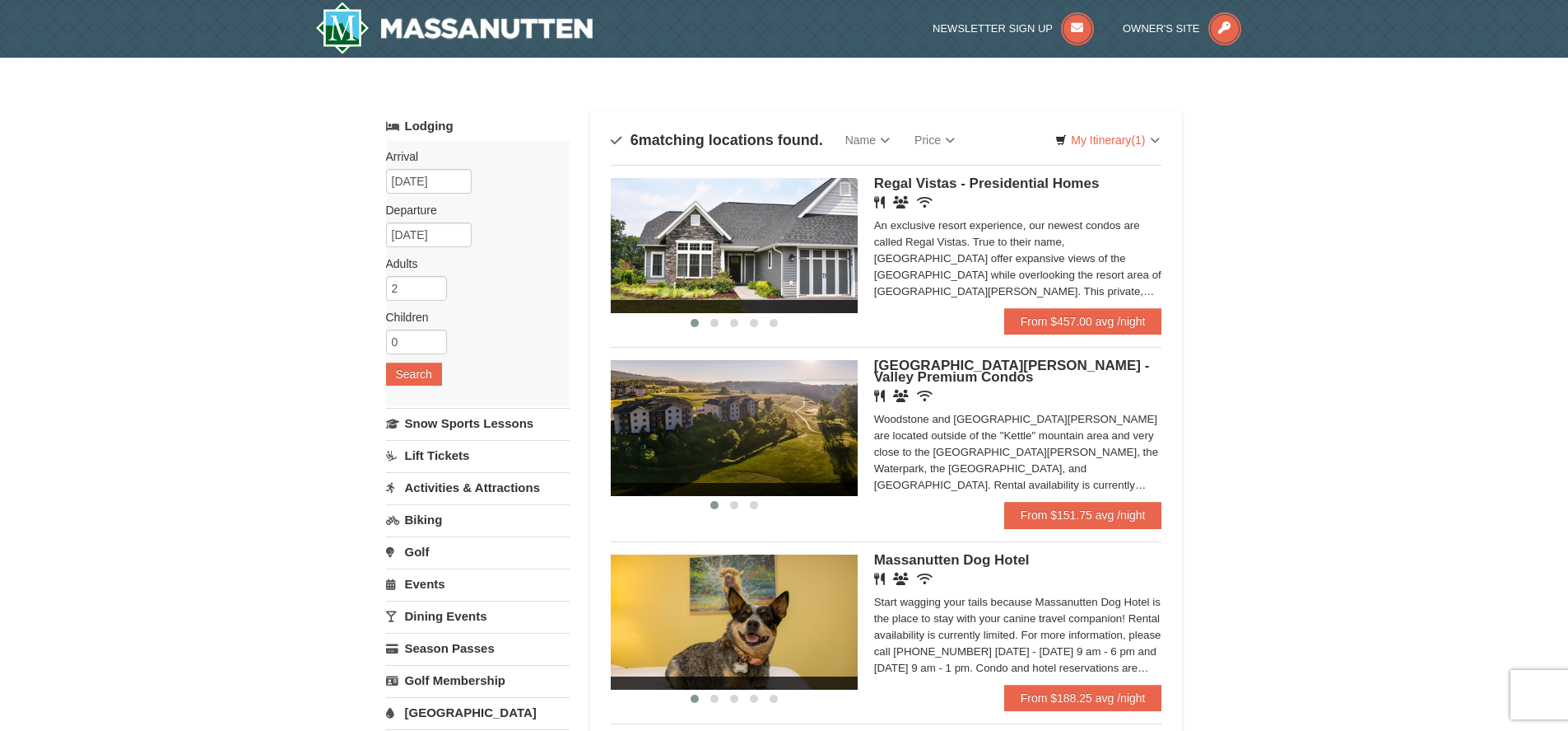
click at [739, 466] on img at bounding box center [735, 427] width 247 height 135
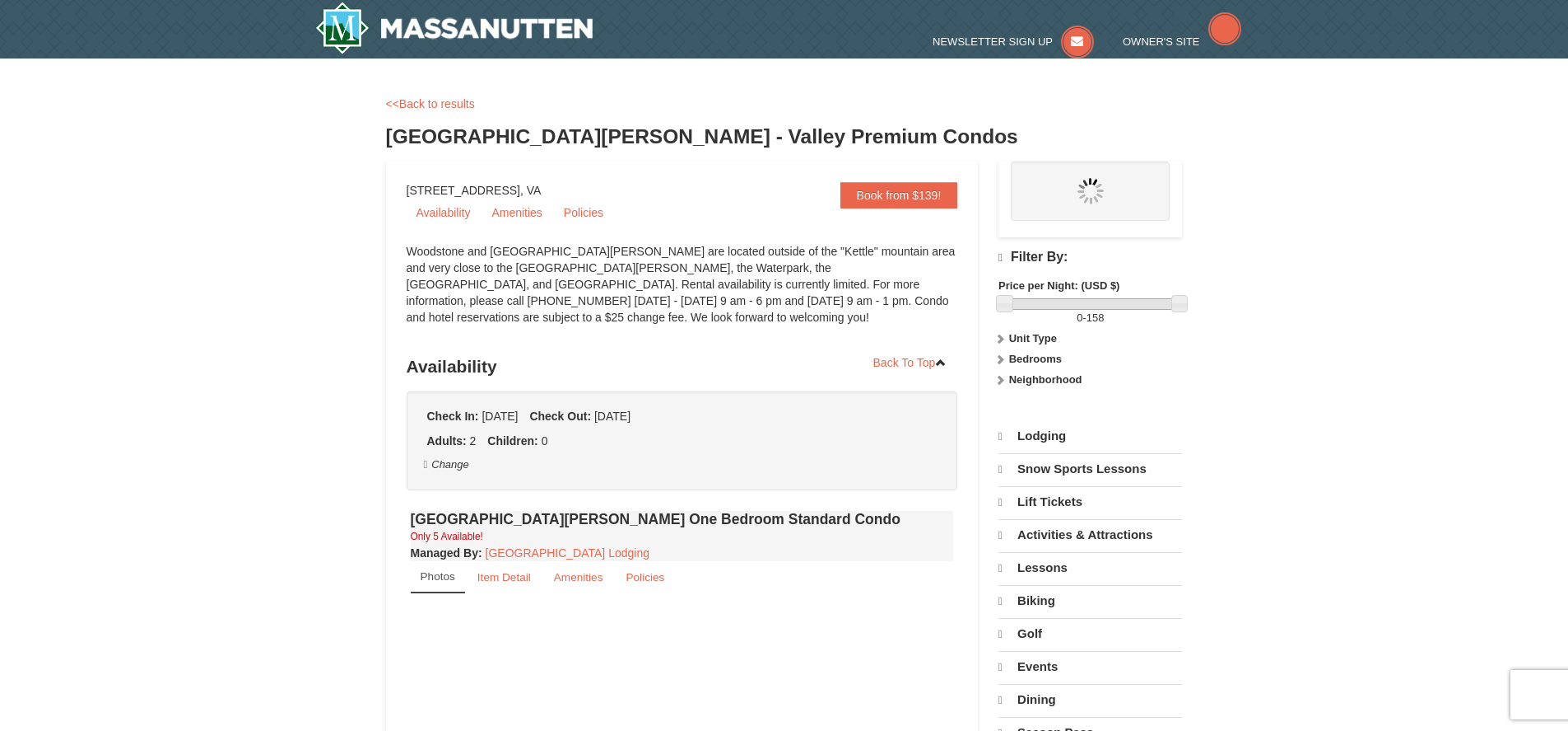
select select "9"
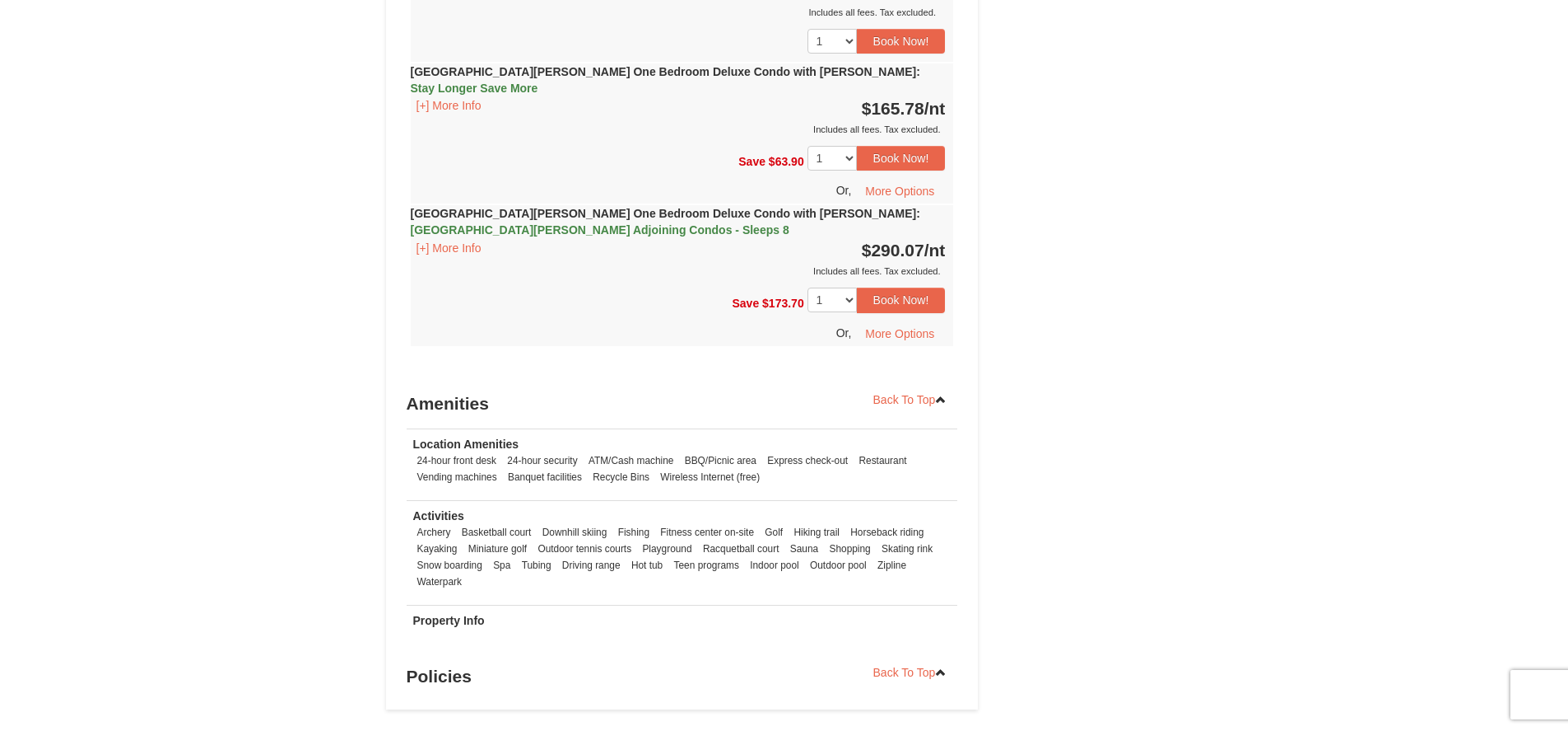
scroll to position [1482, 0]
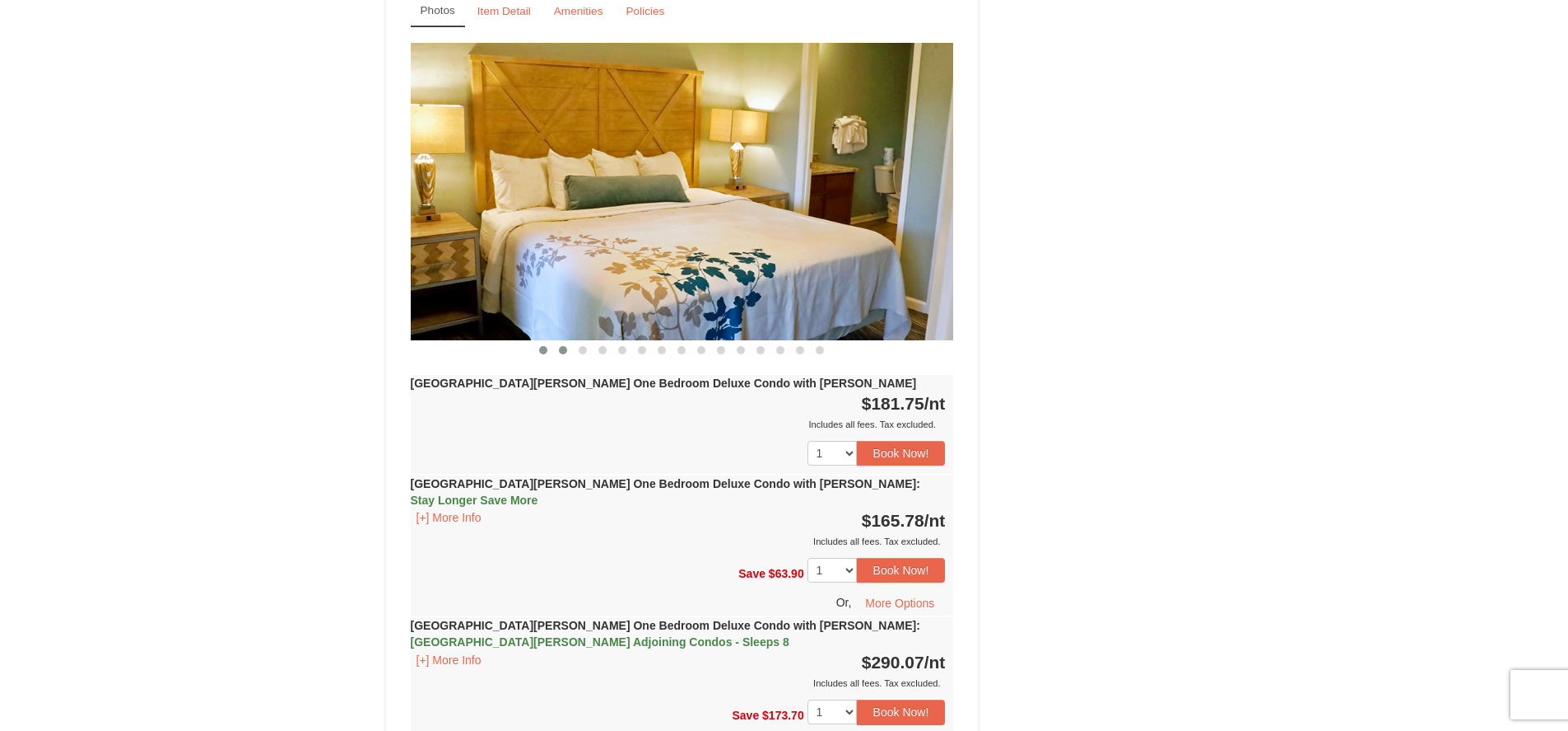
click at [560, 346] on span at bounding box center [563, 350] width 8 height 8
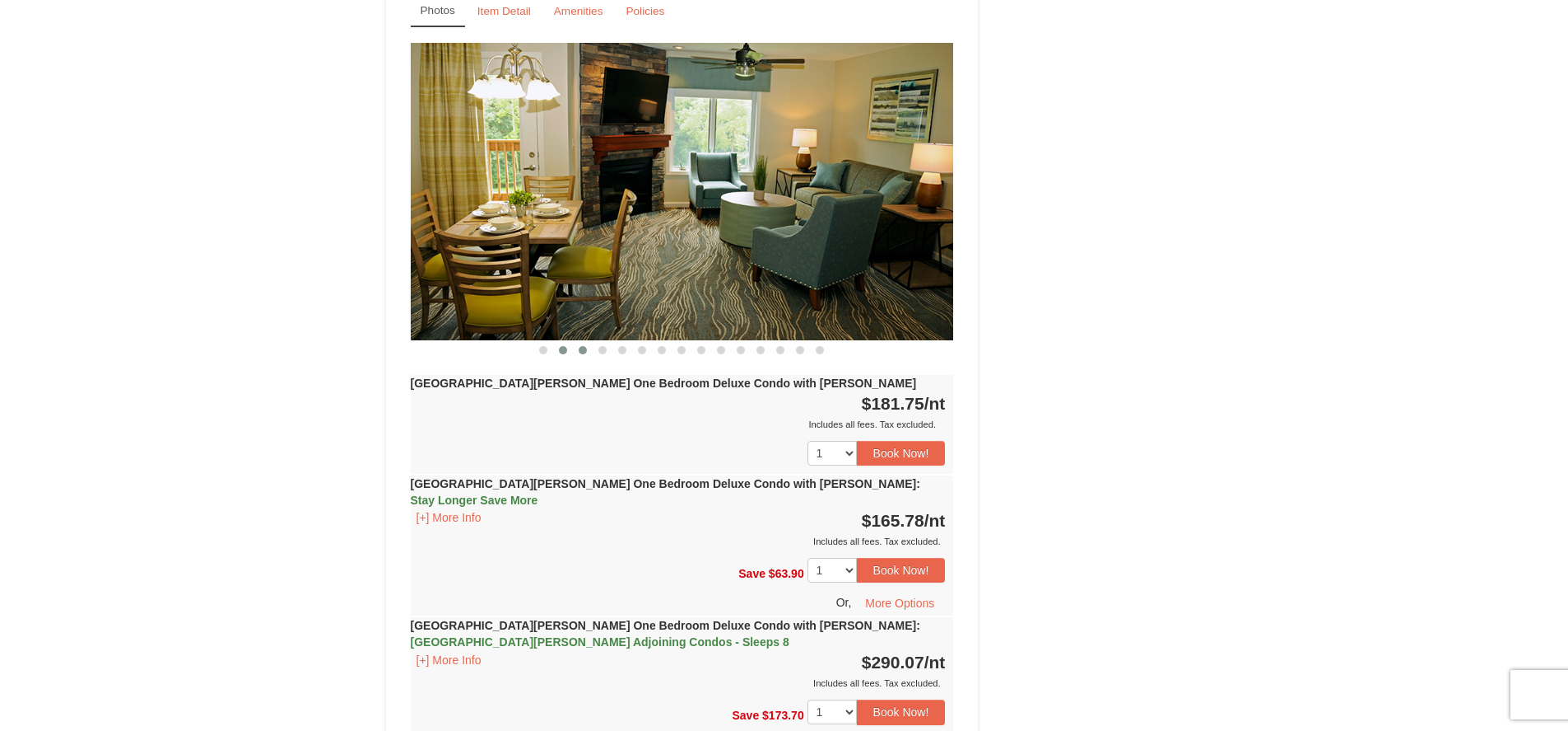
click at [580, 346] on span at bounding box center [583, 350] width 8 height 8
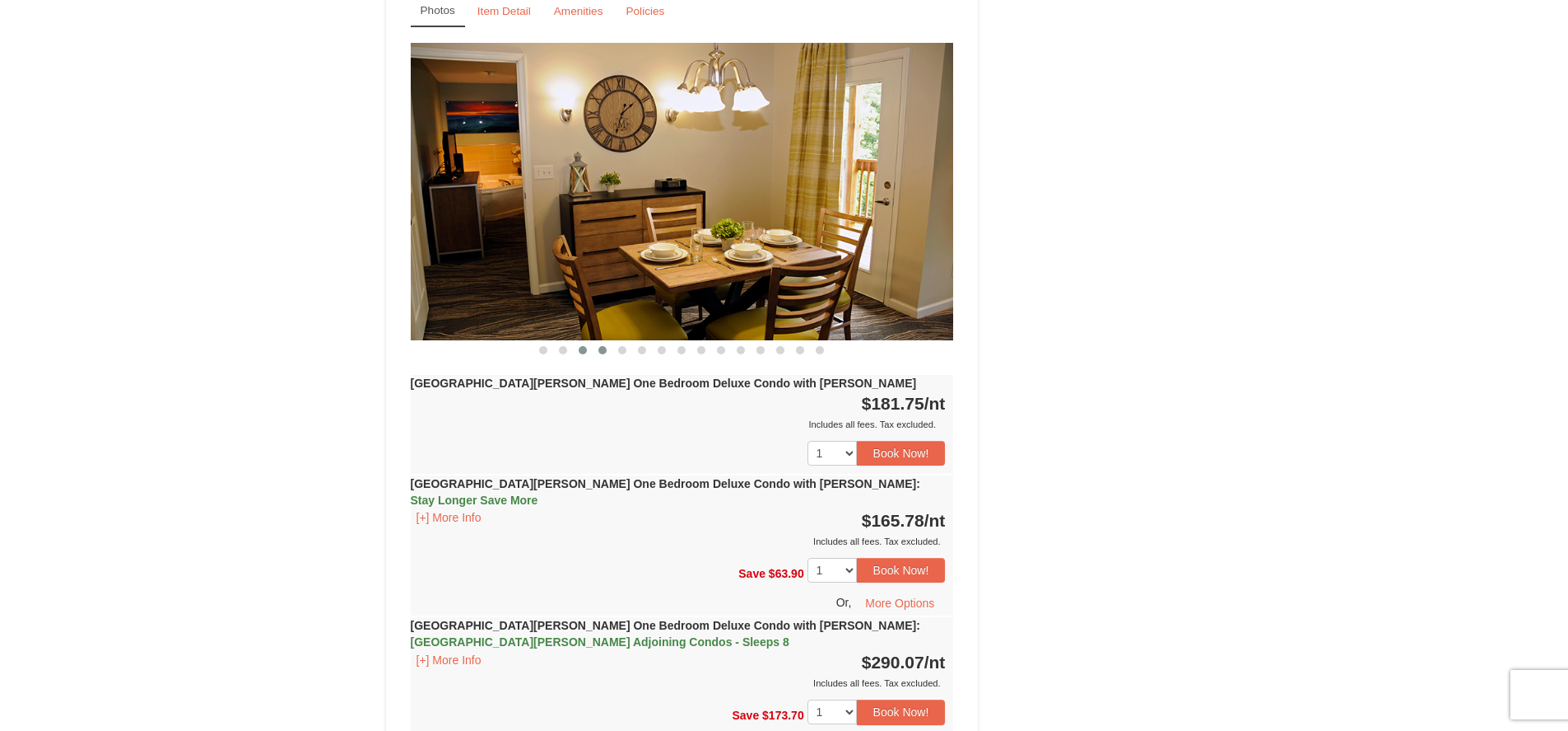
click at [599, 346] on span at bounding box center [603, 350] width 8 height 8
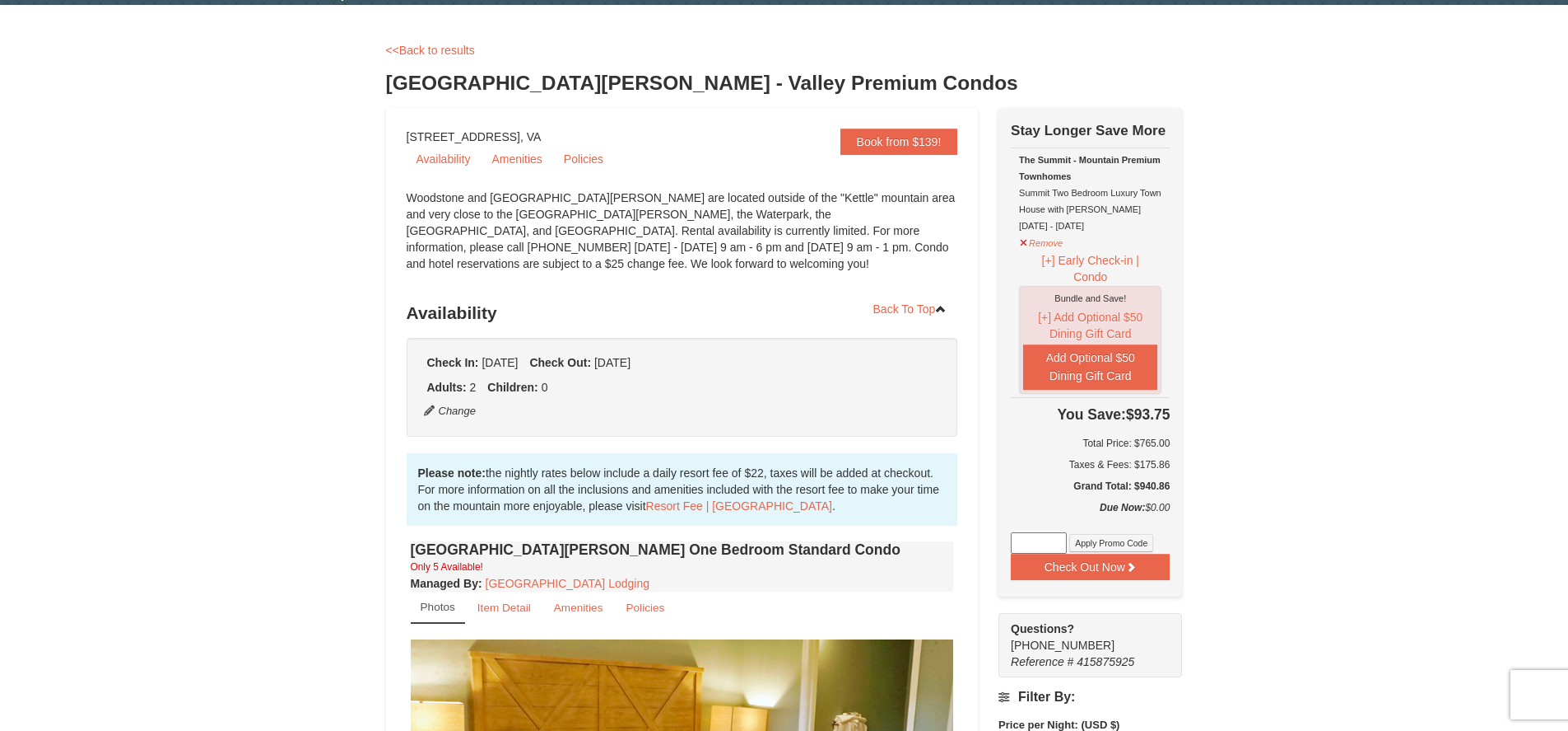
scroll to position [0, 0]
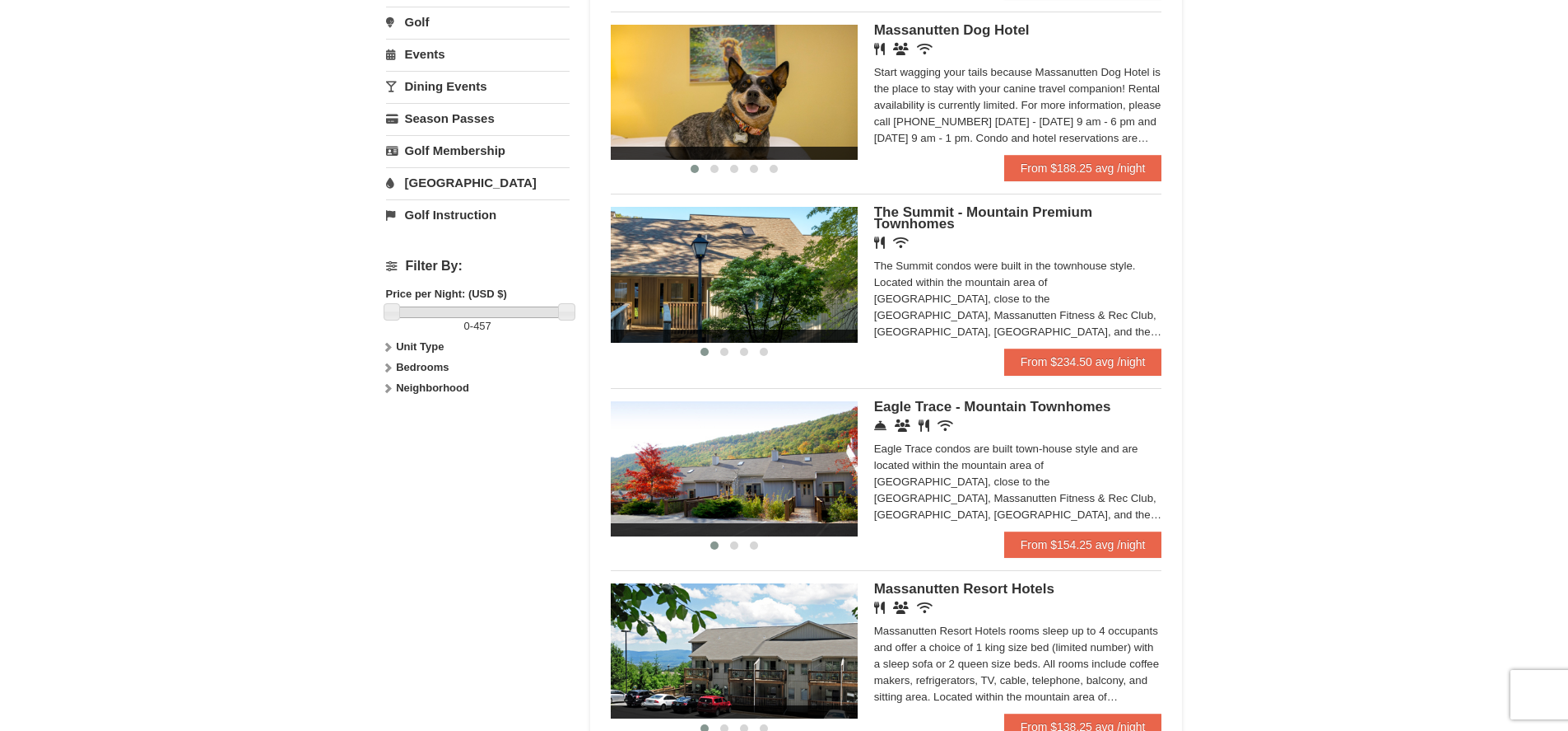
scroll to position [494, 0]
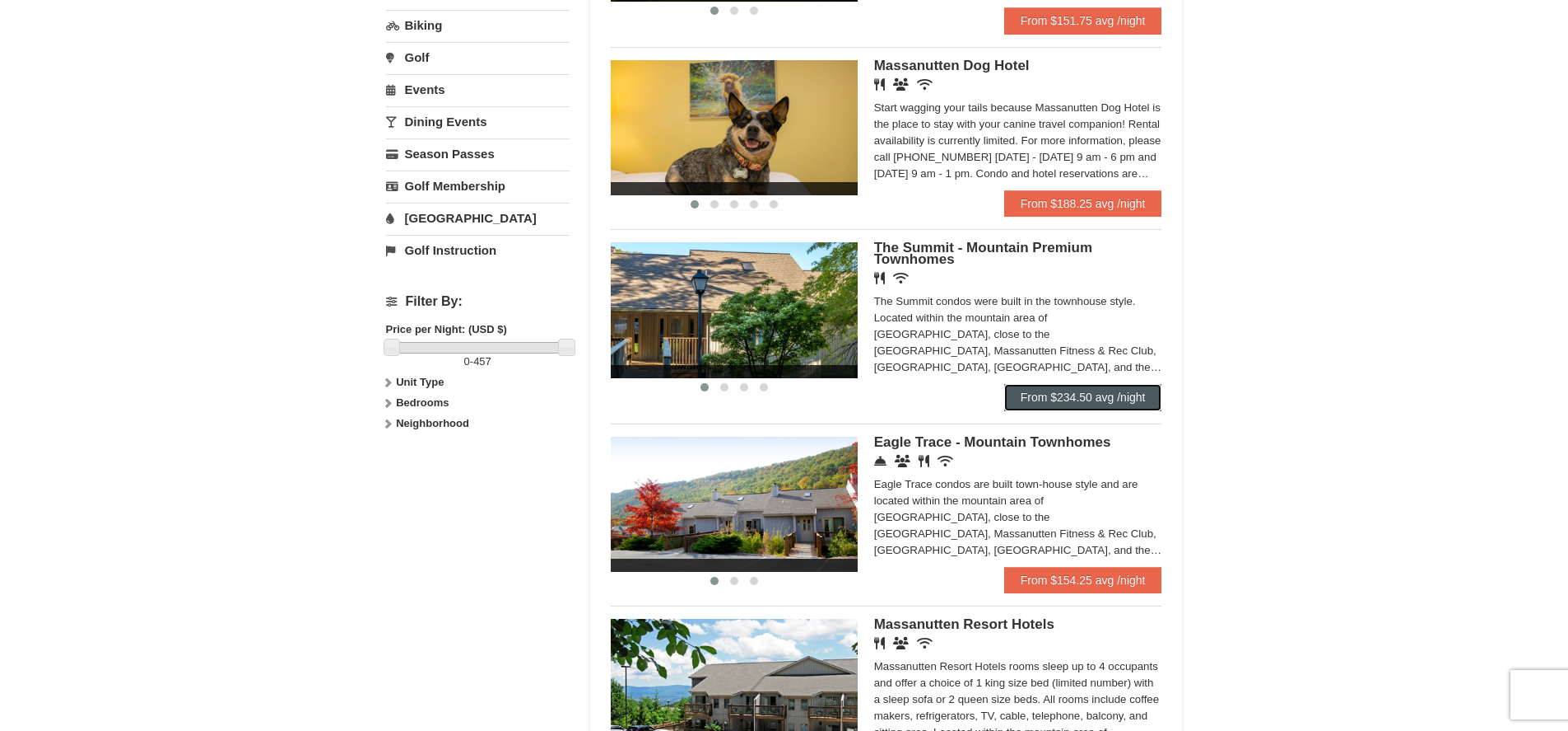
click at [1052, 404] on link "From $234.50 avg /night" at bounding box center [1083, 396] width 158 height 26
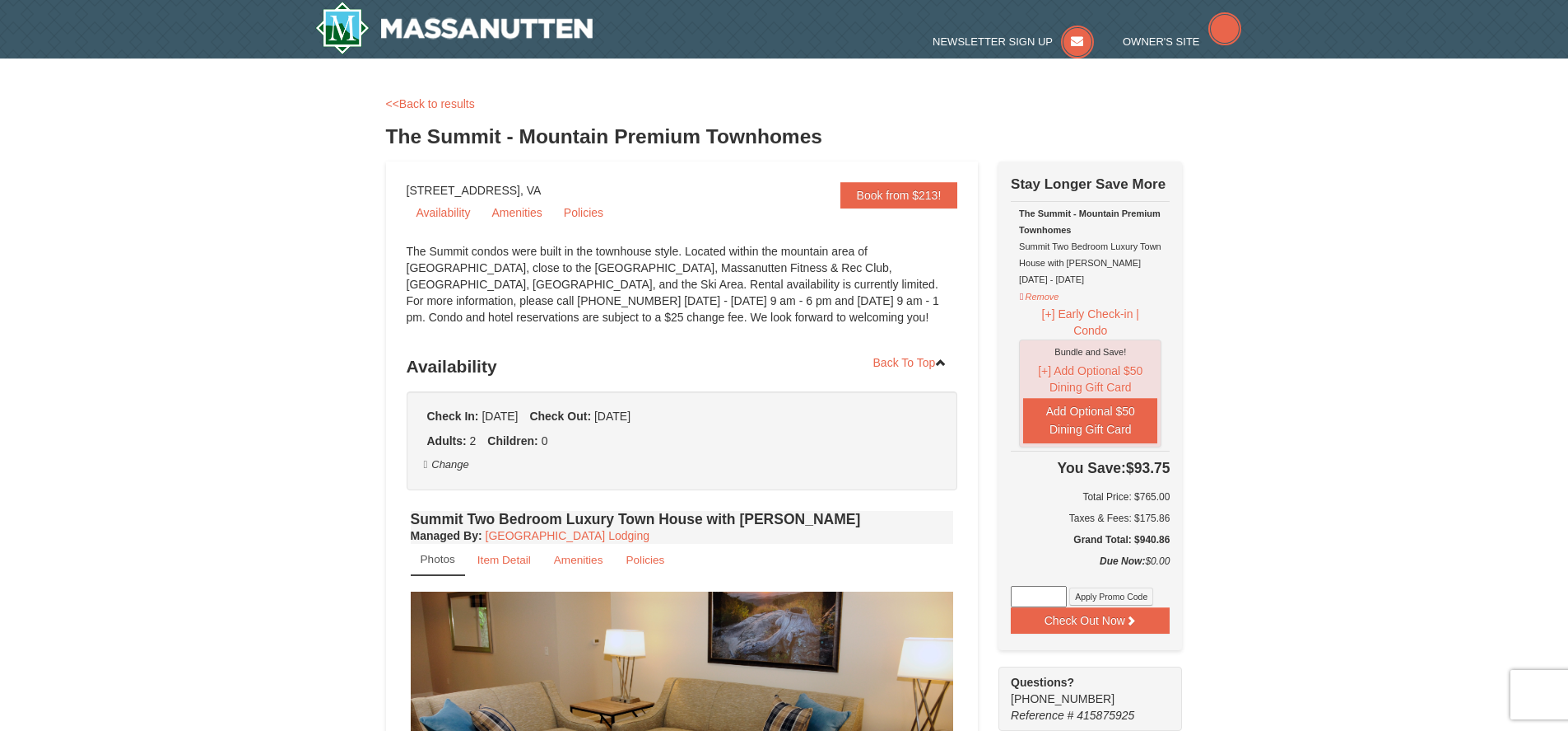
select select "9"
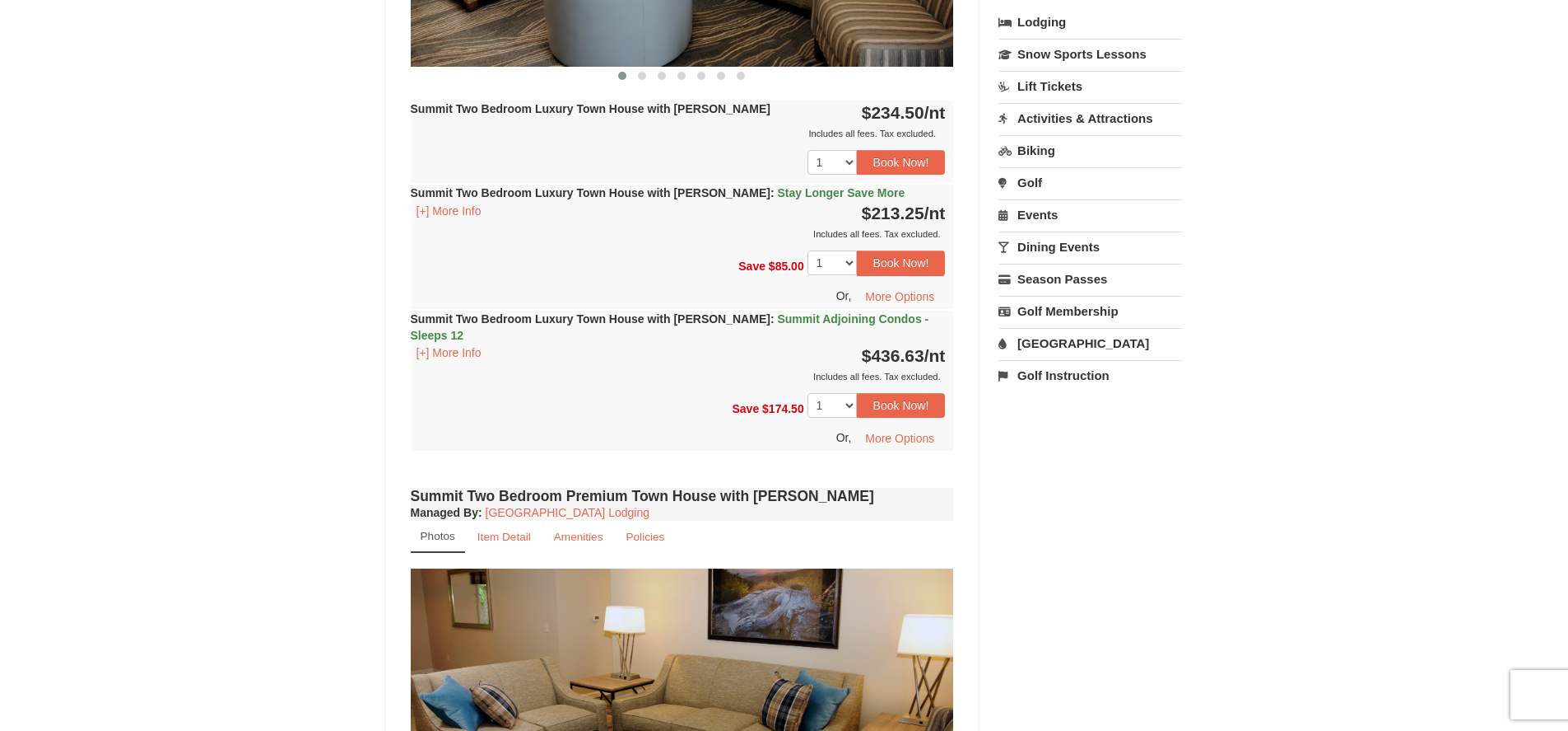
scroll to position [1317, 0]
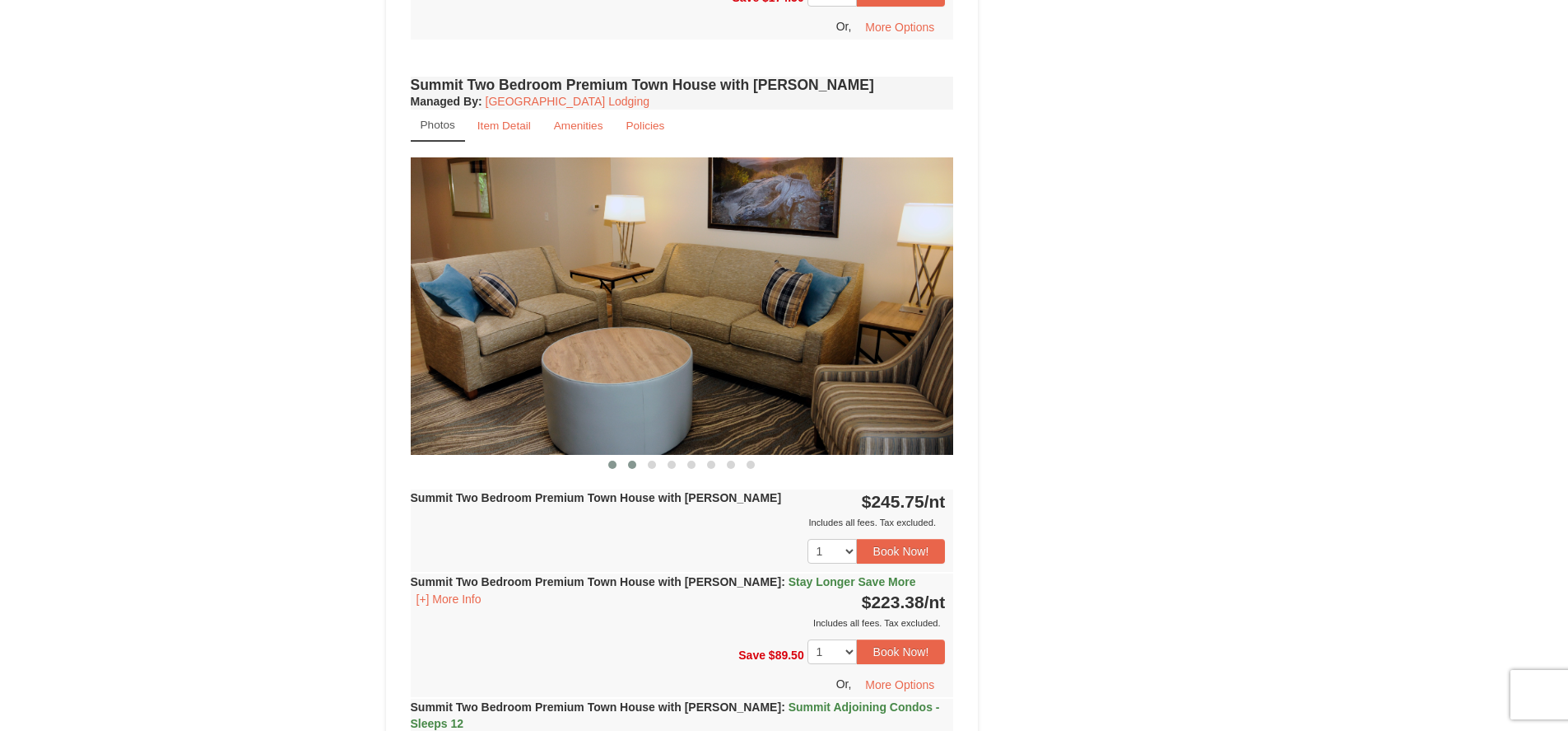
click at [628, 461] on span at bounding box center [632, 465] width 8 height 8
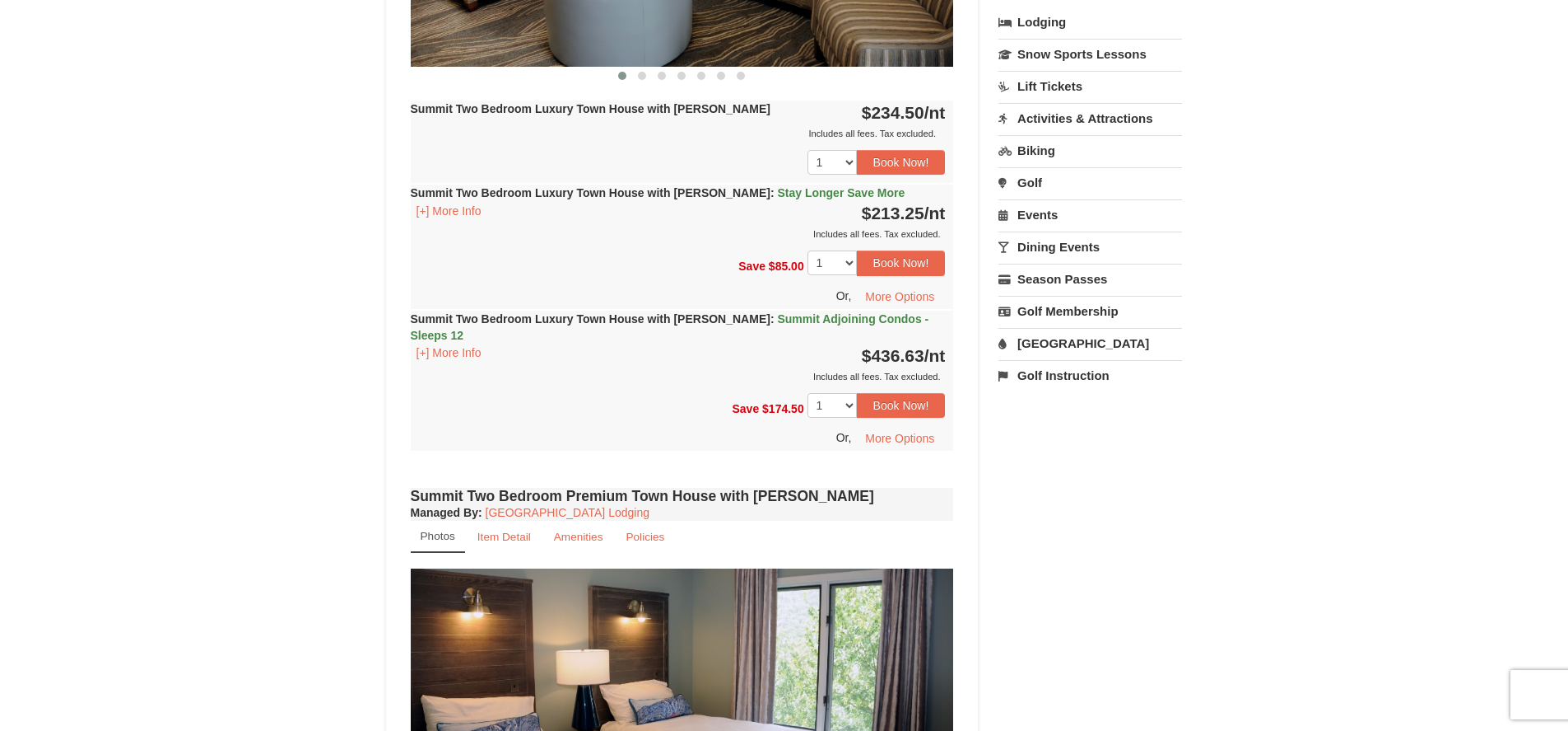
scroll to position [658, 0]
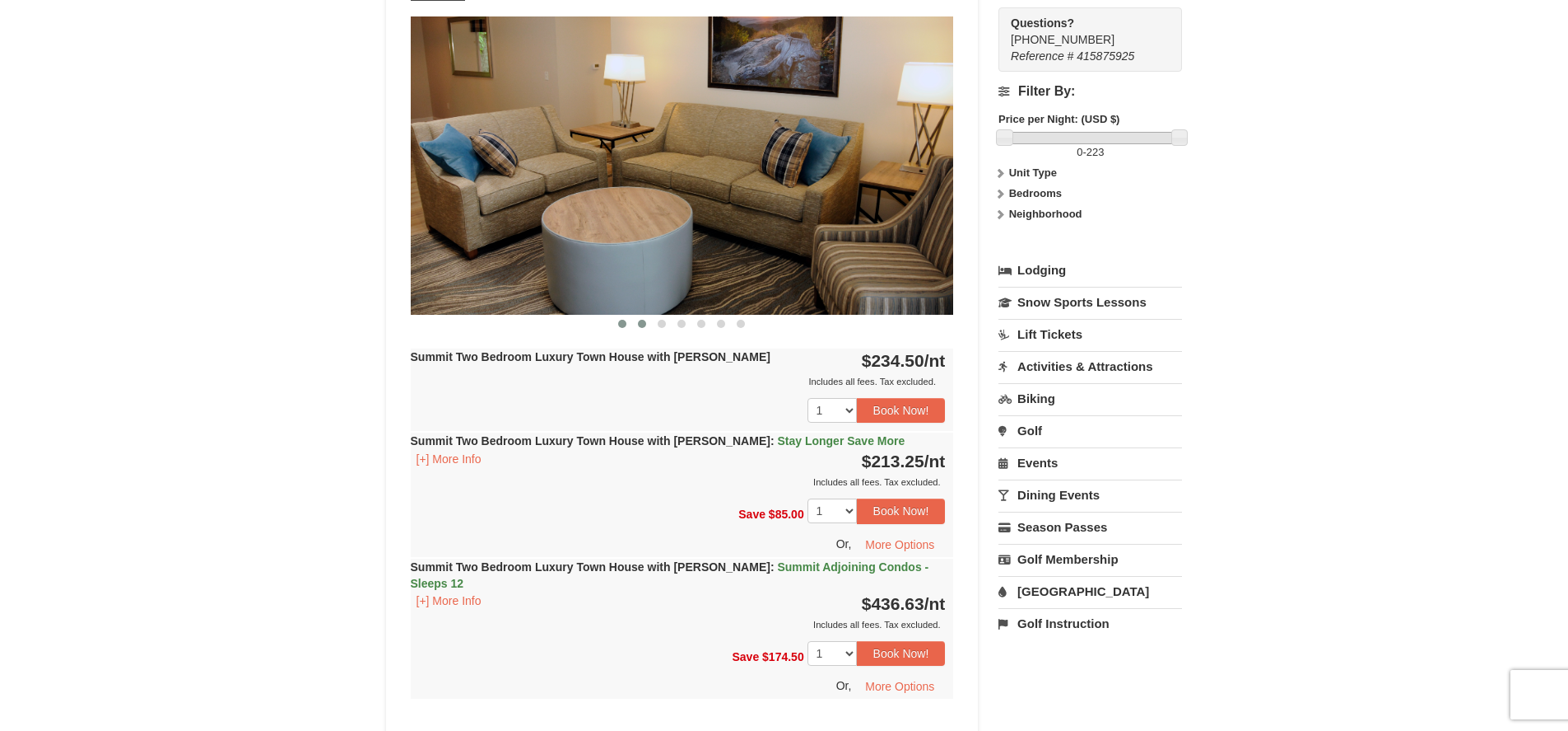
click at [641, 330] on button at bounding box center [642, 323] width 19 height 16
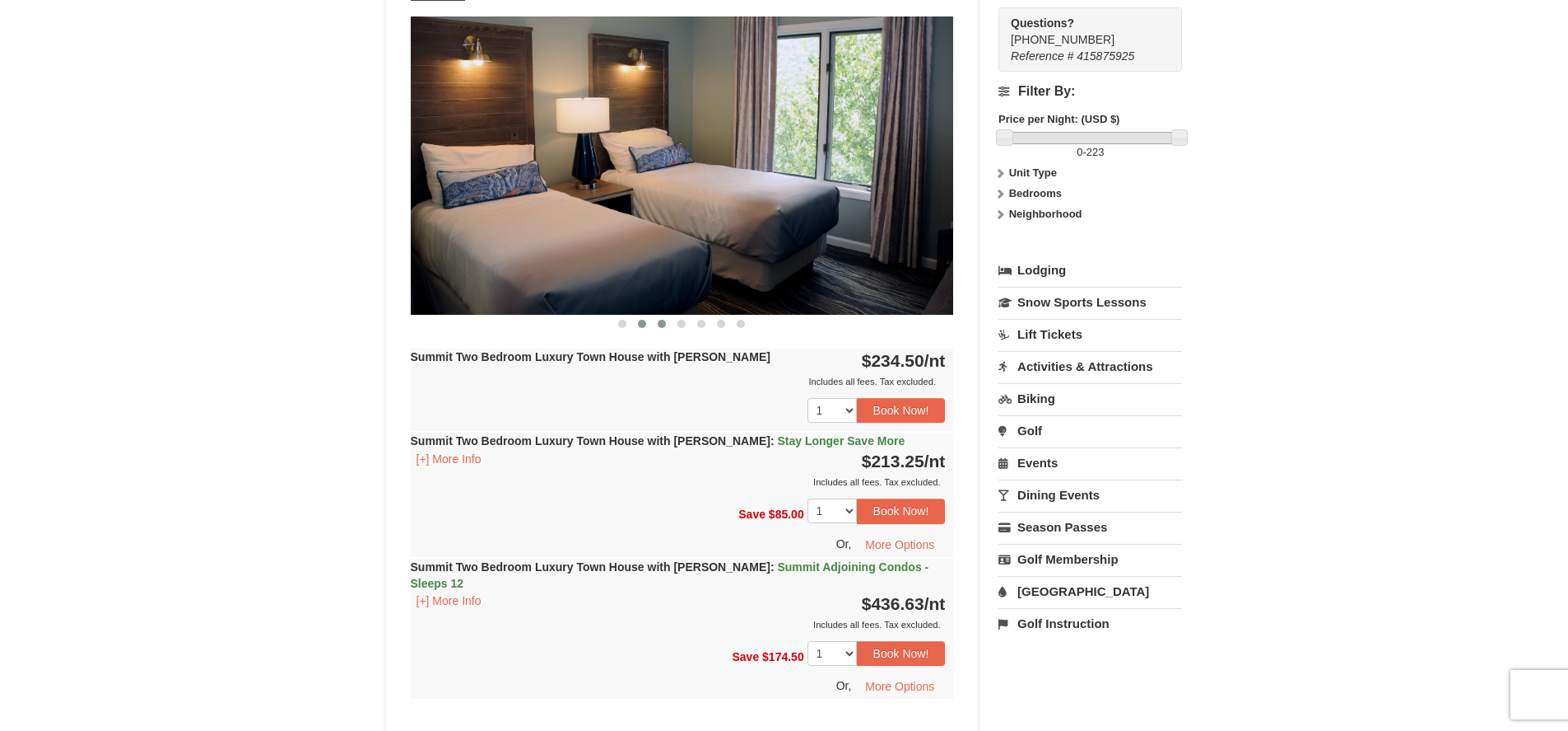
click at [660, 324] on span at bounding box center [662, 324] width 8 height 8
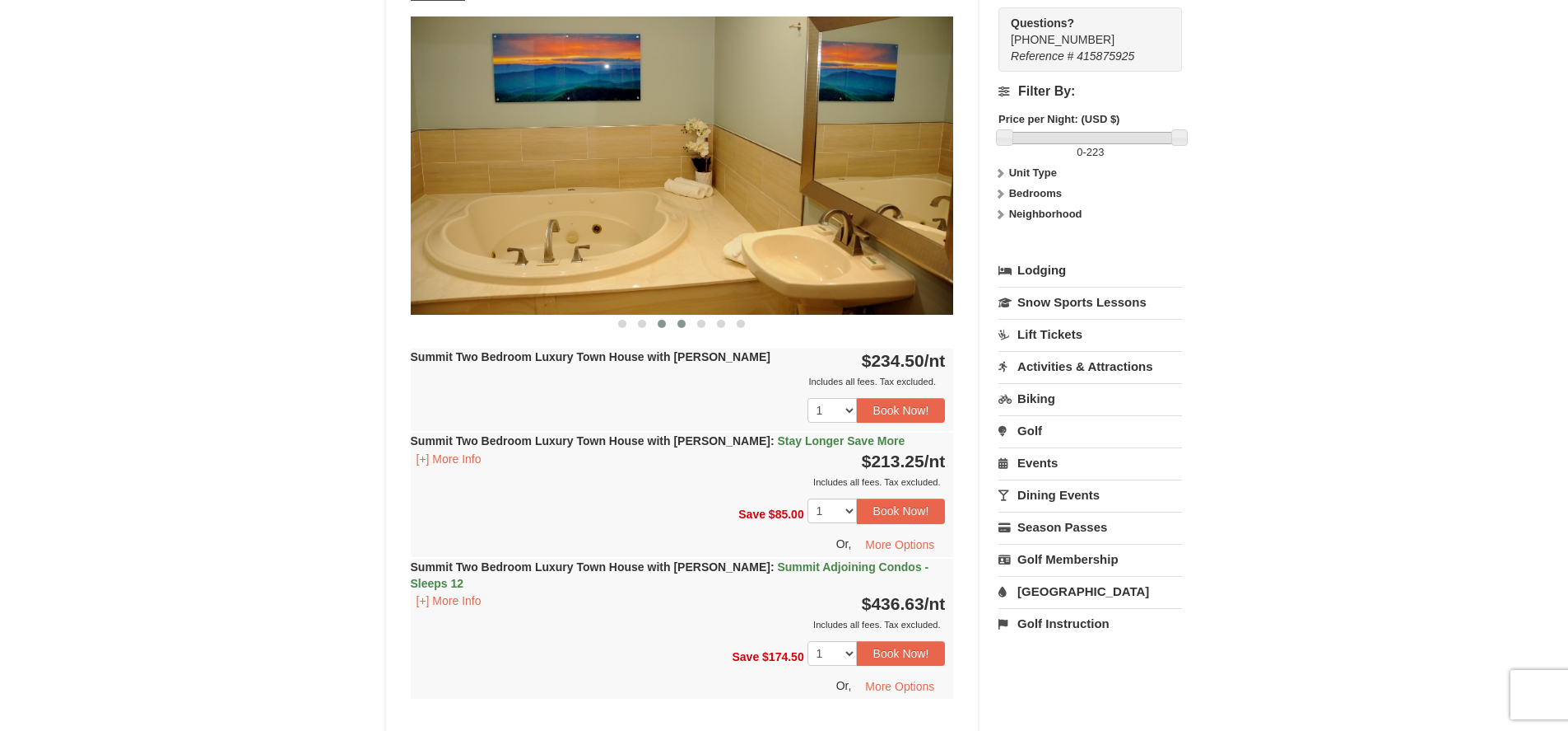
click at [681, 324] on span at bounding box center [682, 324] width 8 height 8
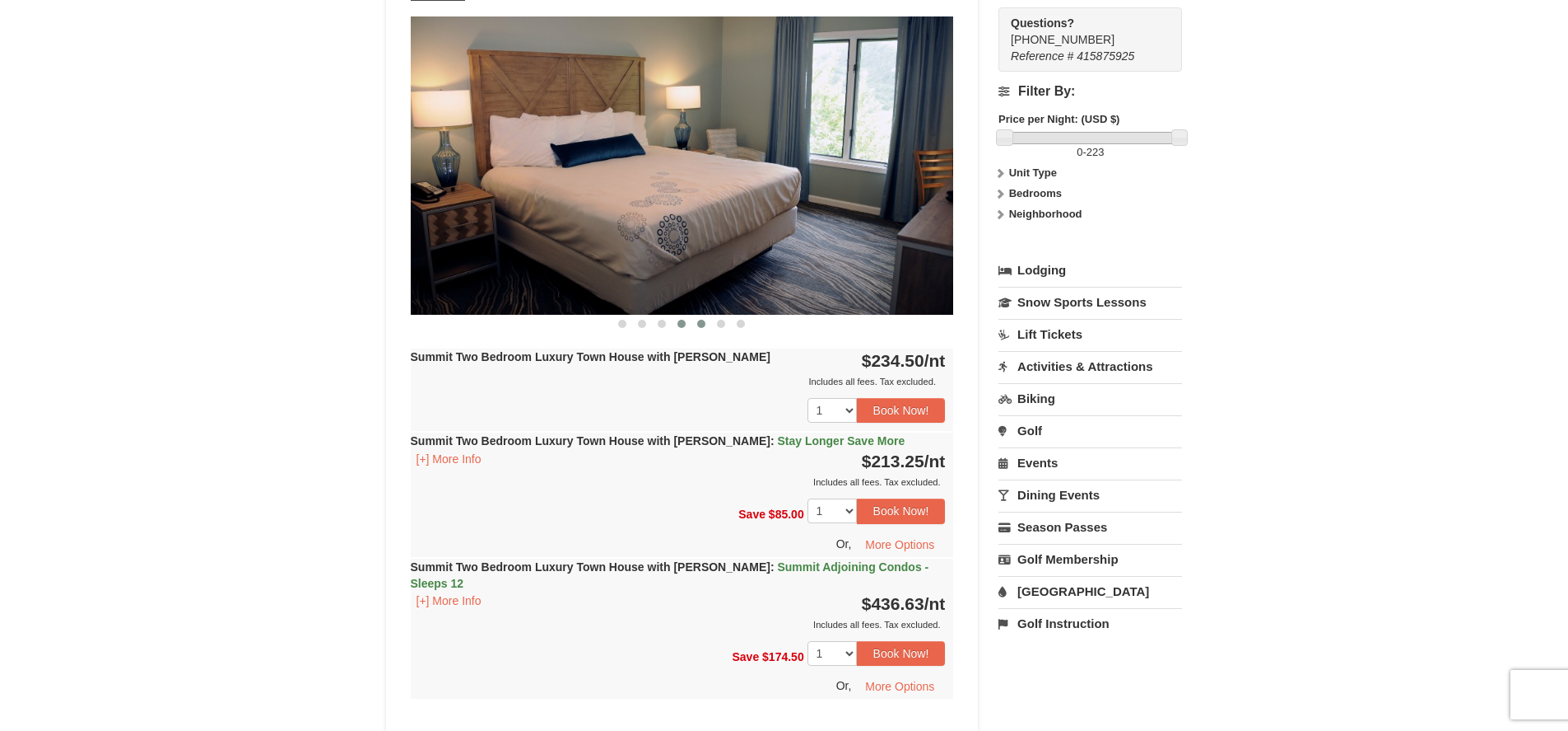
click at [702, 324] on span at bounding box center [702, 324] width 8 height 8
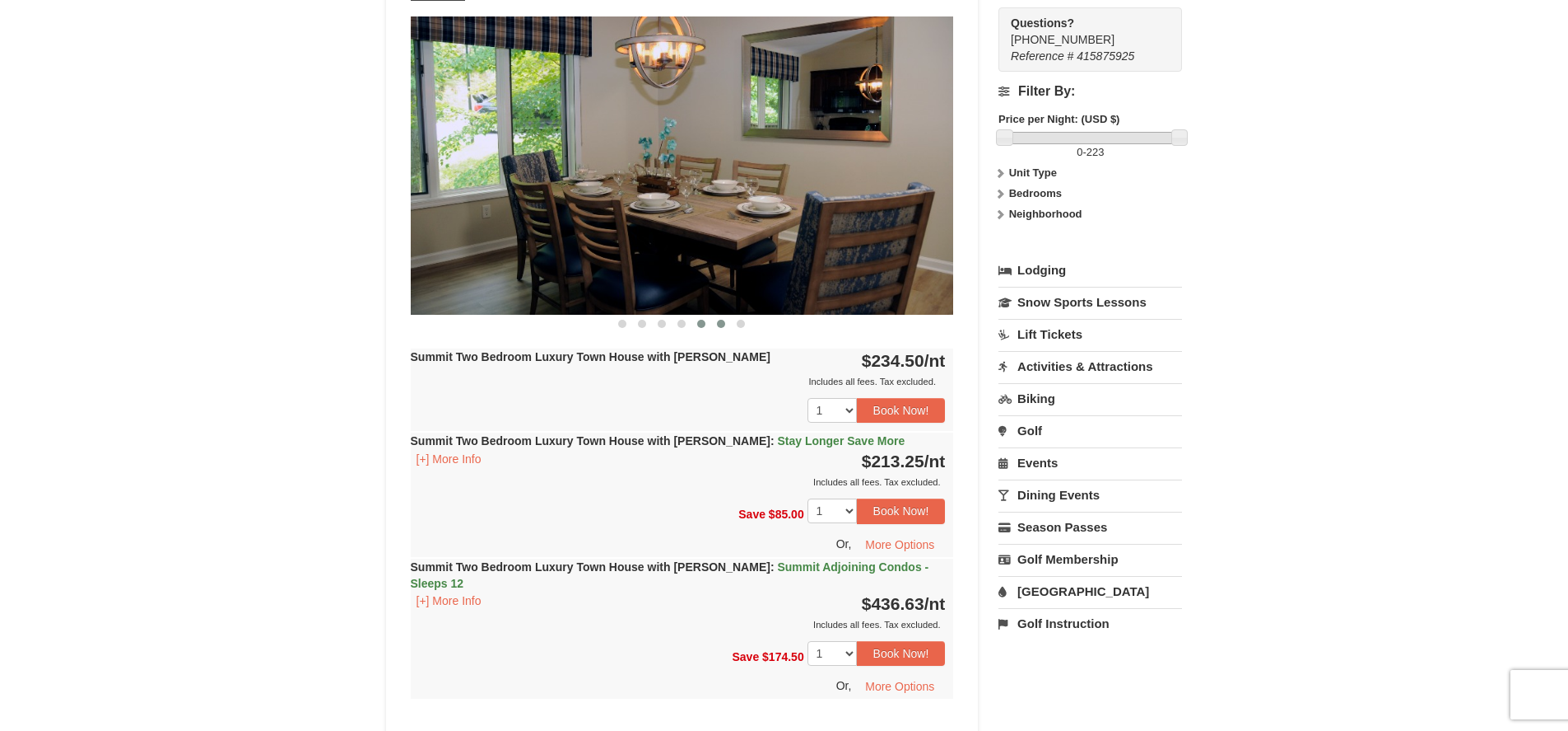
click at [721, 325] on span at bounding box center [721, 324] width 8 height 8
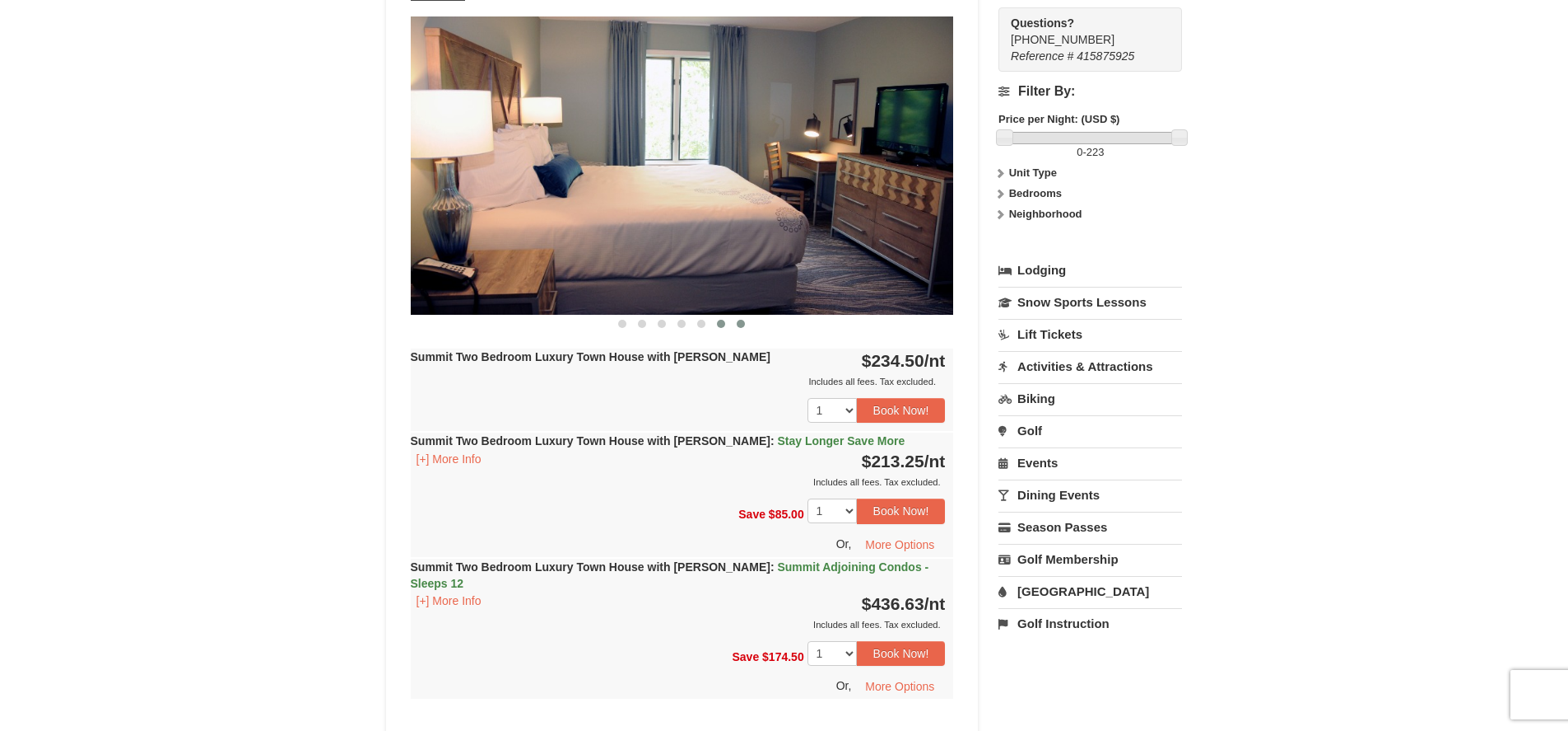
click at [740, 325] on span at bounding box center [741, 324] width 8 height 8
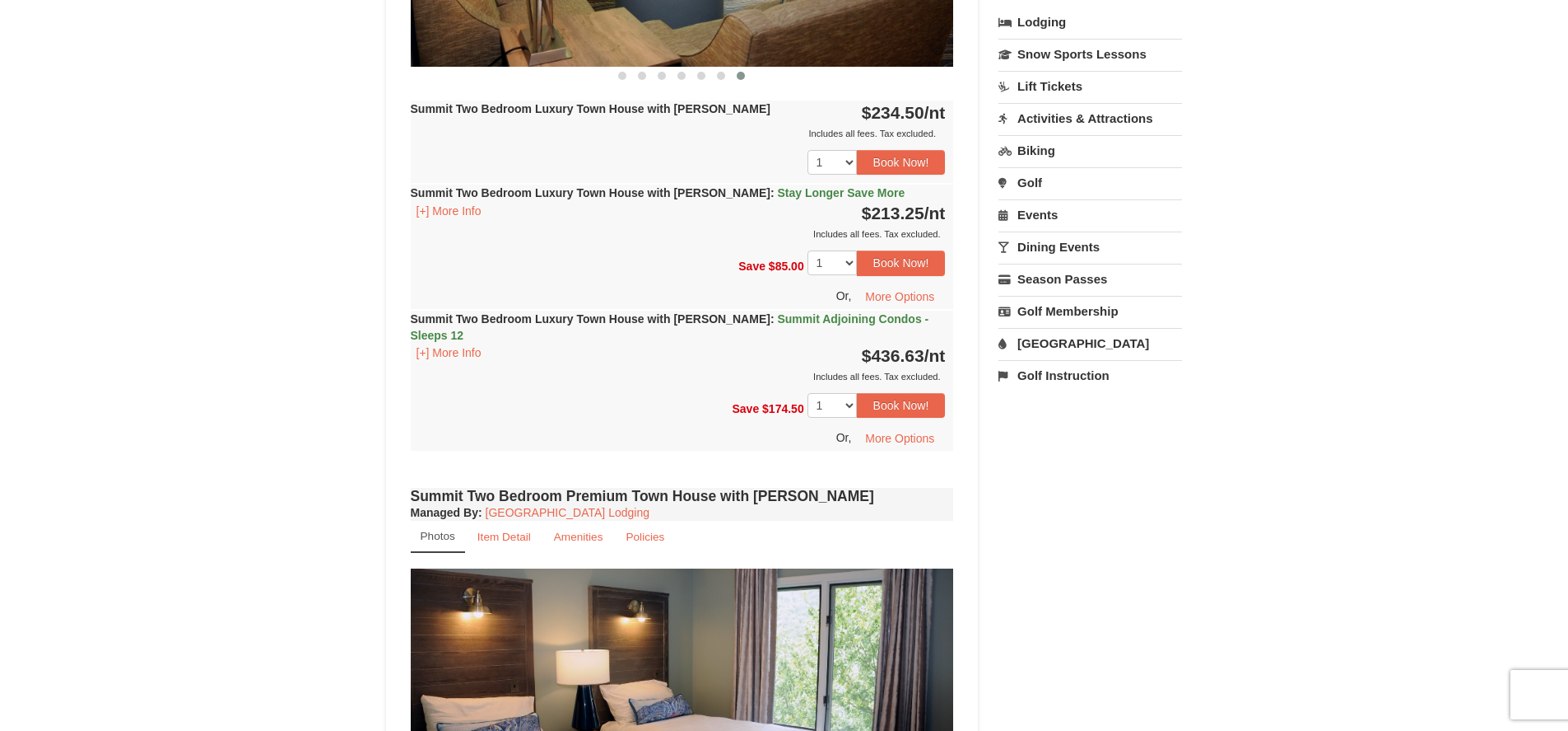
scroll to position [823, 0]
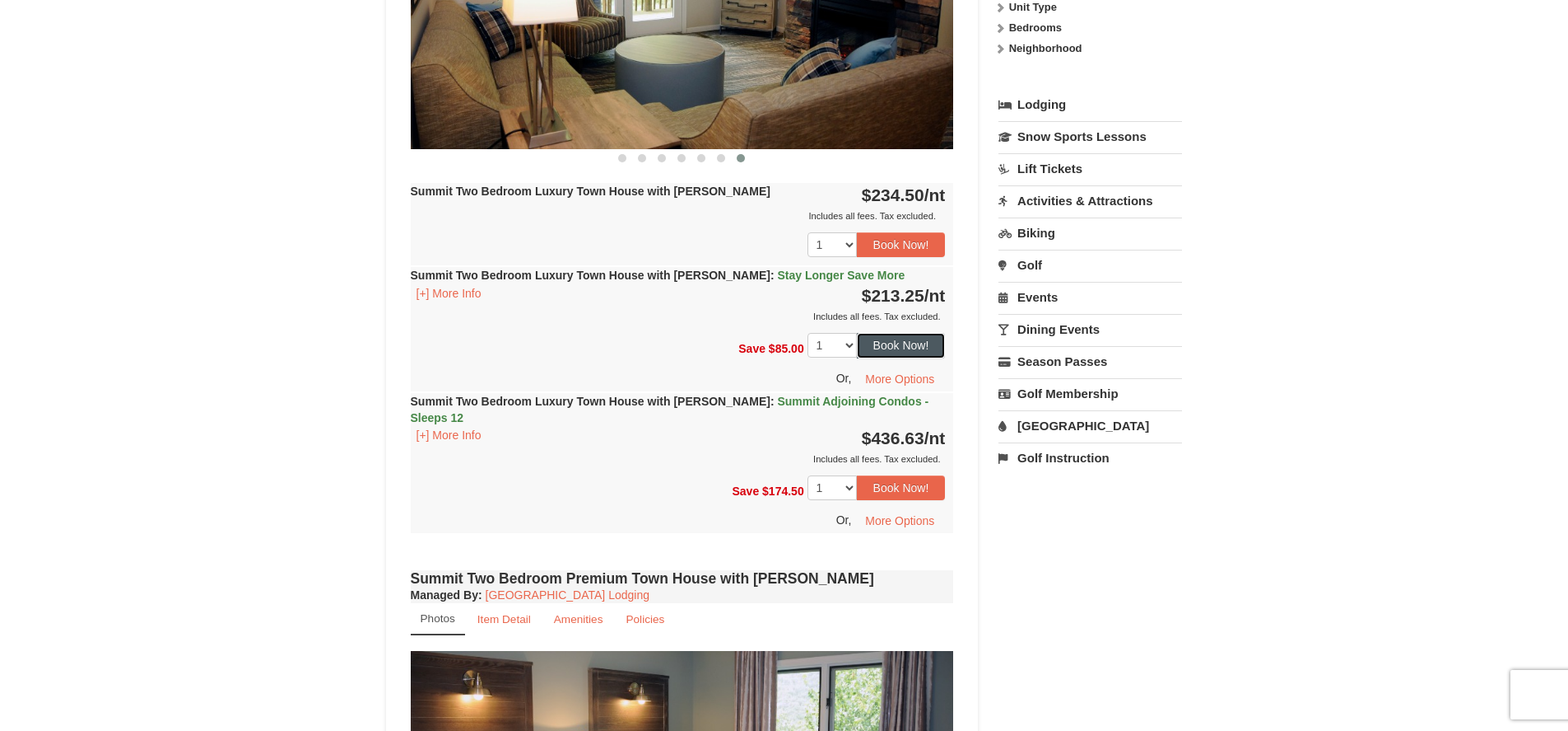
click at [907, 350] on button "Book Now!" at bounding box center [901, 345] width 89 height 25
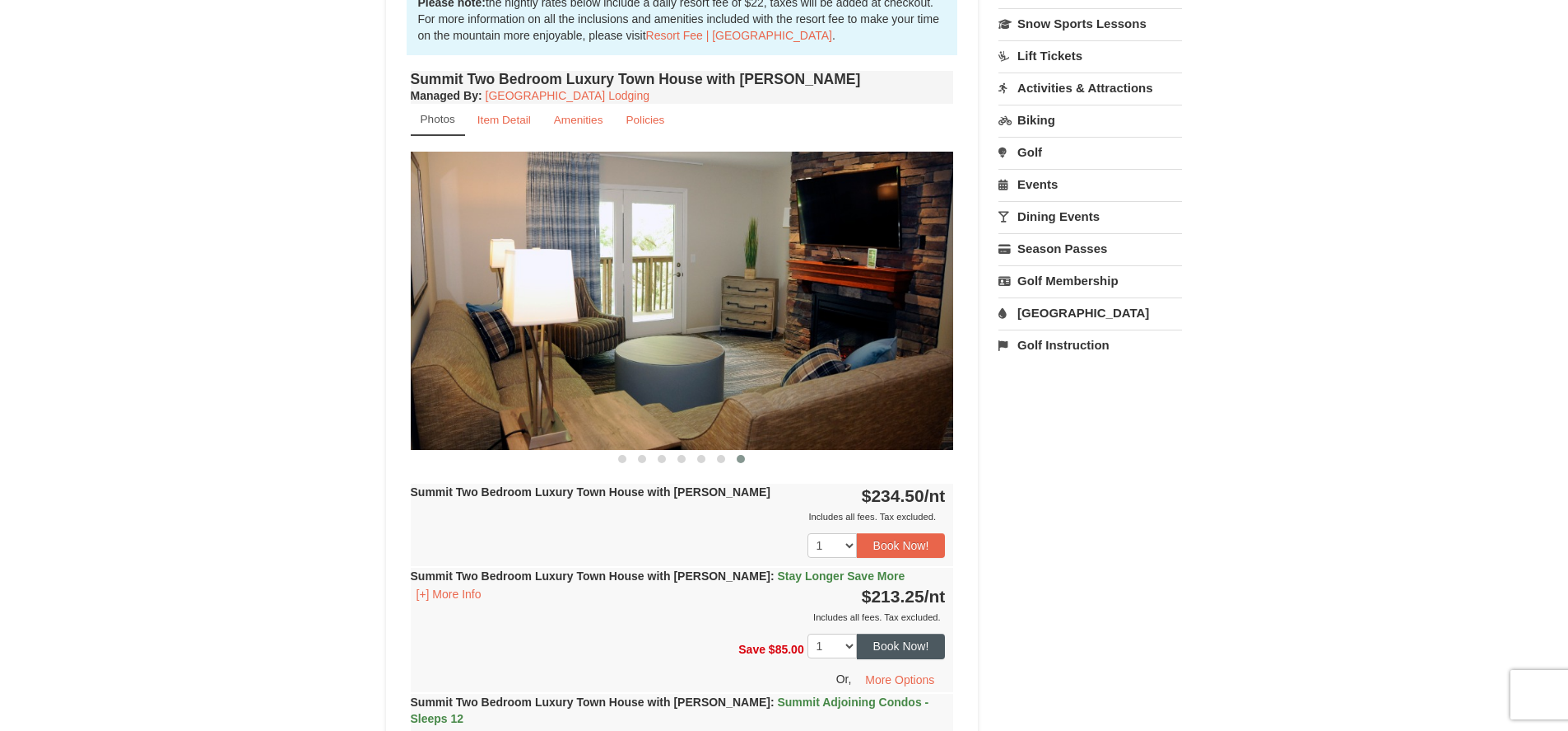
scroll to position [161, 0]
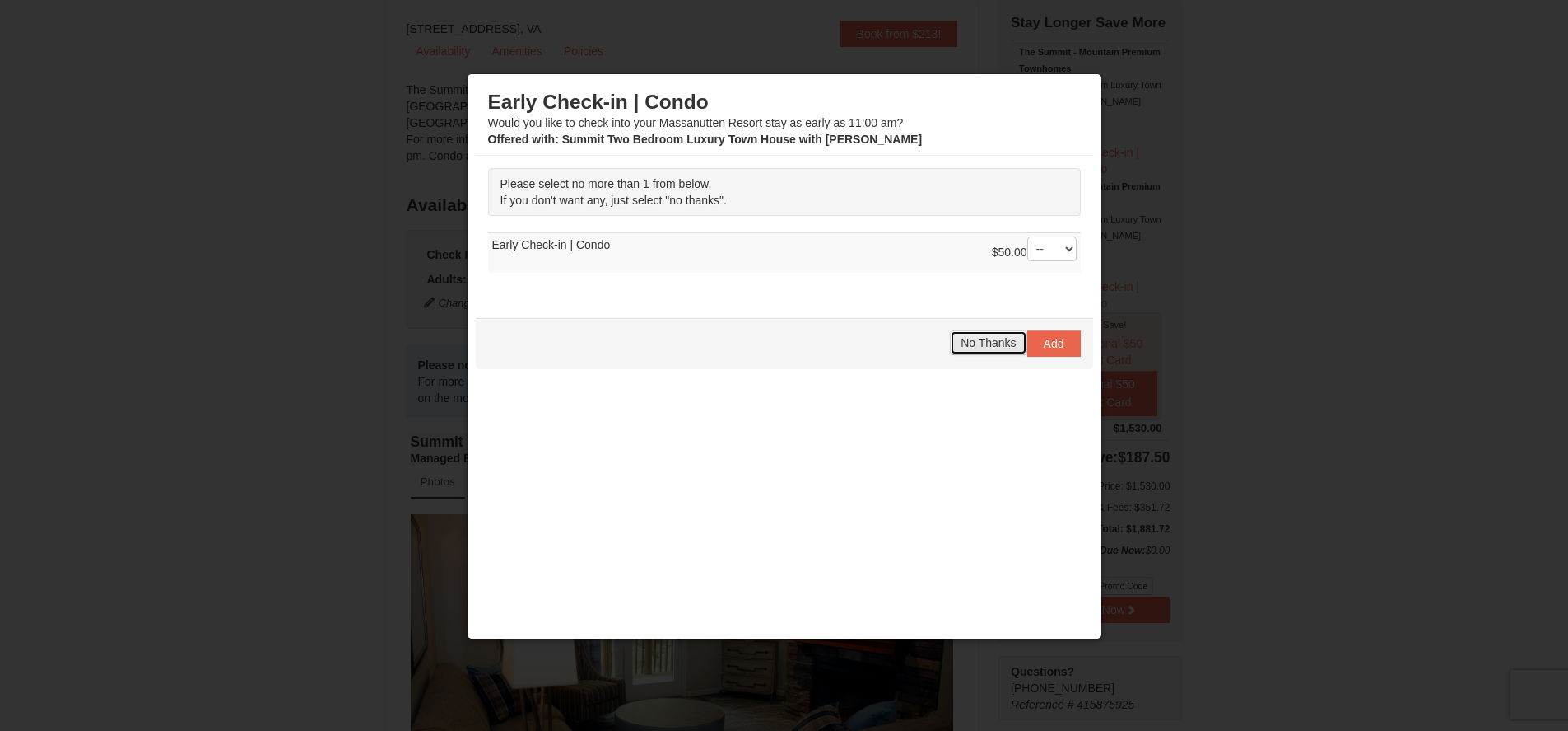
click at [997, 338] on span "No Thanks" at bounding box center [988, 343] width 55 height 14
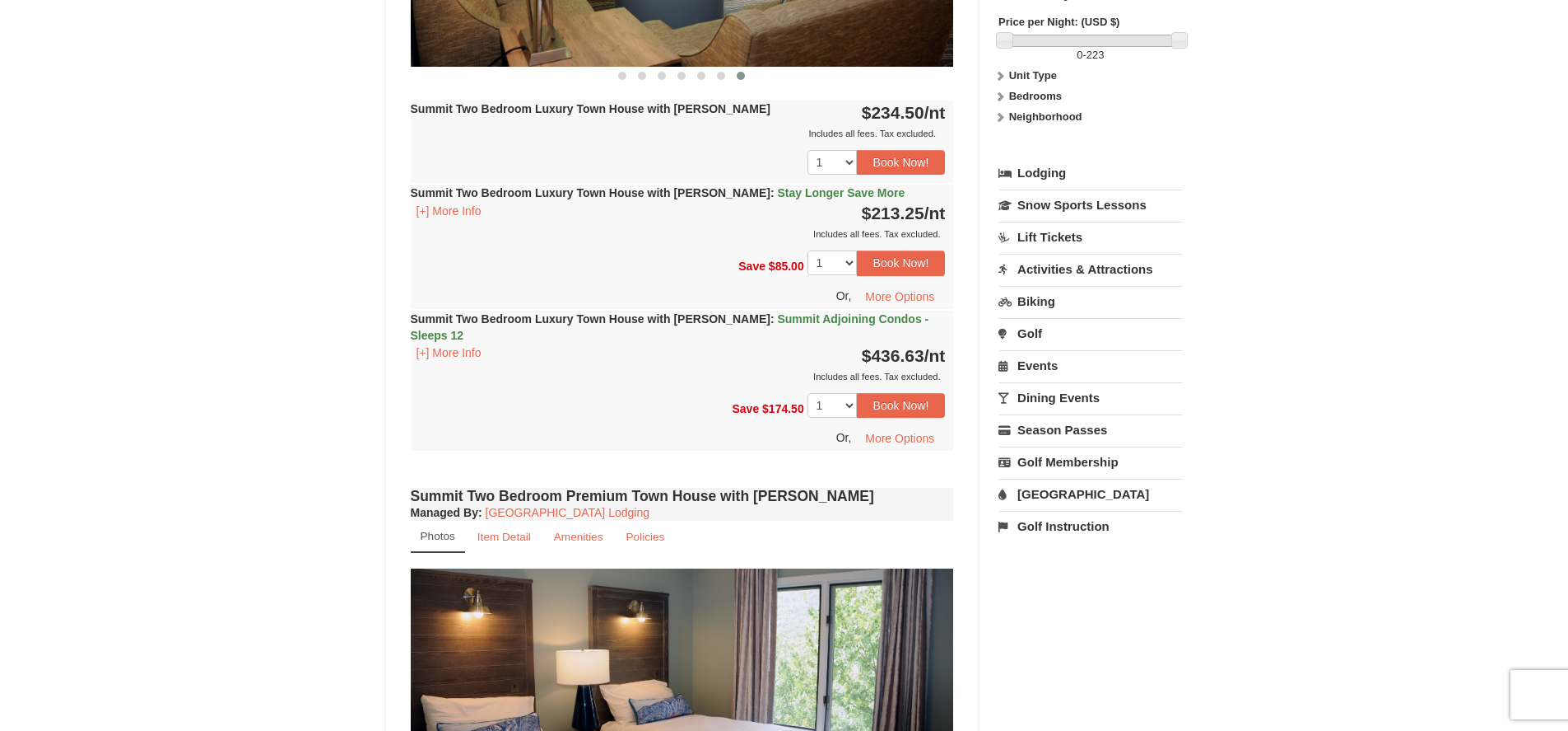
scroll to position [577, 0]
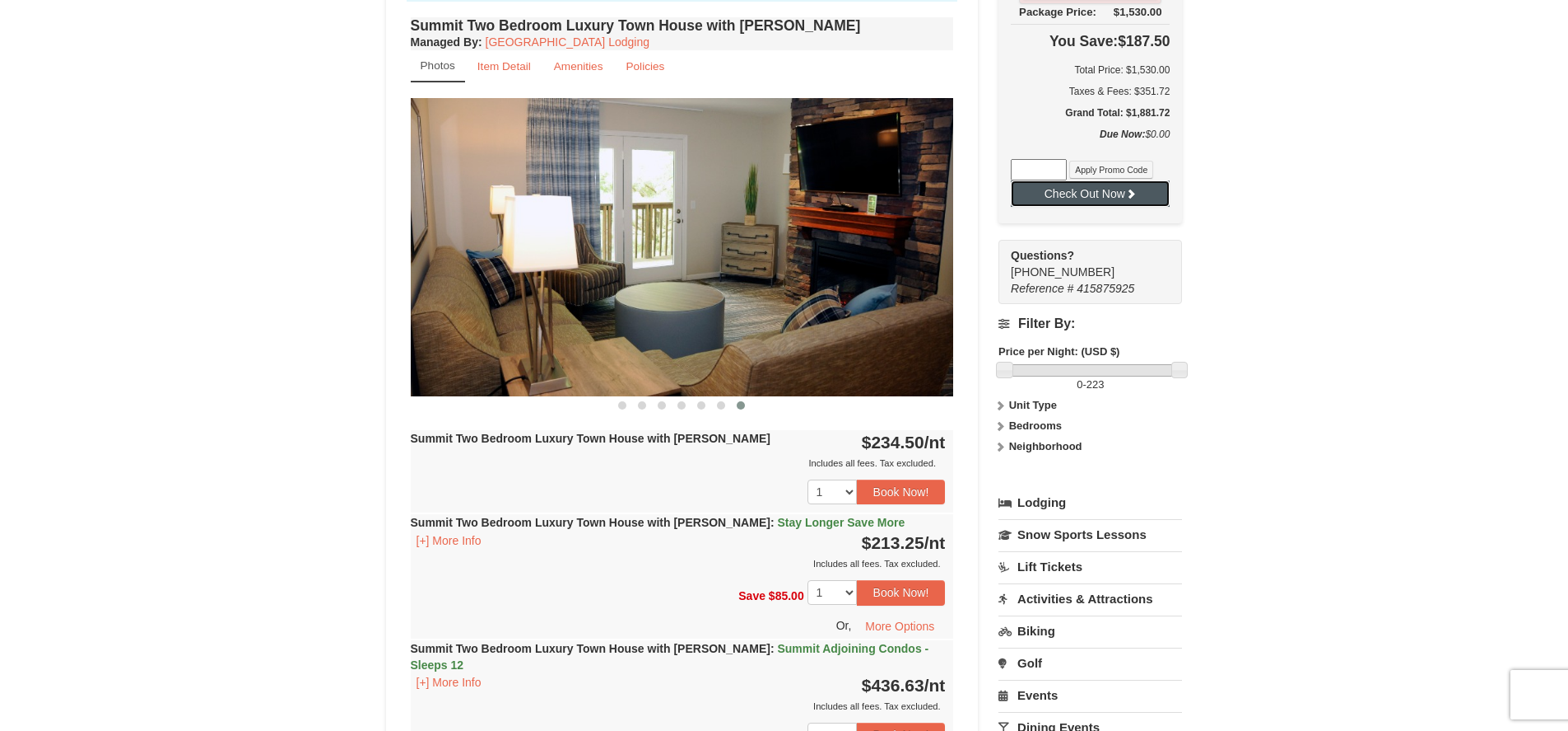
click at [1129, 198] on icon at bounding box center [1131, 194] width 12 height 12
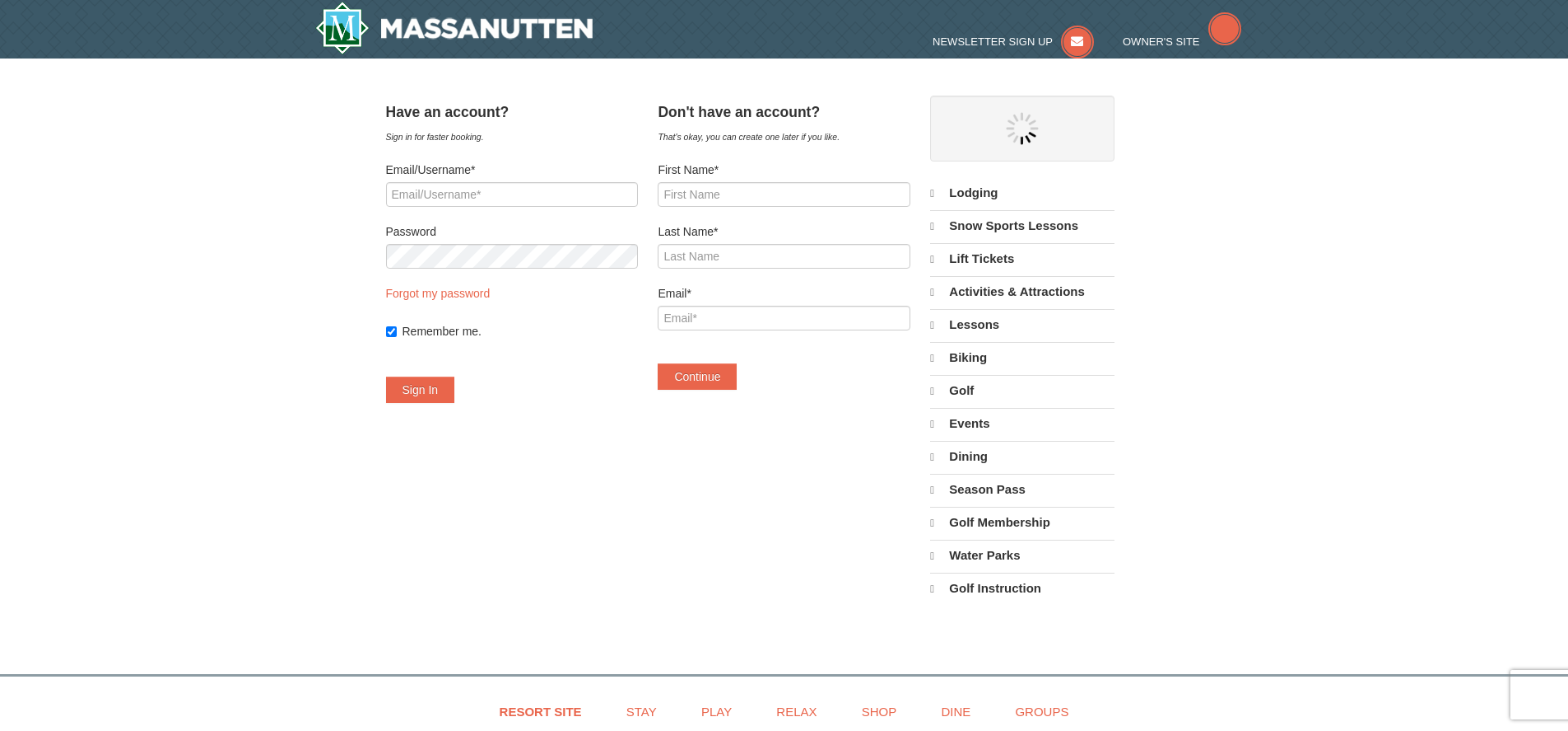
select select "9"
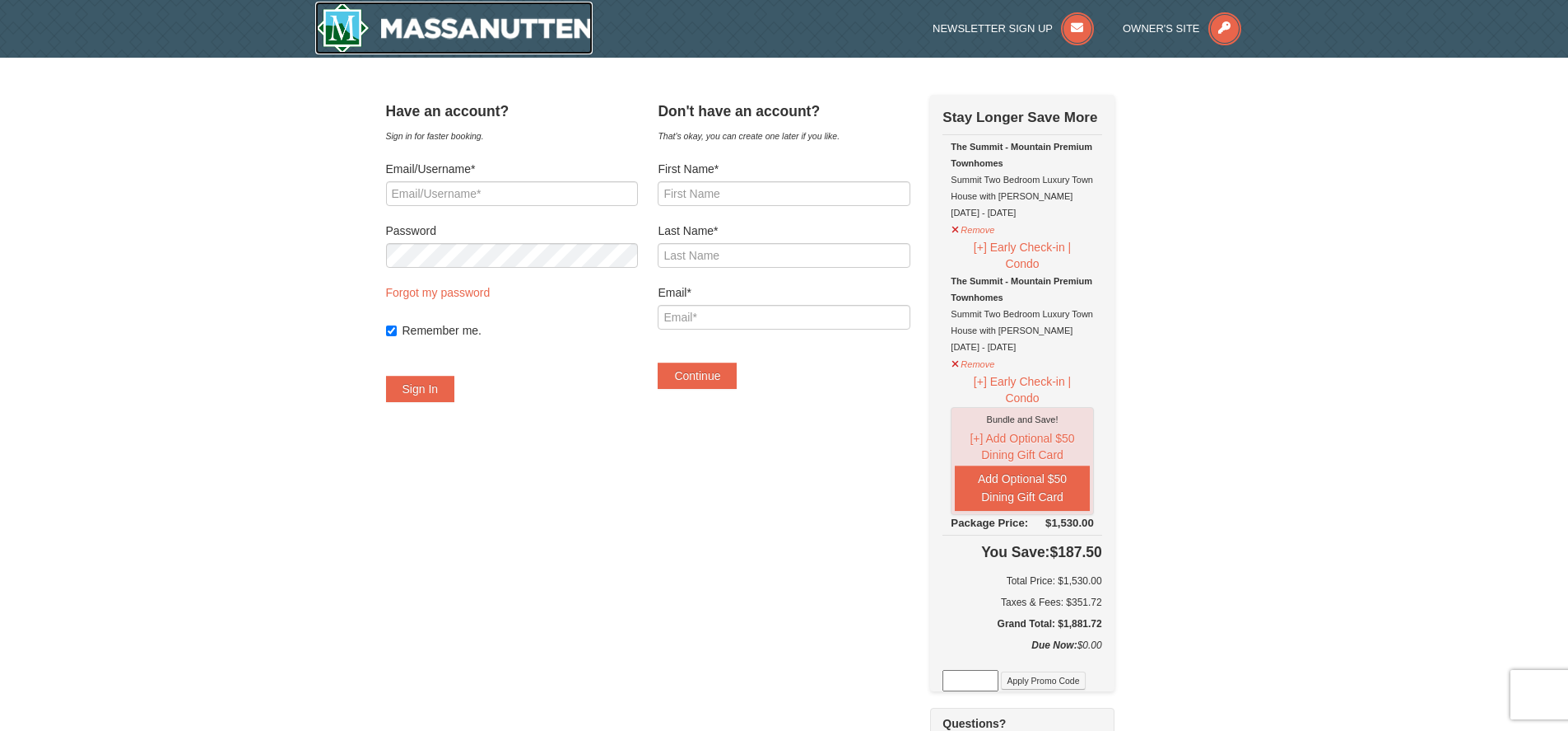
click at [479, 25] on img at bounding box center [454, 28] width 279 height 53
